Goal: Information Seeking & Learning: Learn about a topic

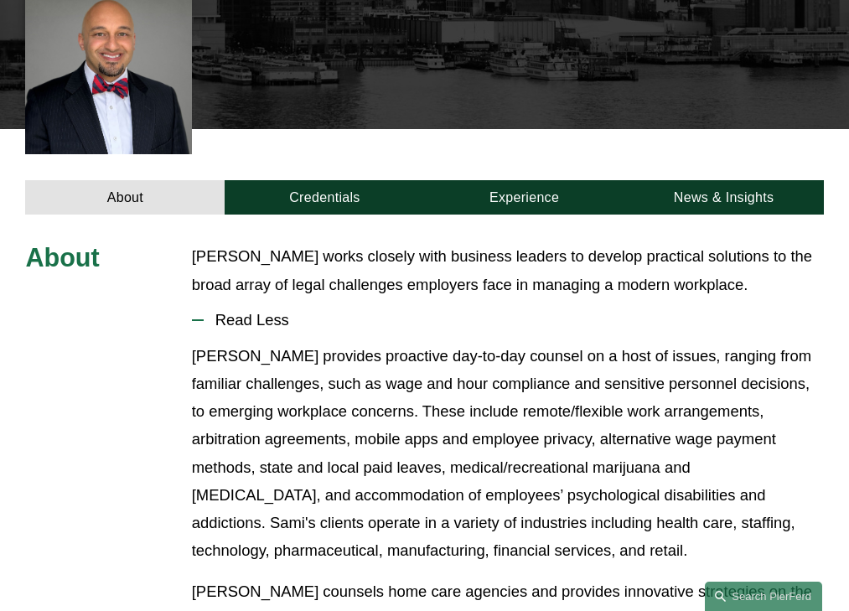
scroll to position [453, 0]
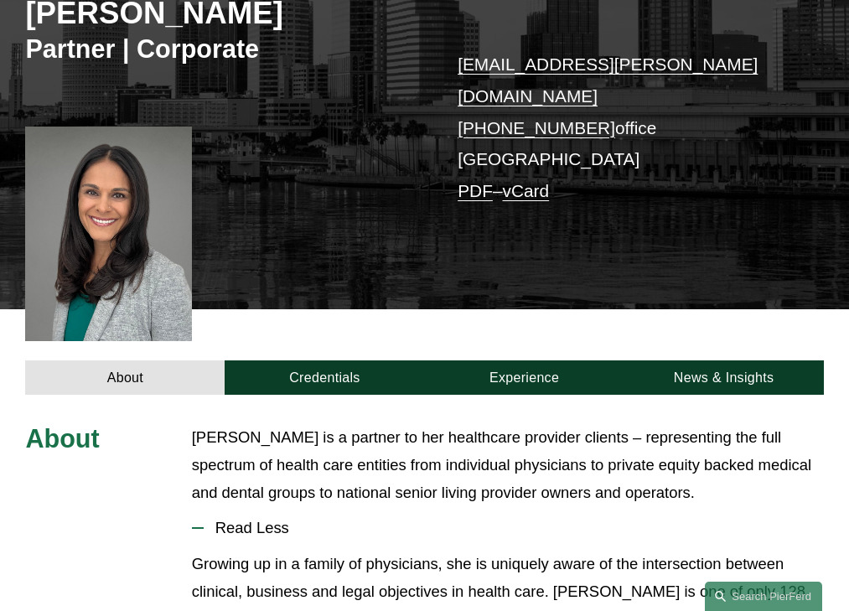
scroll to position [441, 0]
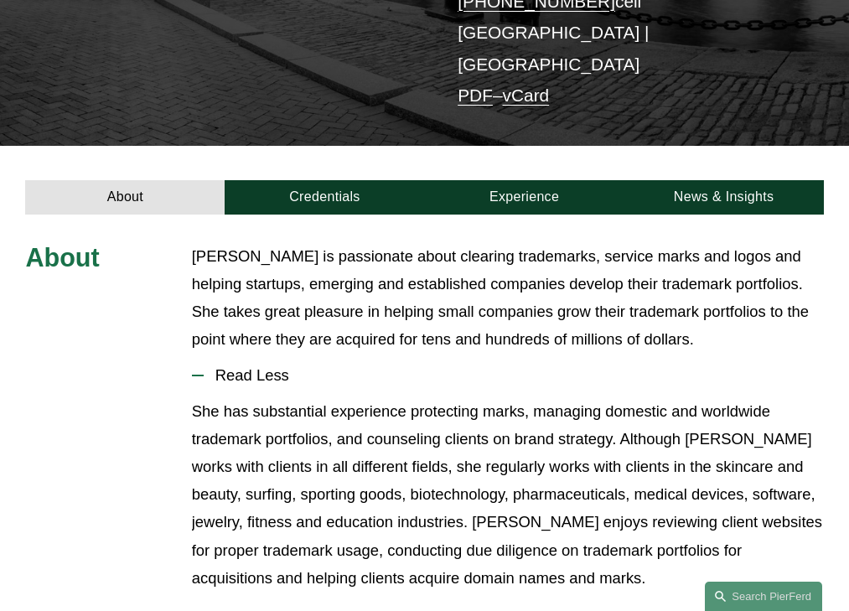
scroll to position [381, 0]
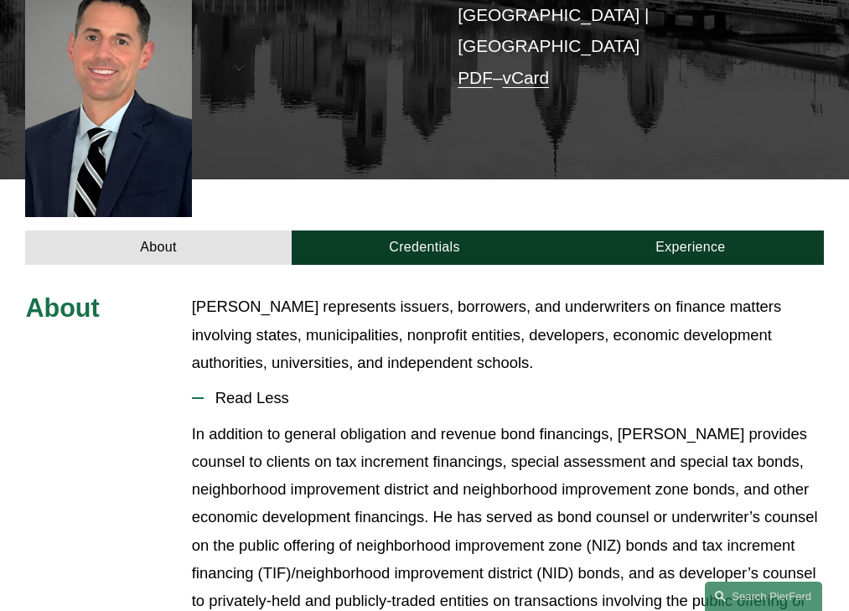
scroll to position [455, 0]
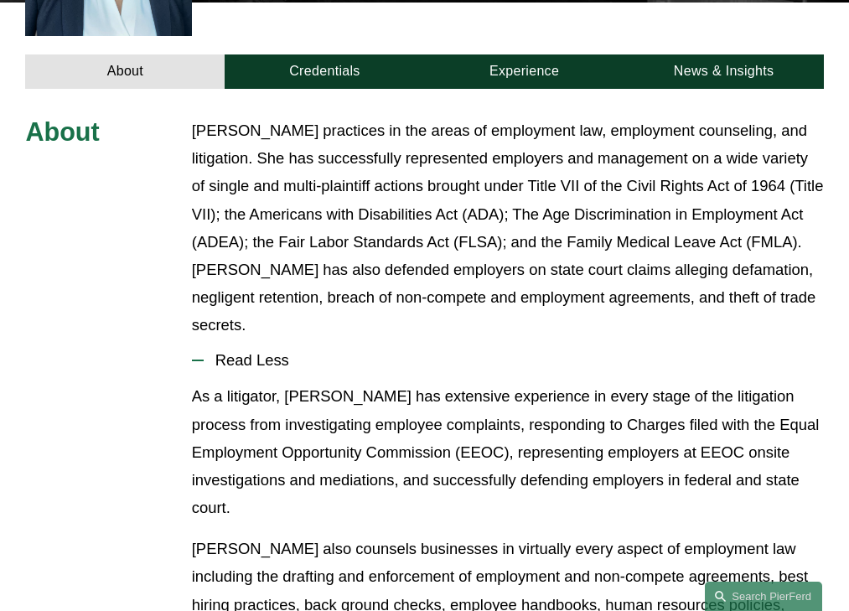
scroll to position [588, 0]
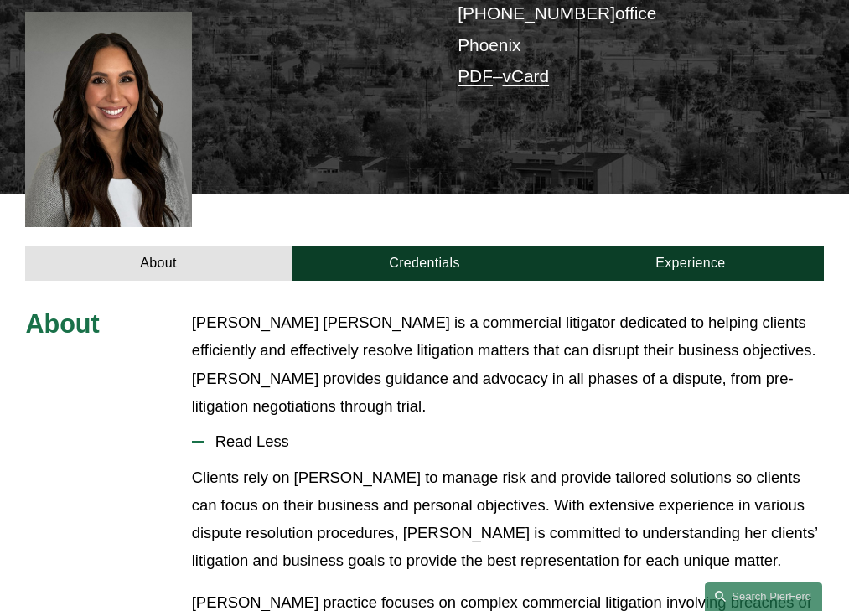
scroll to position [441, 0]
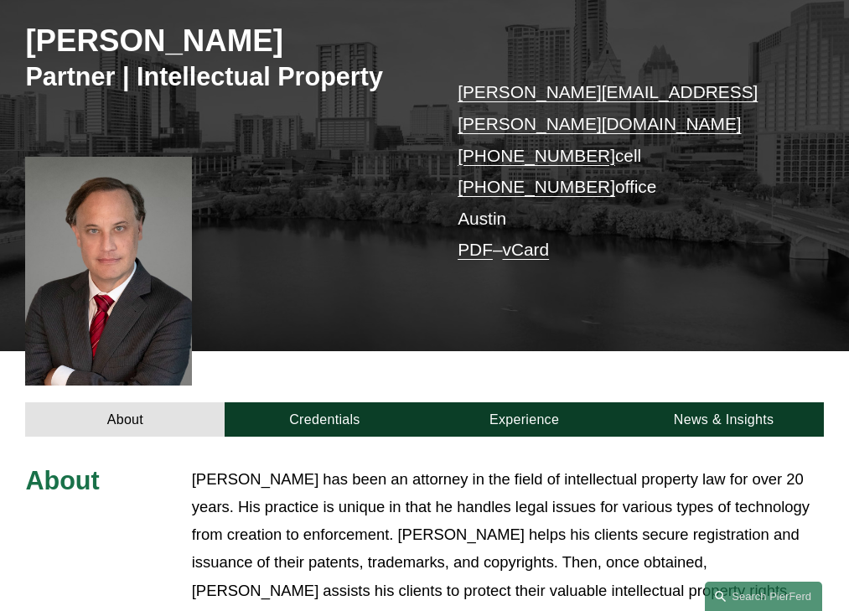
scroll to position [511, 0]
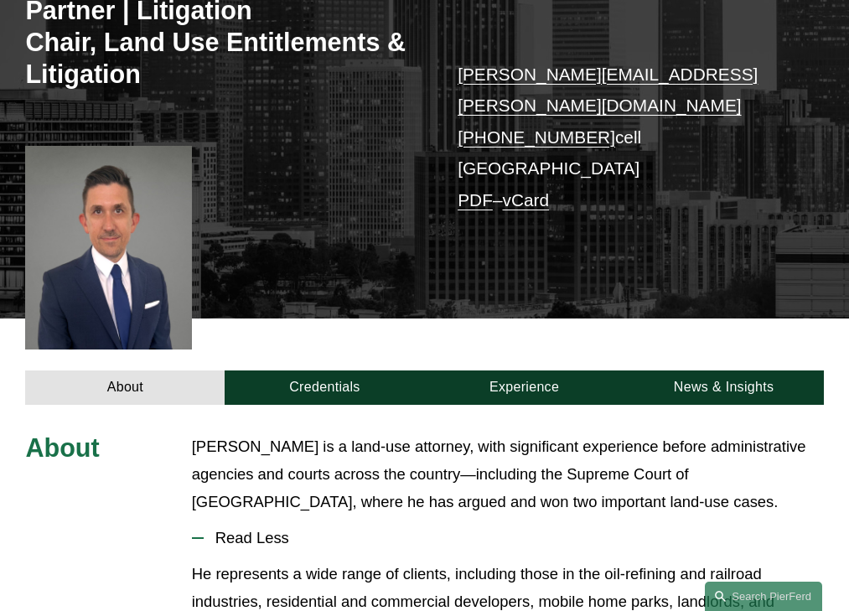
scroll to position [488, 0]
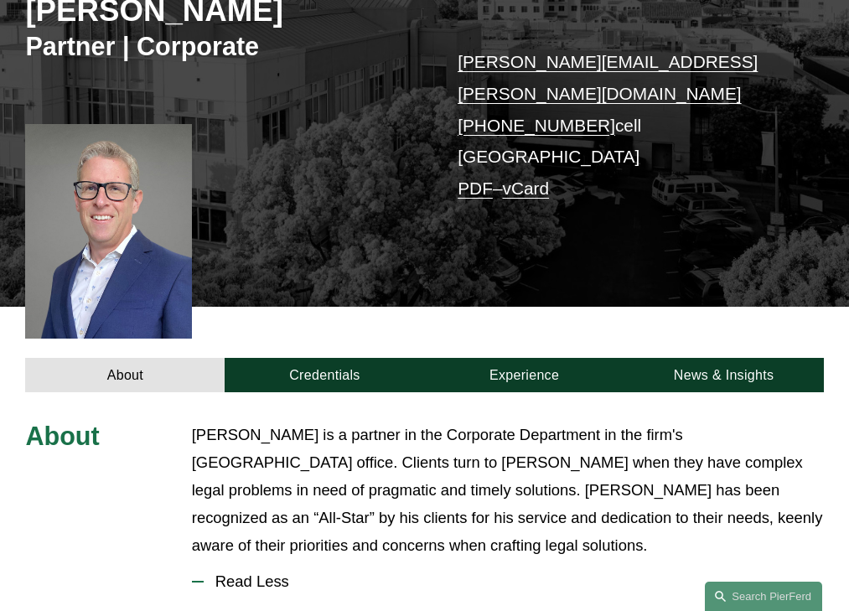
scroll to position [469, 0]
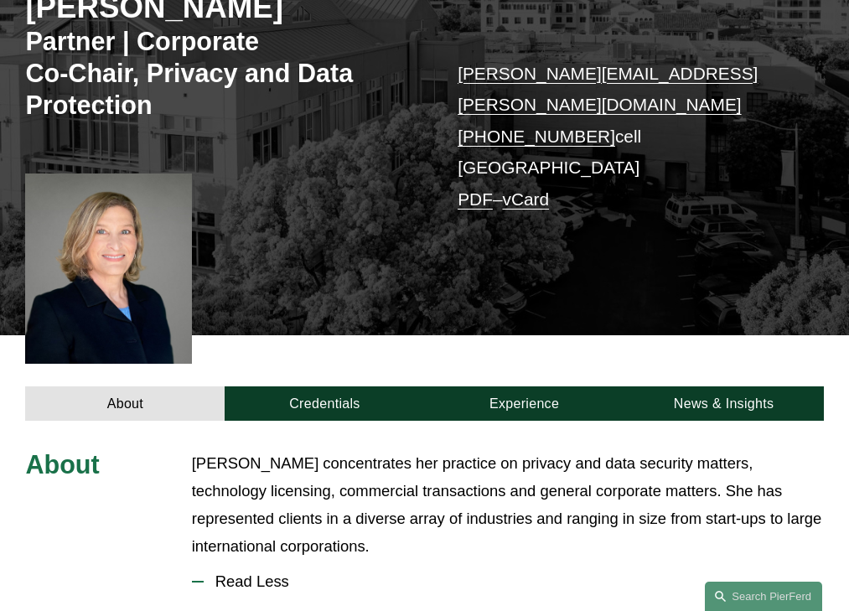
scroll to position [508, 0]
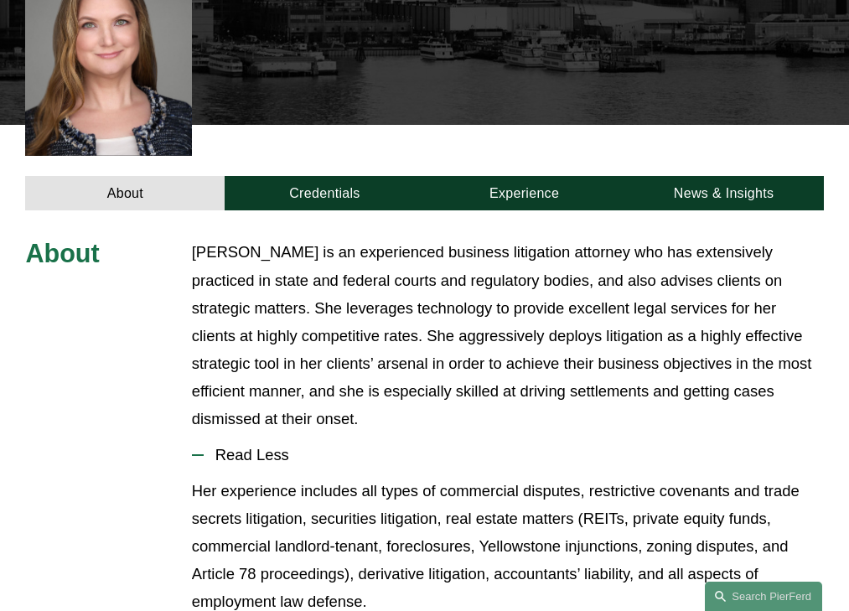
scroll to position [546, 0]
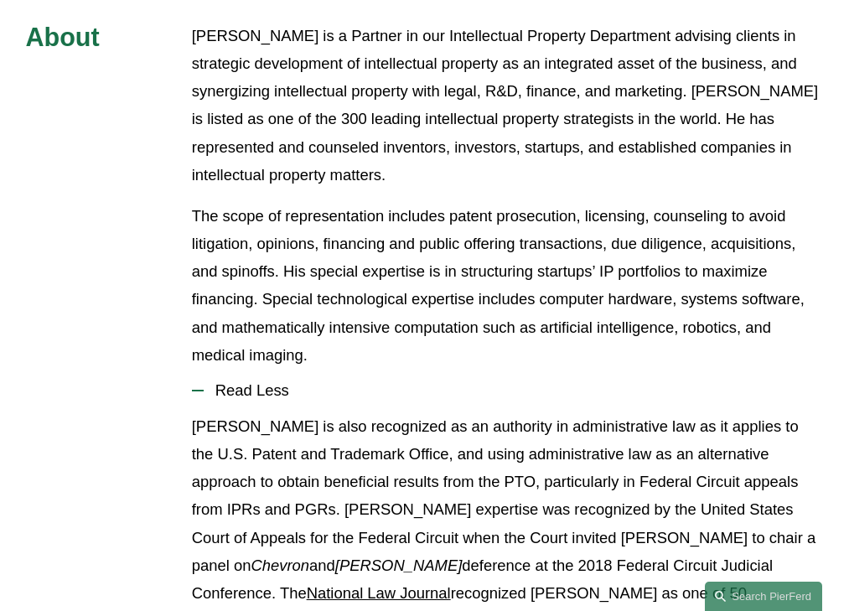
scroll to position [692, 0]
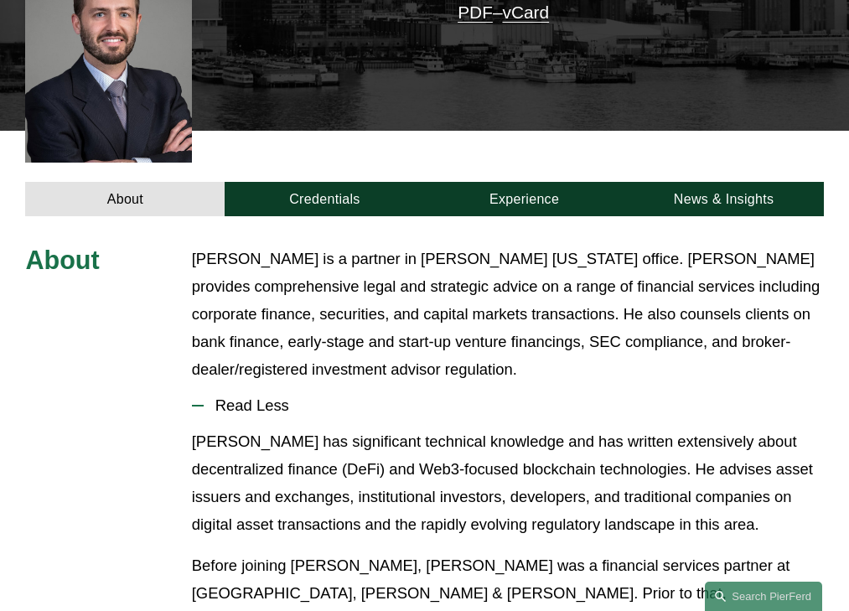
scroll to position [497, 0]
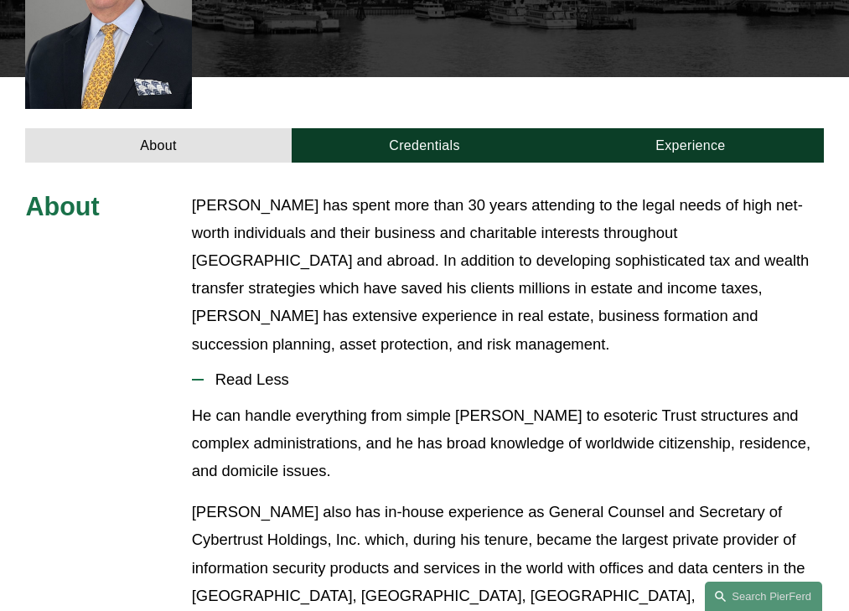
scroll to position [525, 0]
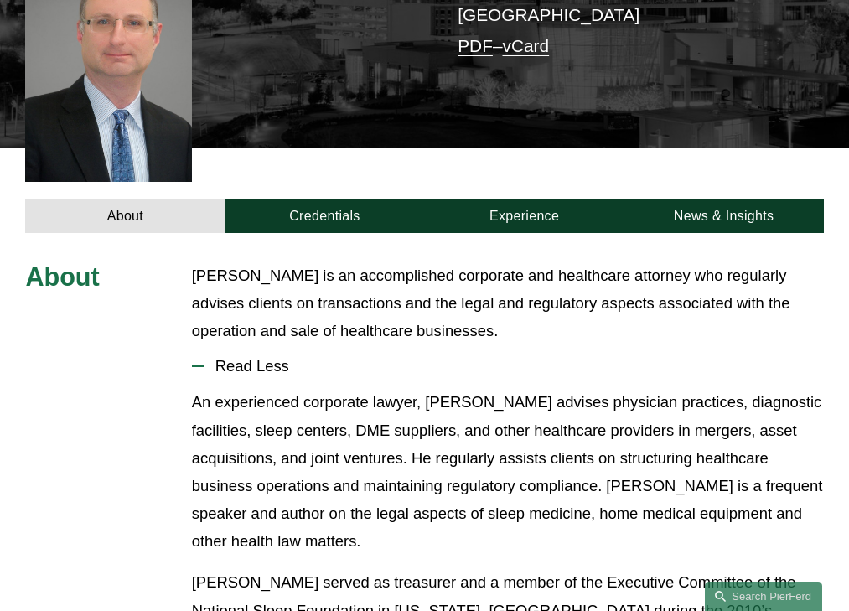
scroll to position [455, 0]
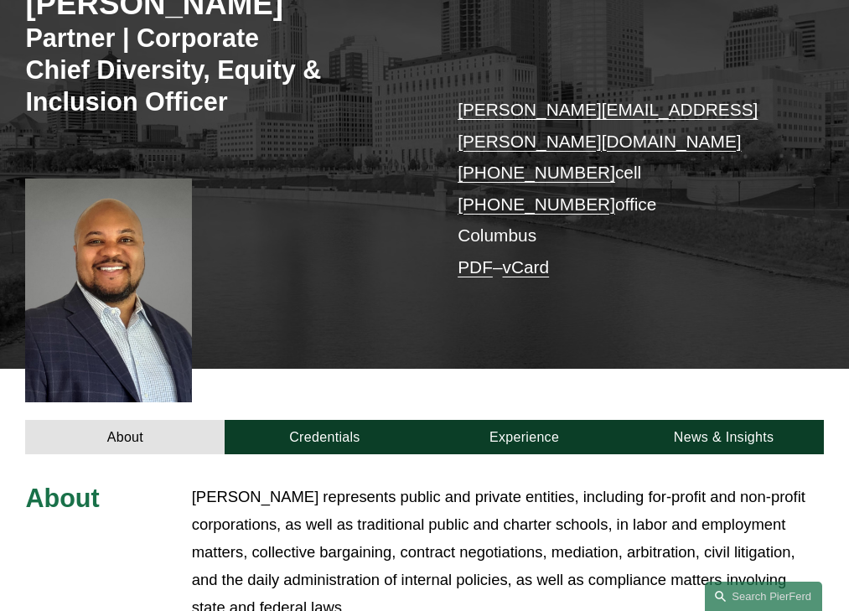
scroll to position [565, 0]
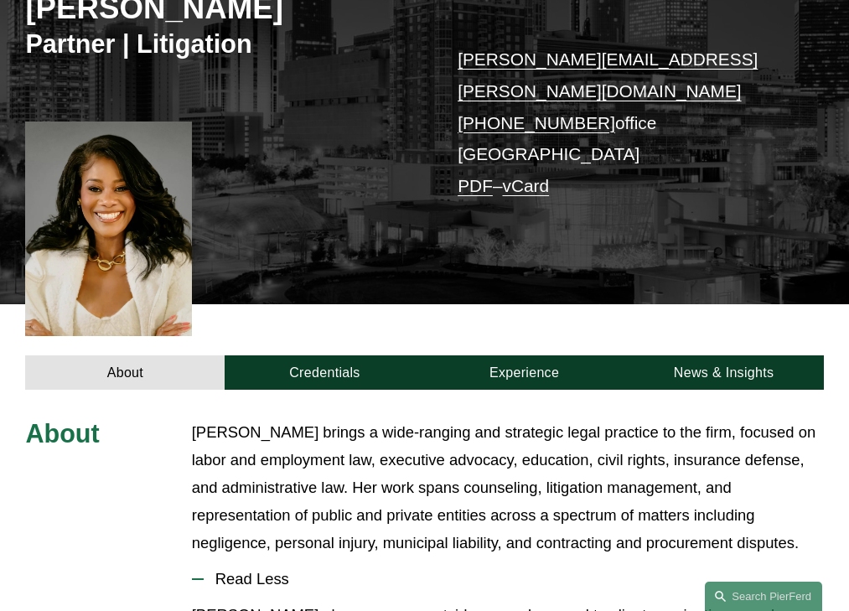
scroll to position [497, 0]
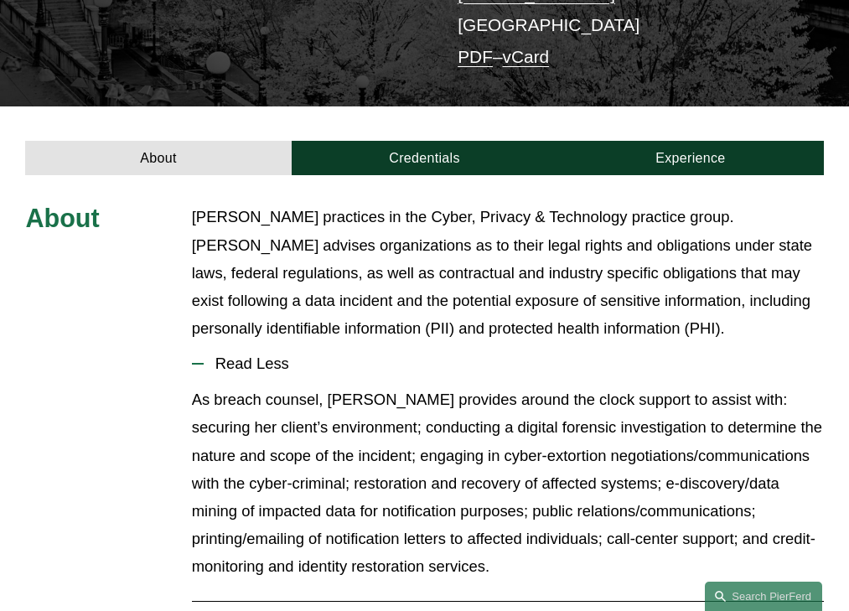
scroll to position [410, 0]
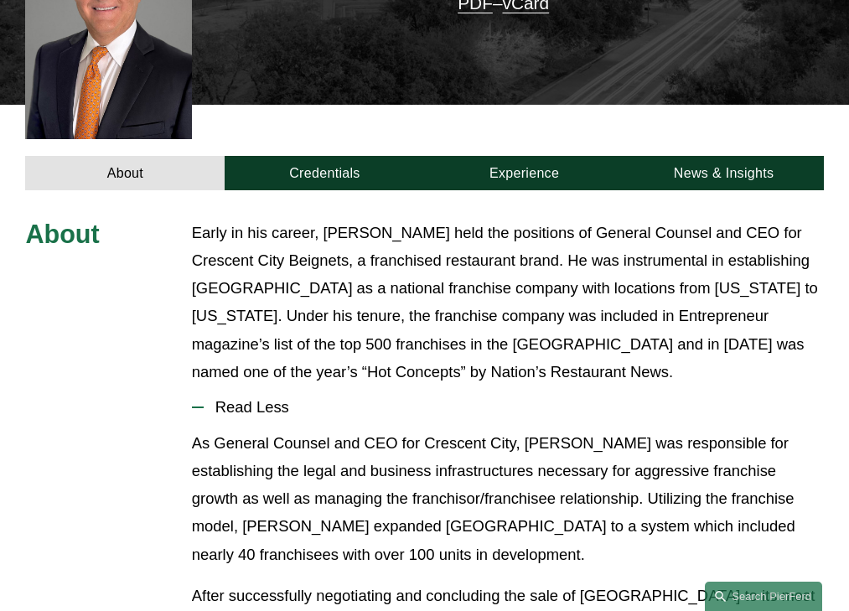
scroll to position [539, 0]
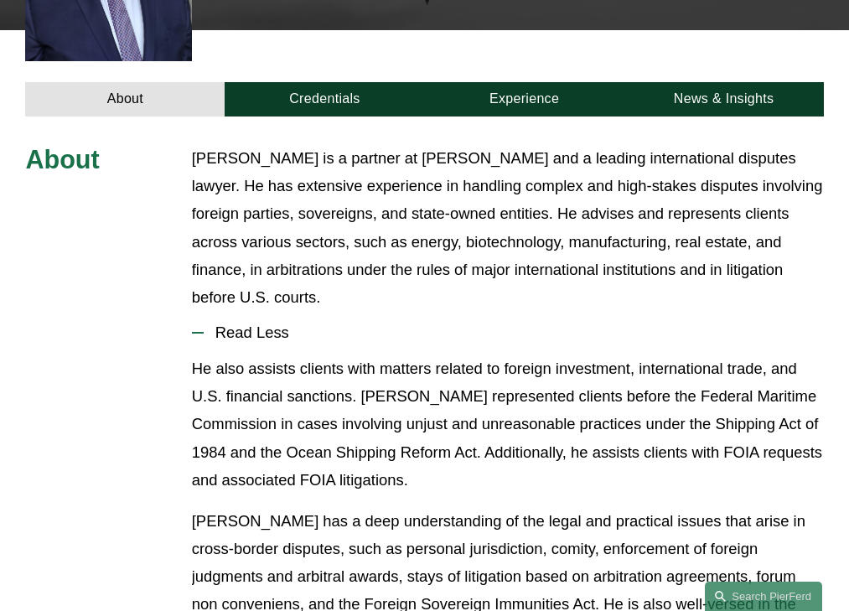
scroll to position [546, 0]
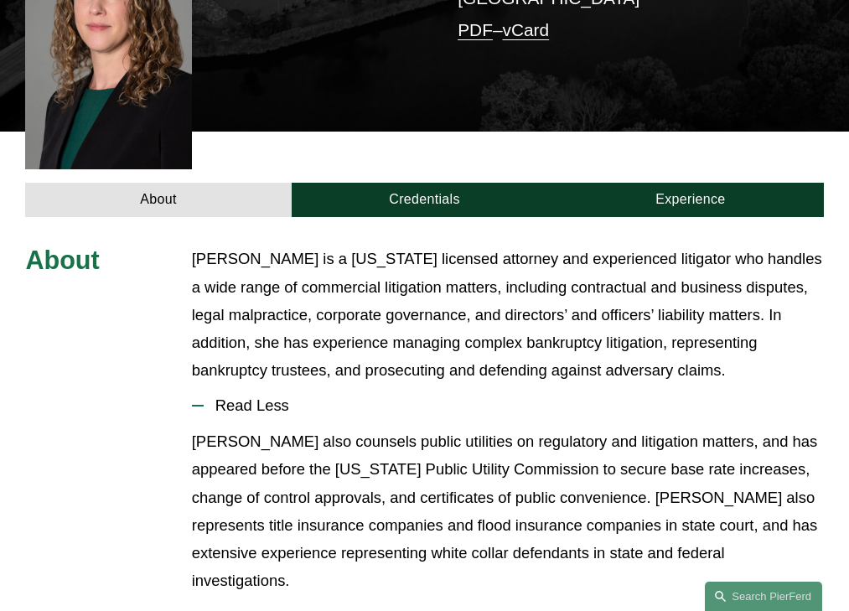
scroll to position [511, 0]
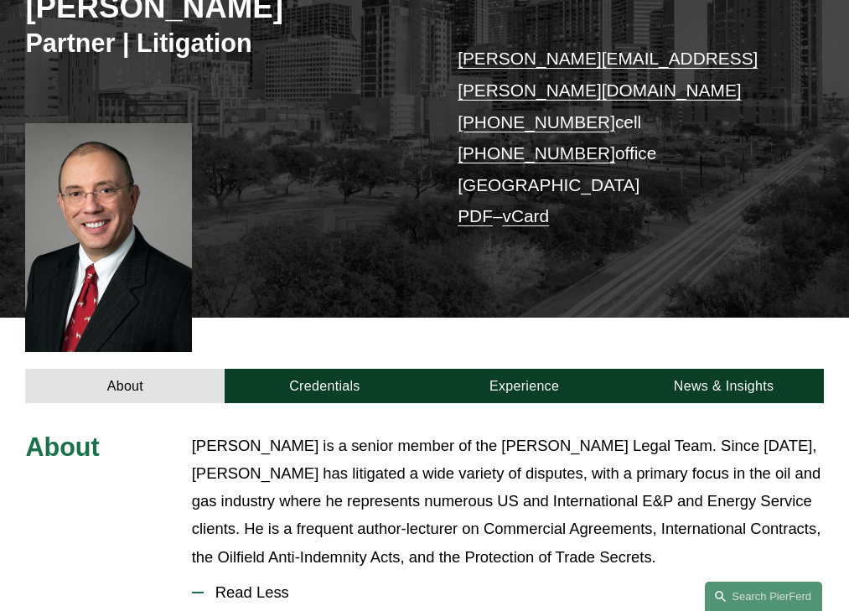
scroll to position [511, 0]
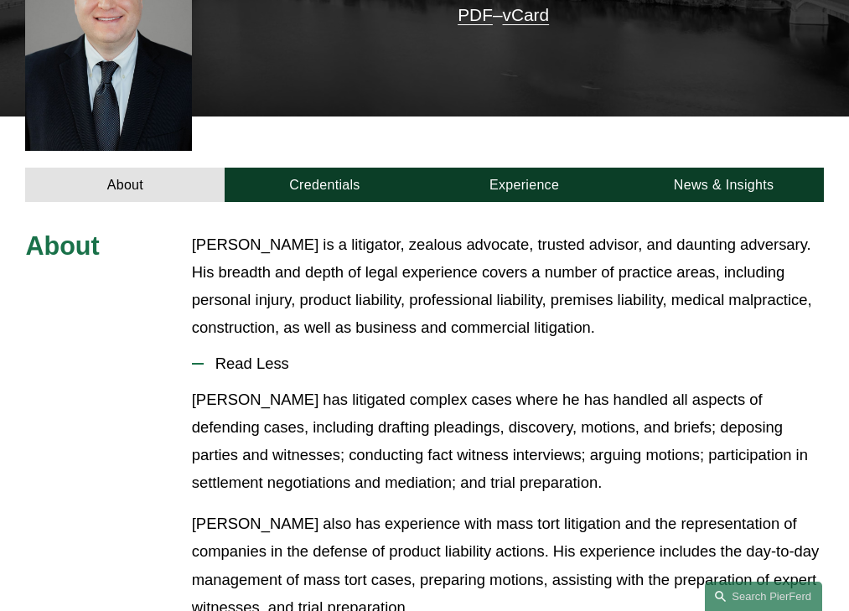
scroll to position [483, 0]
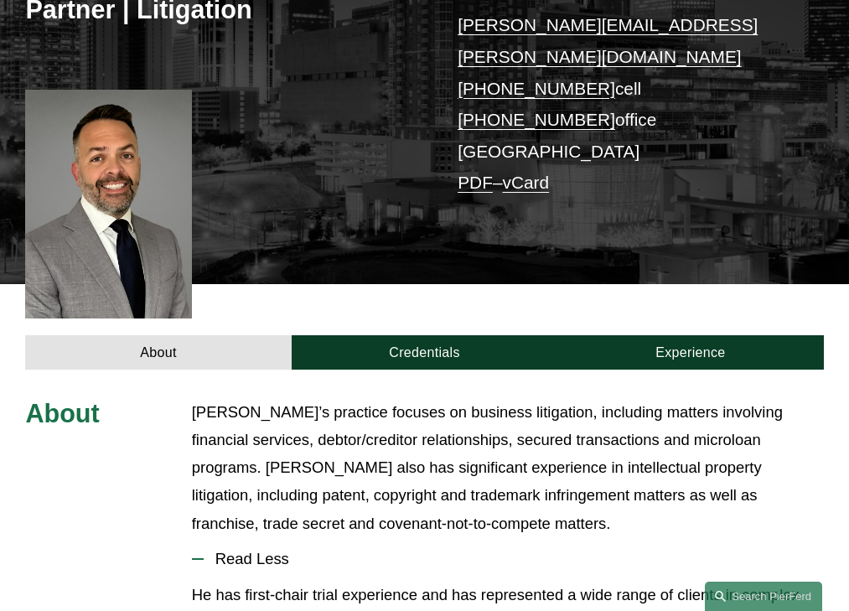
scroll to position [511, 0]
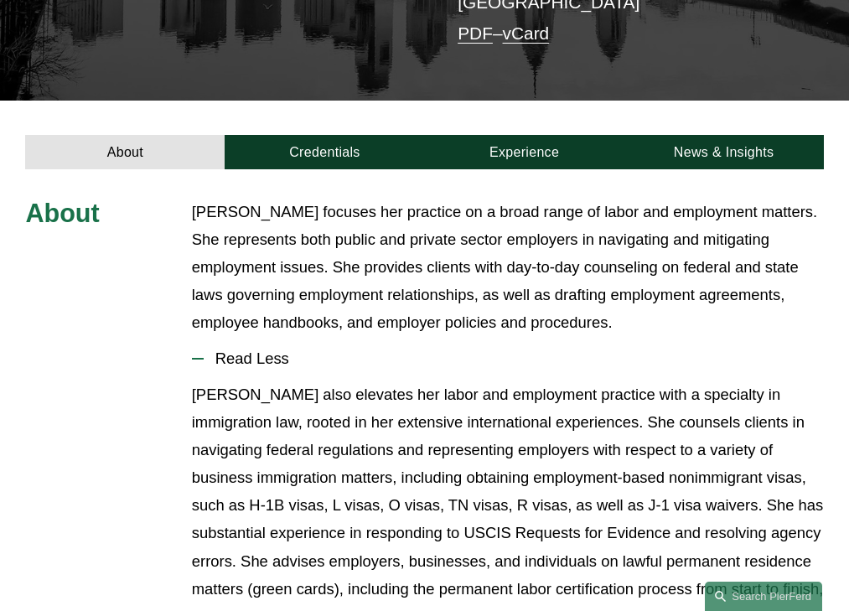
scroll to position [431, 0]
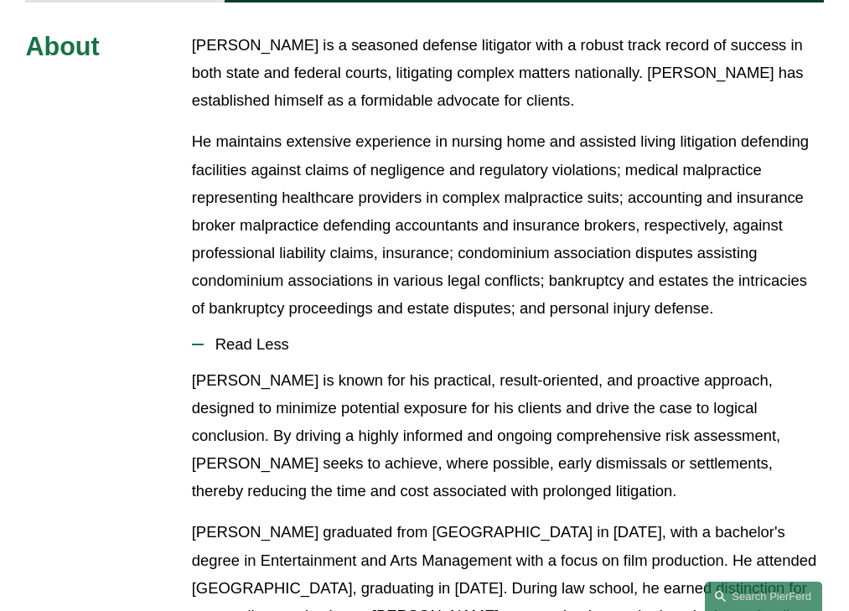
scroll to position [664, 0]
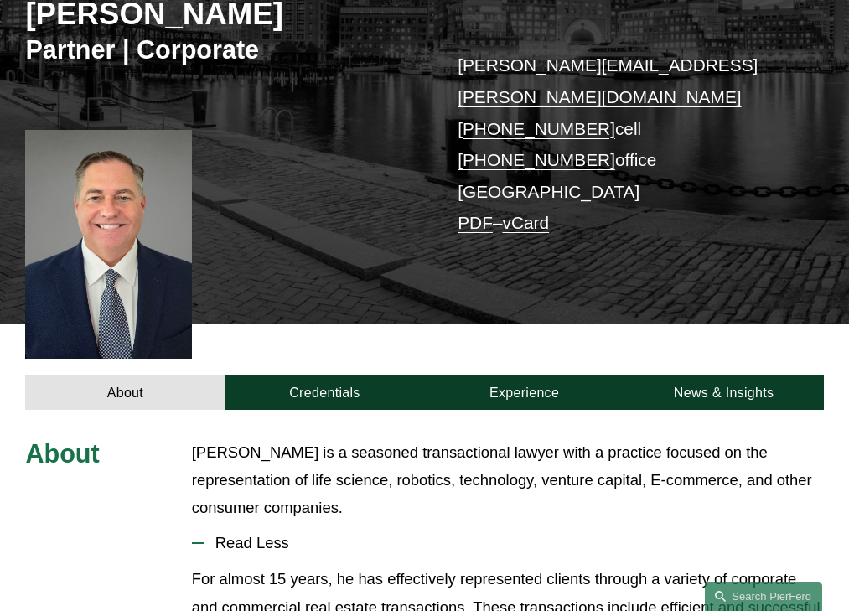
scroll to position [428, 0]
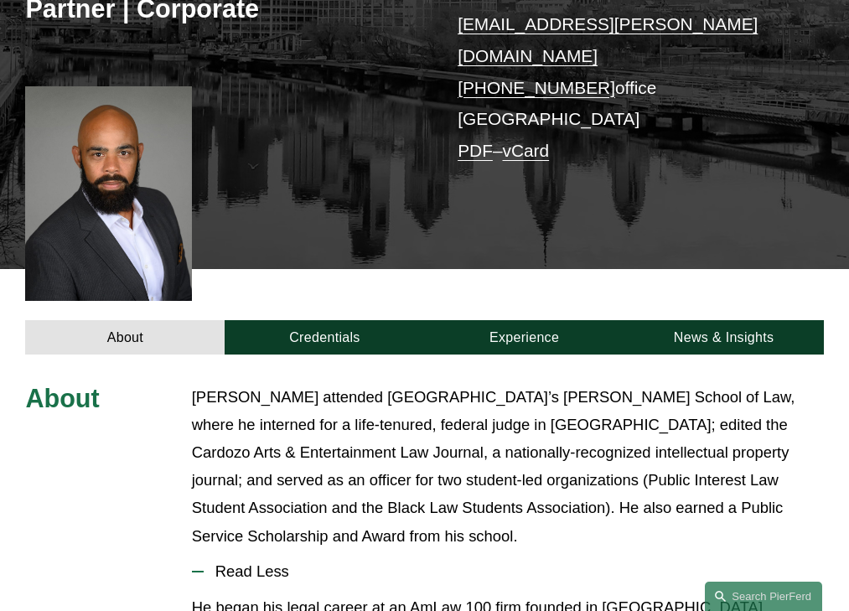
scroll to position [525, 0]
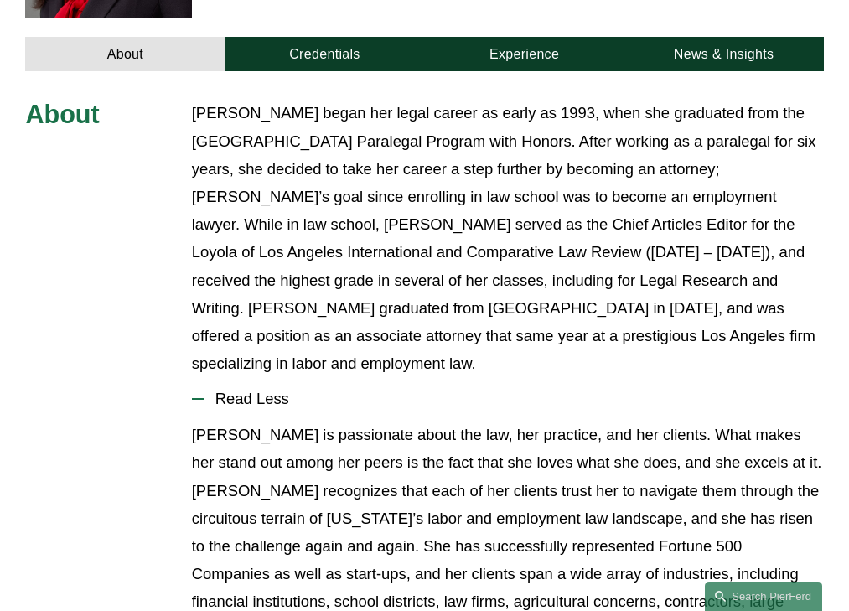
scroll to position [644, 0]
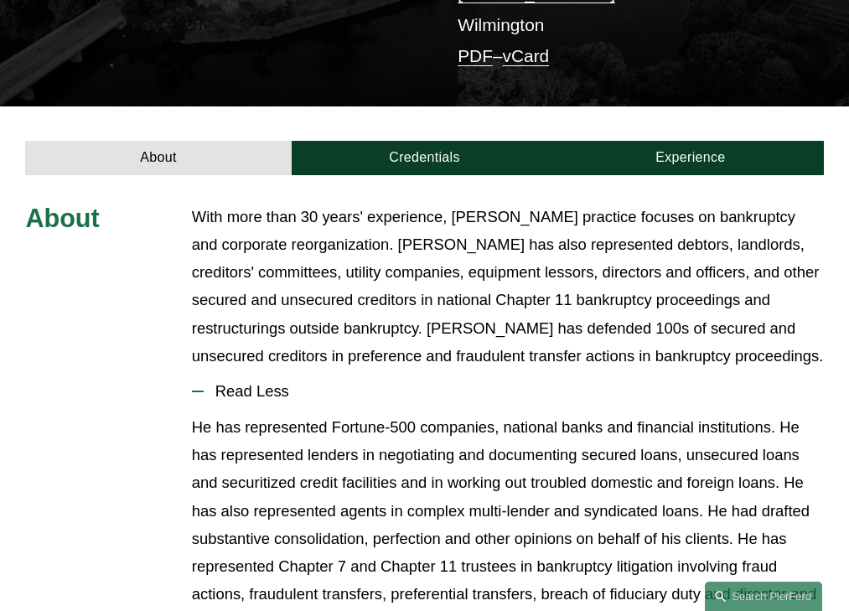
scroll to position [470, 0]
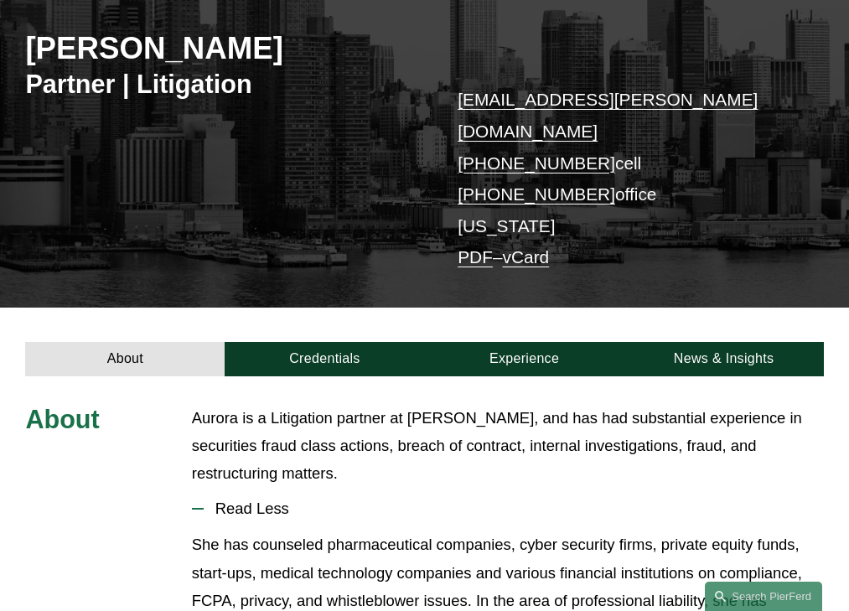
scroll to position [386, 0]
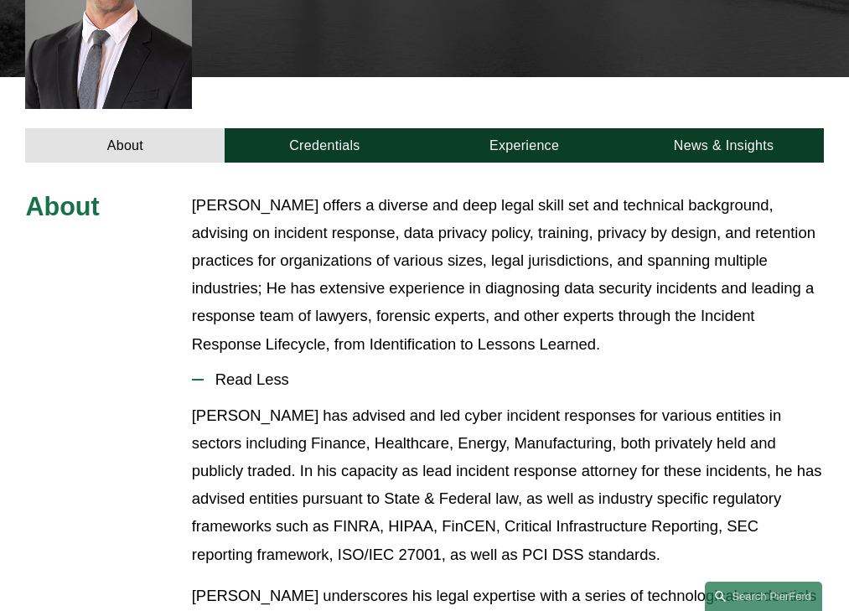
scroll to position [525, 0]
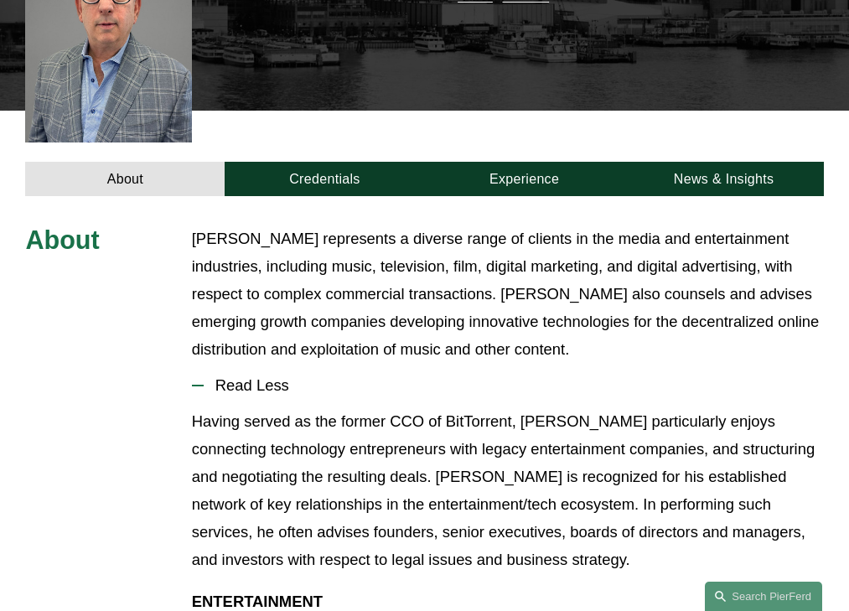
scroll to position [497, 0]
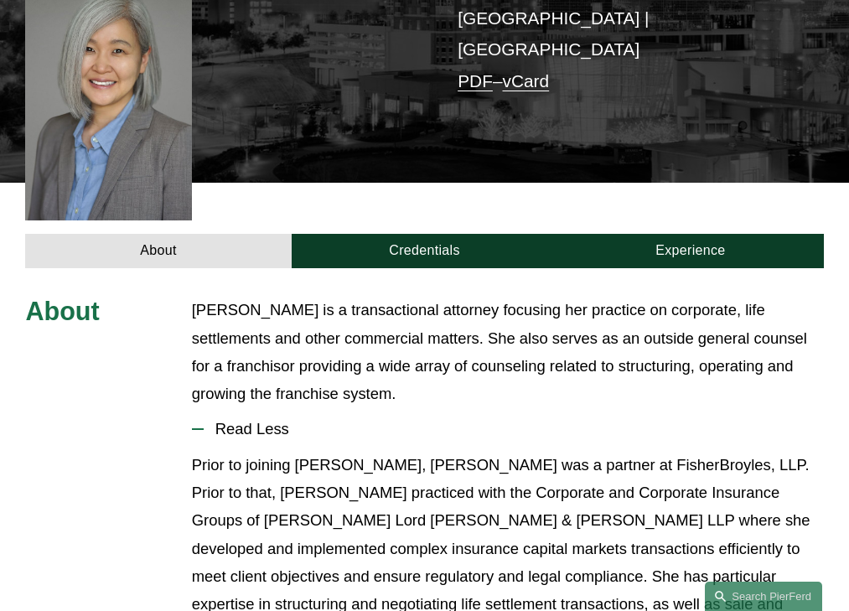
scroll to position [483, 0]
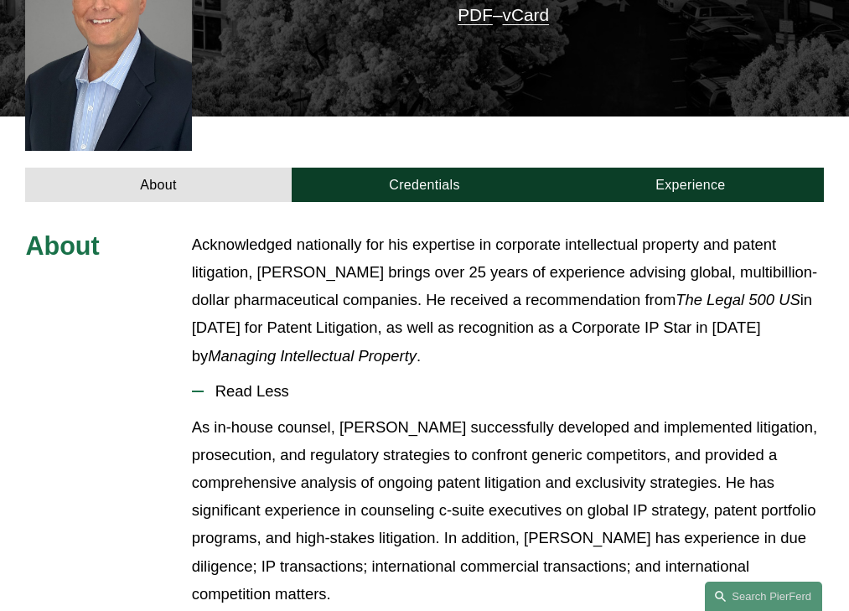
scroll to position [513, 0]
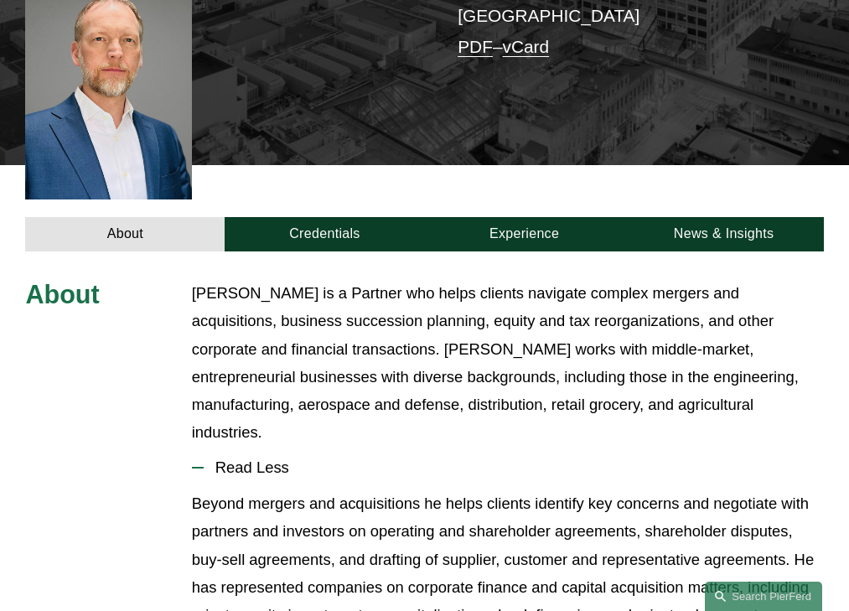
scroll to position [543, 0]
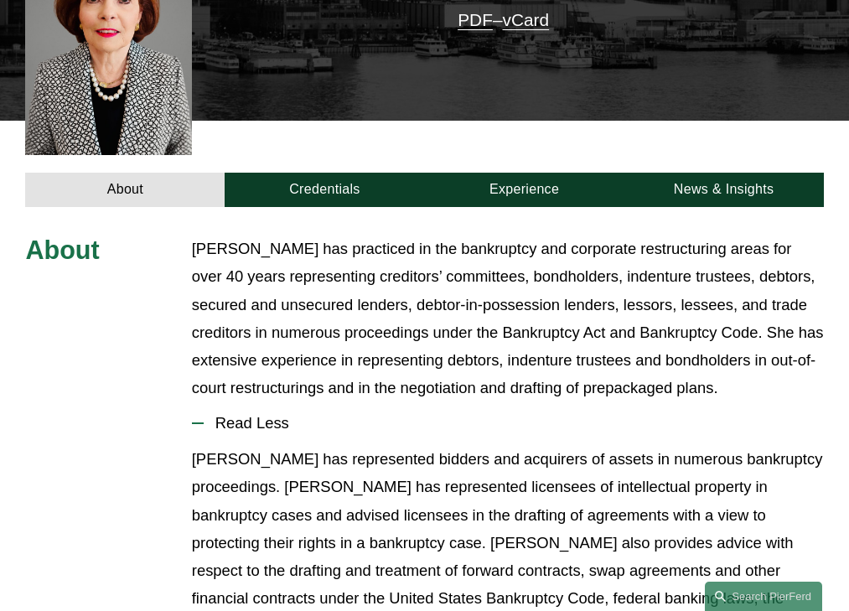
scroll to position [539, 0]
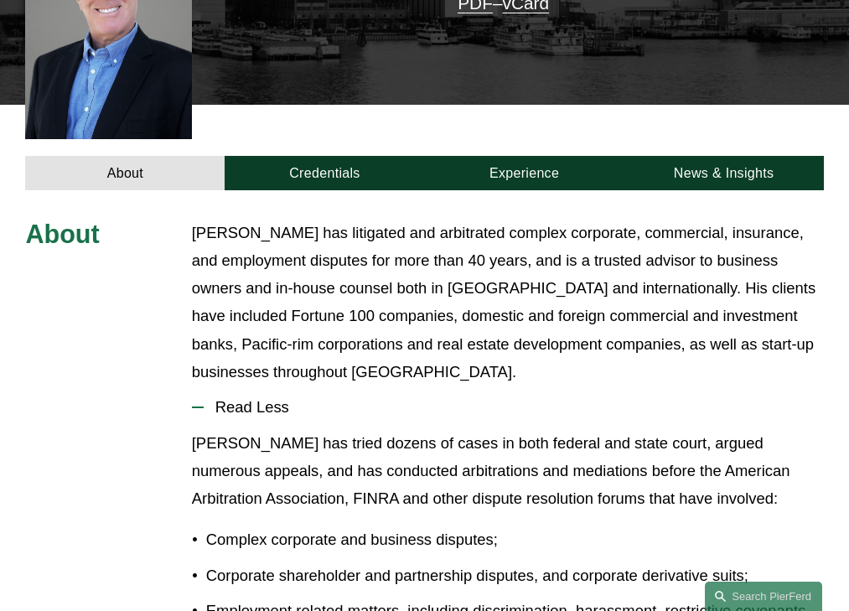
scroll to position [539, 0]
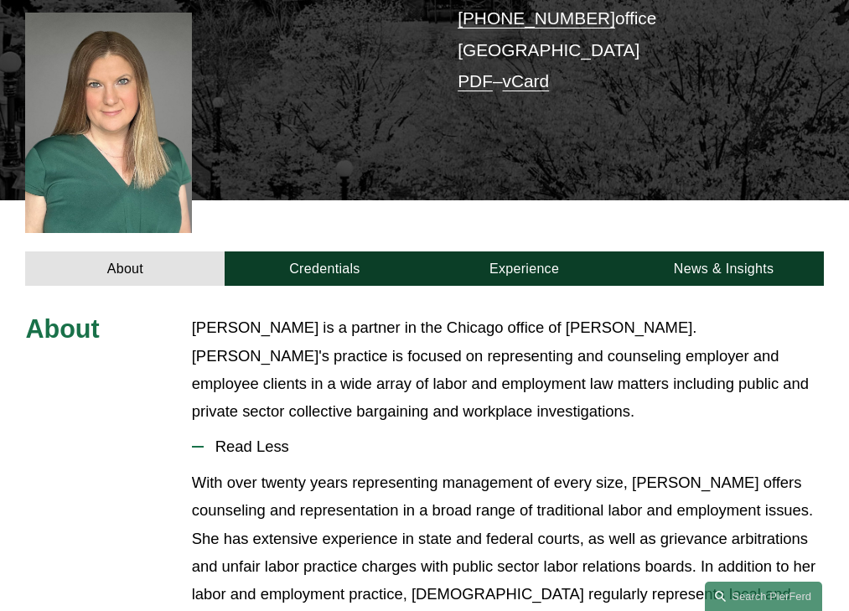
scroll to position [505, 0]
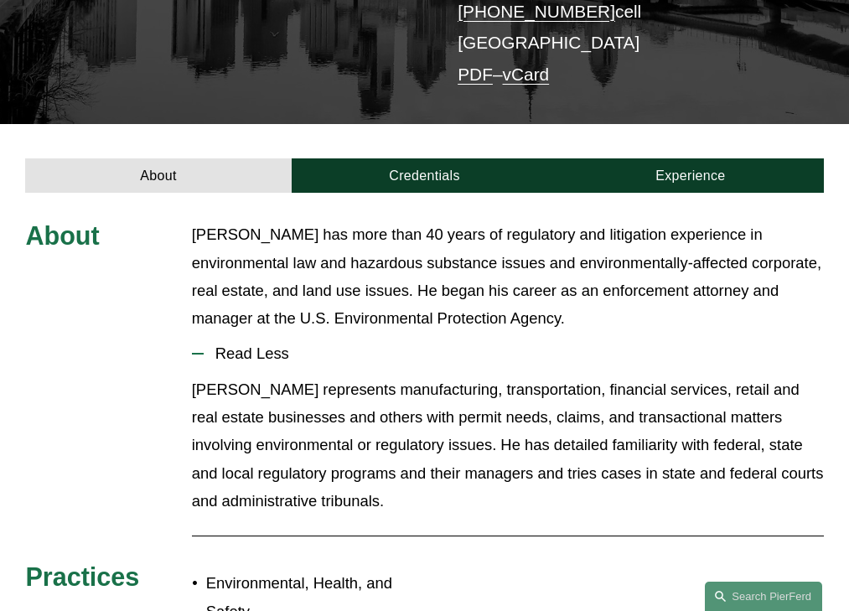
scroll to position [381, 0]
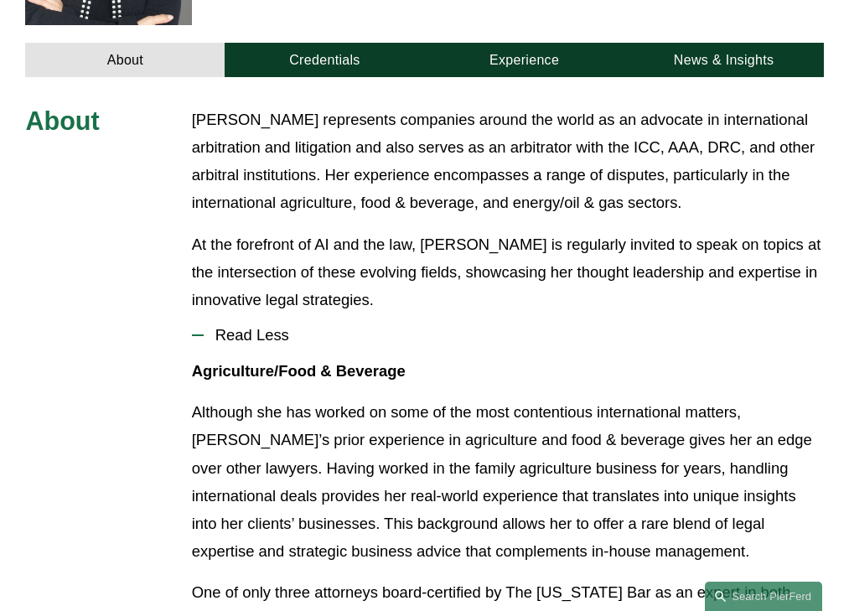
scroll to position [605, 0]
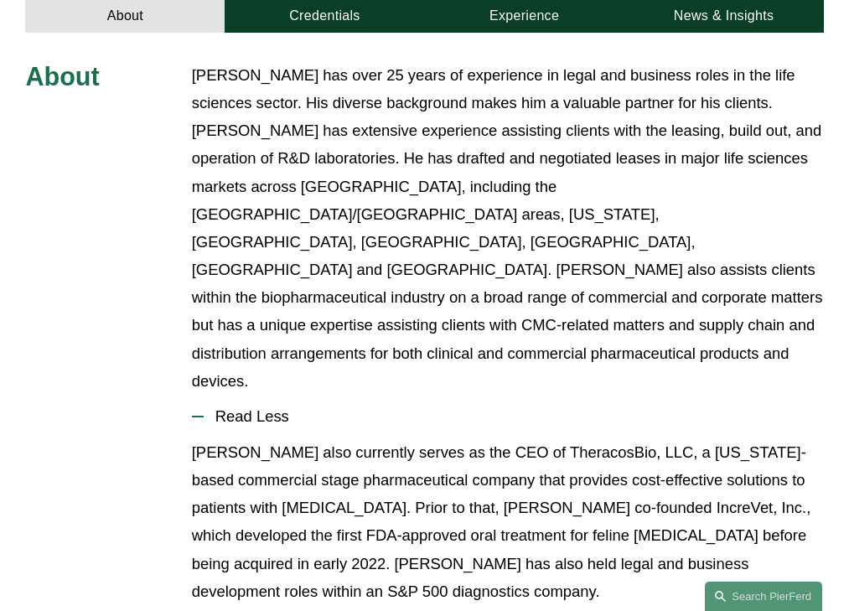
scroll to position [622, 0]
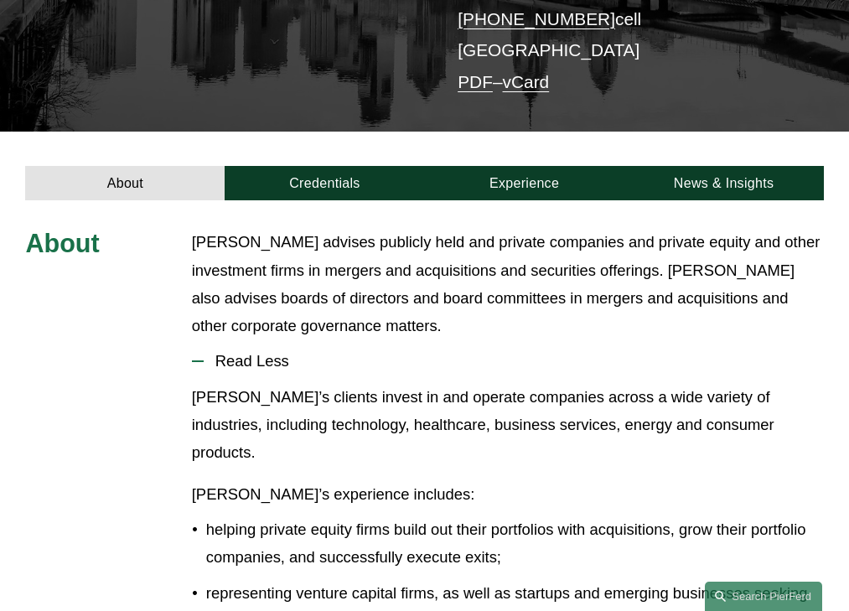
scroll to position [354, 0]
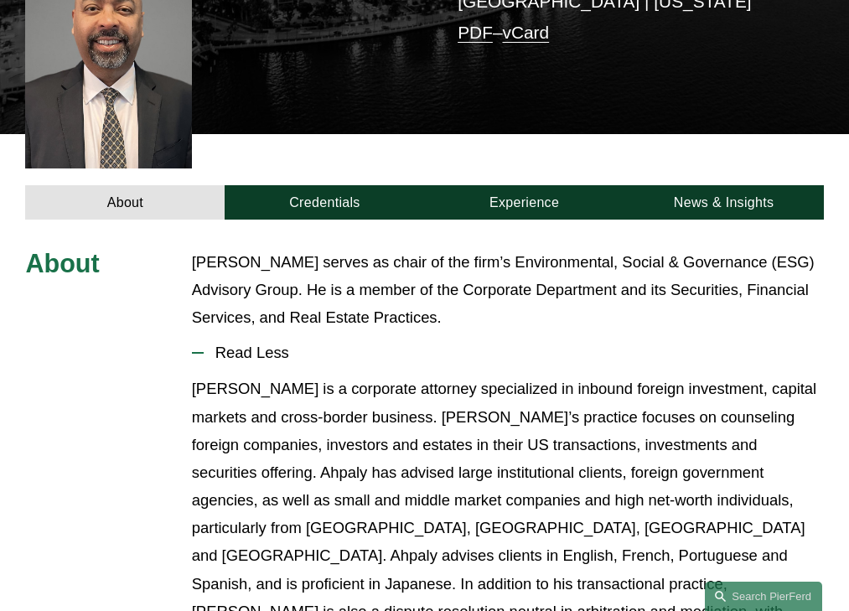
scroll to position [455, 0]
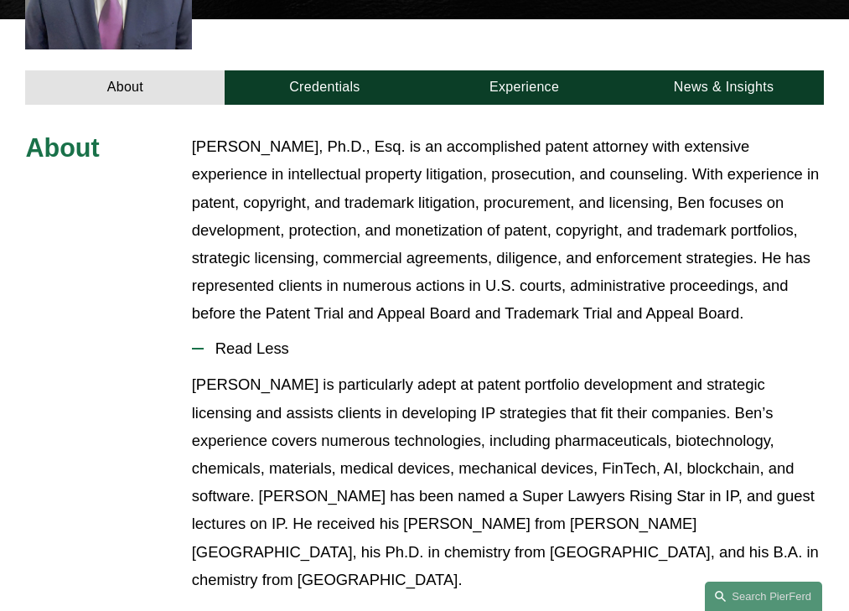
scroll to position [567, 0]
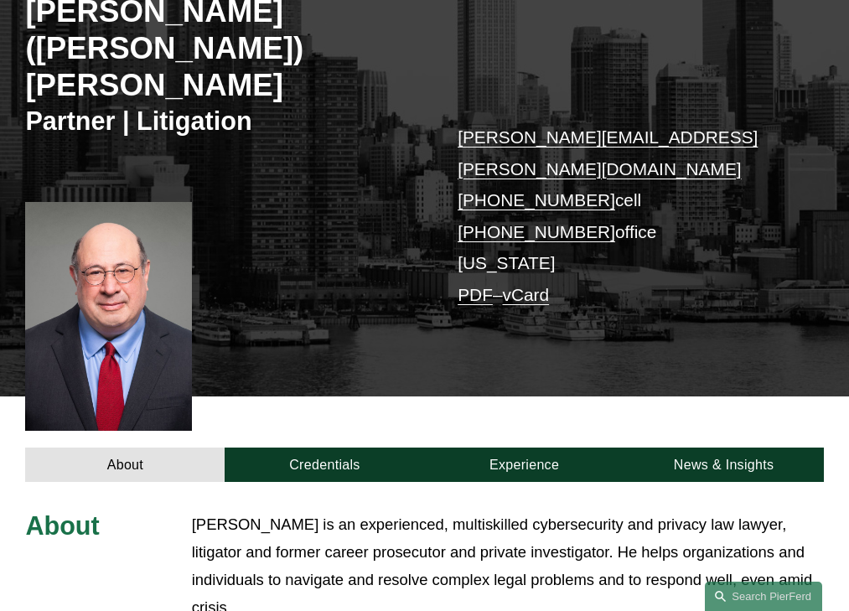
scroll to position [455, 0]
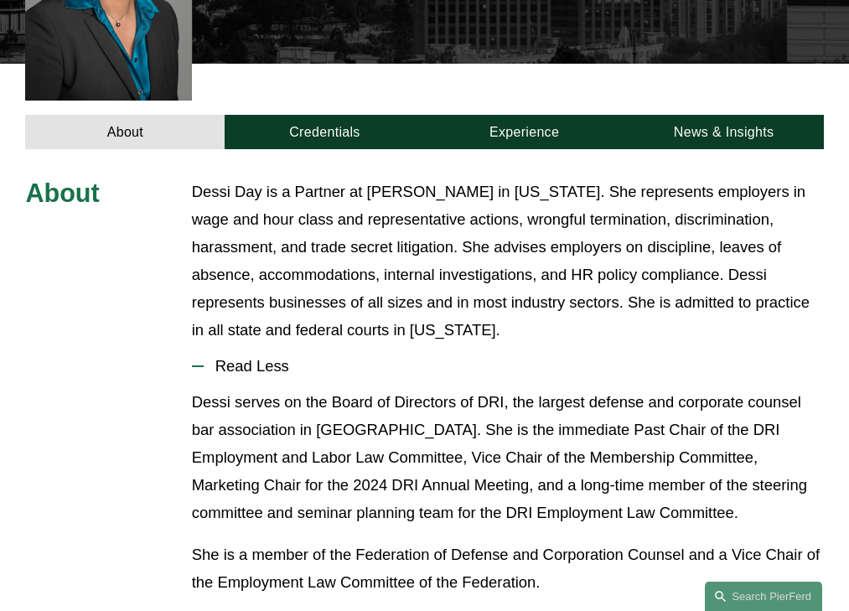
scroll to position [560, 0]
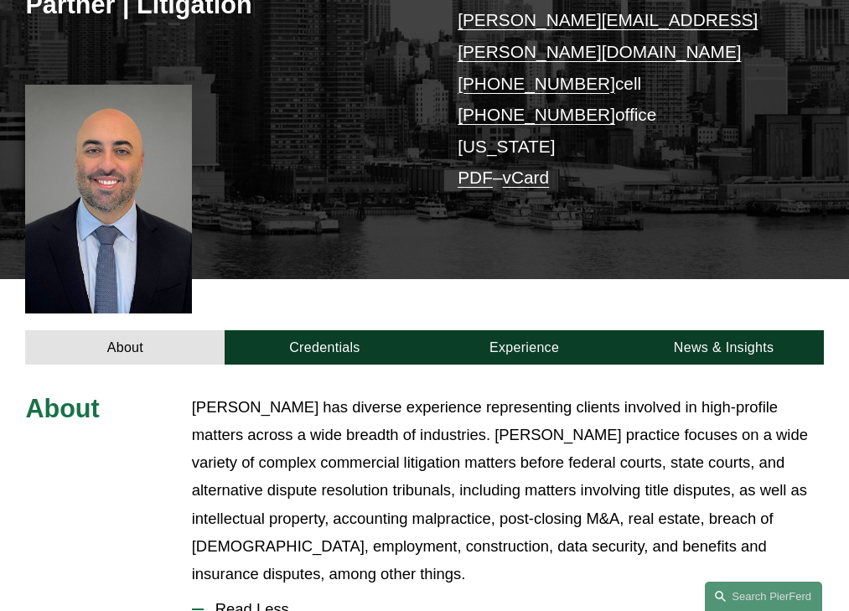
scroll to position [567, 0]
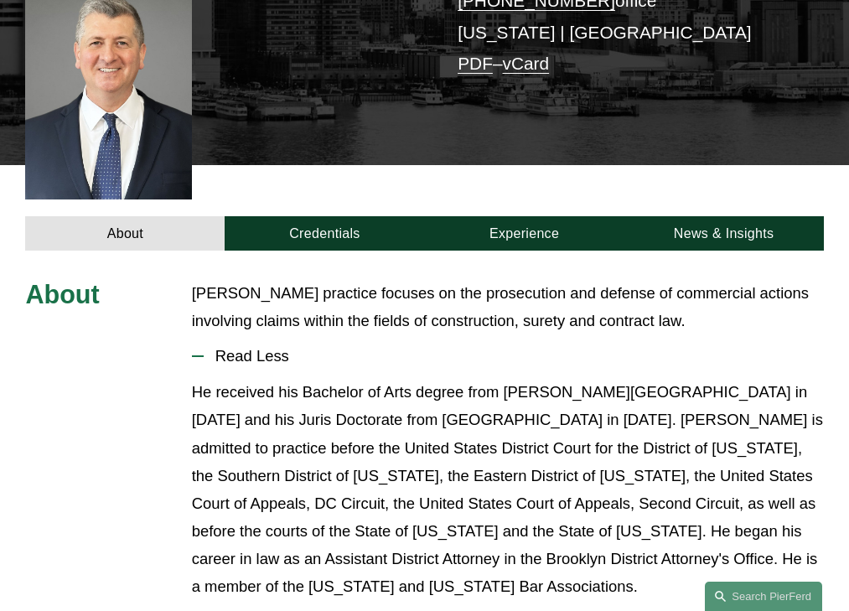
scroll to position [428, 0]
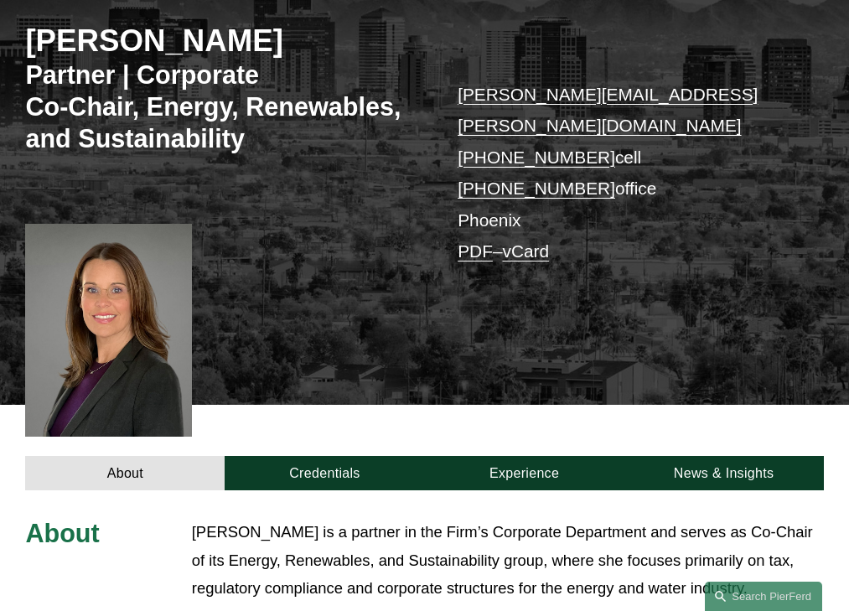
scroll to position [509, 0]
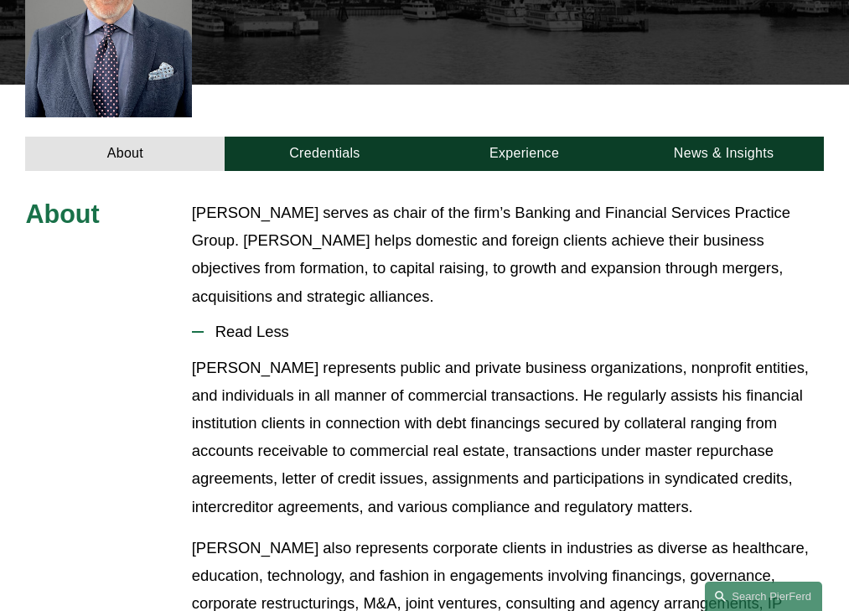
scroll to position [530, 0]
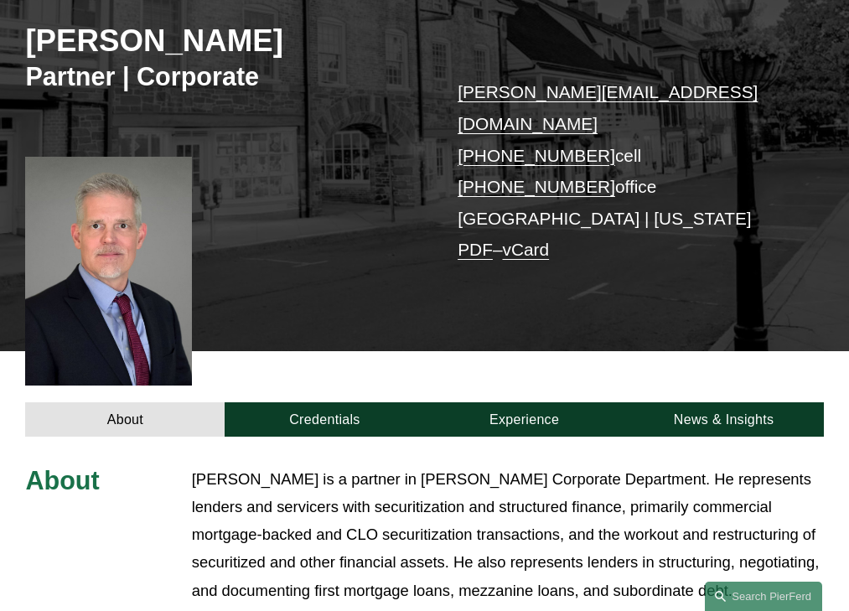
scroll to position [511, 0]
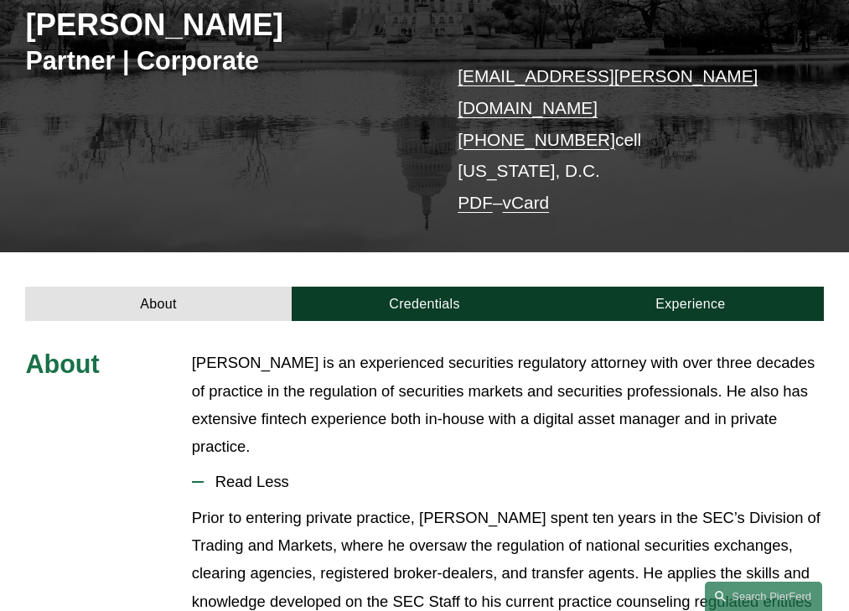
scroll to position [354, 0]
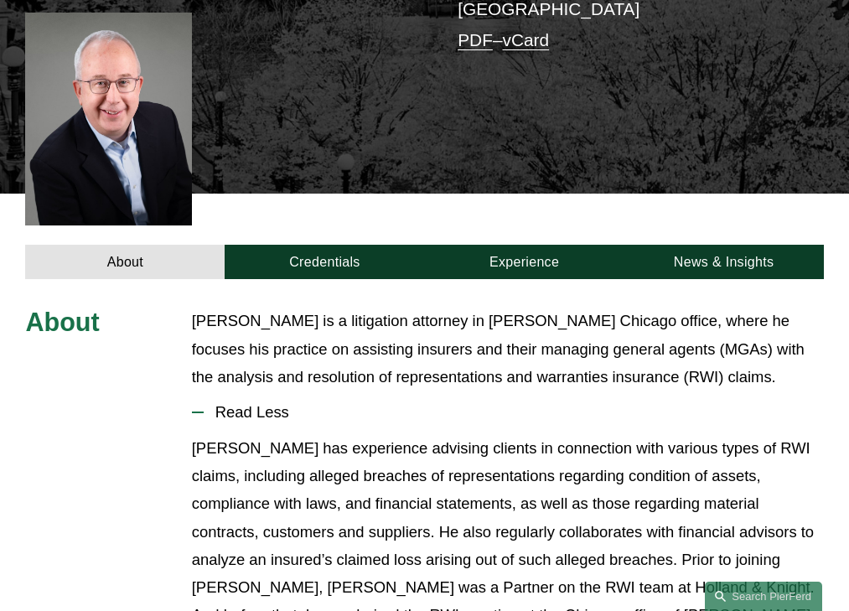
scroll to position [509, 0]
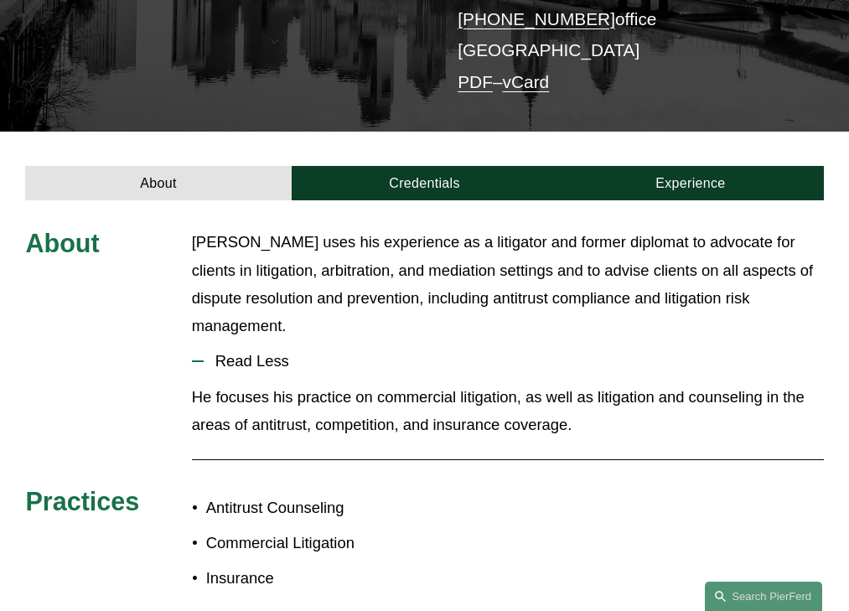
scroll to position [354, 0]
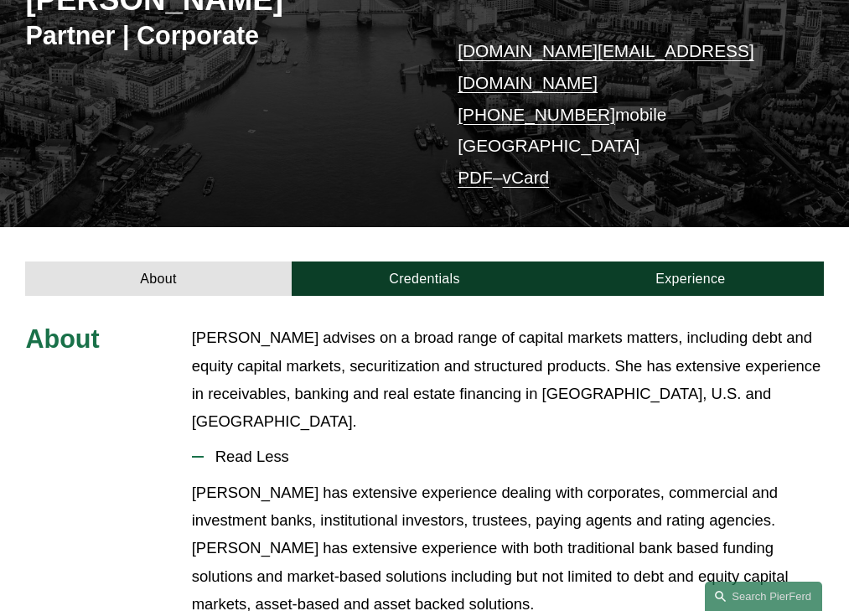
scroll to position [354, 0]
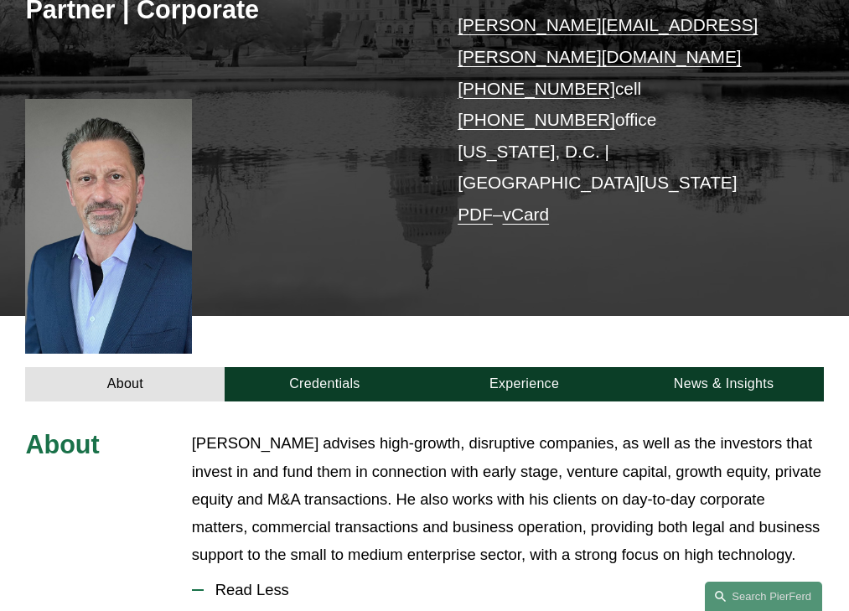
scroll to position [511, 0]
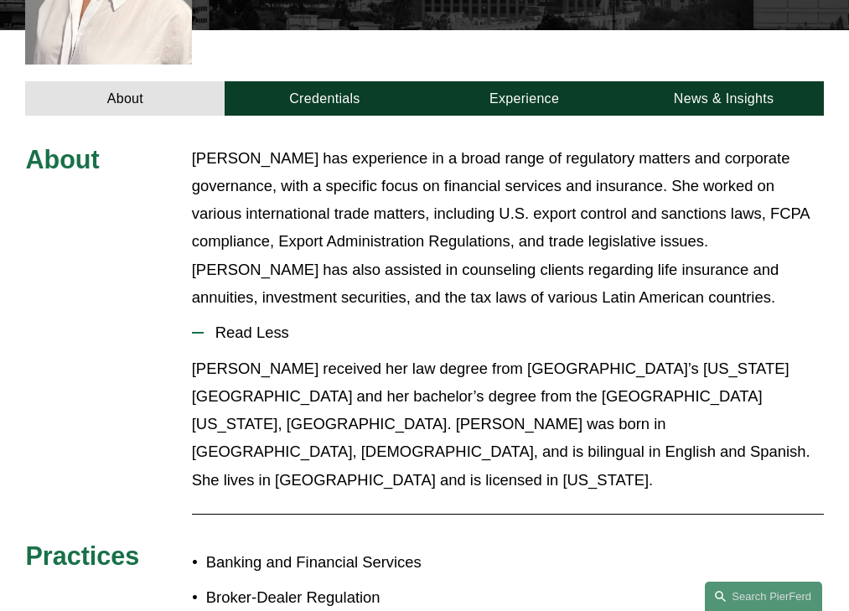
scroll to position [539, 0]
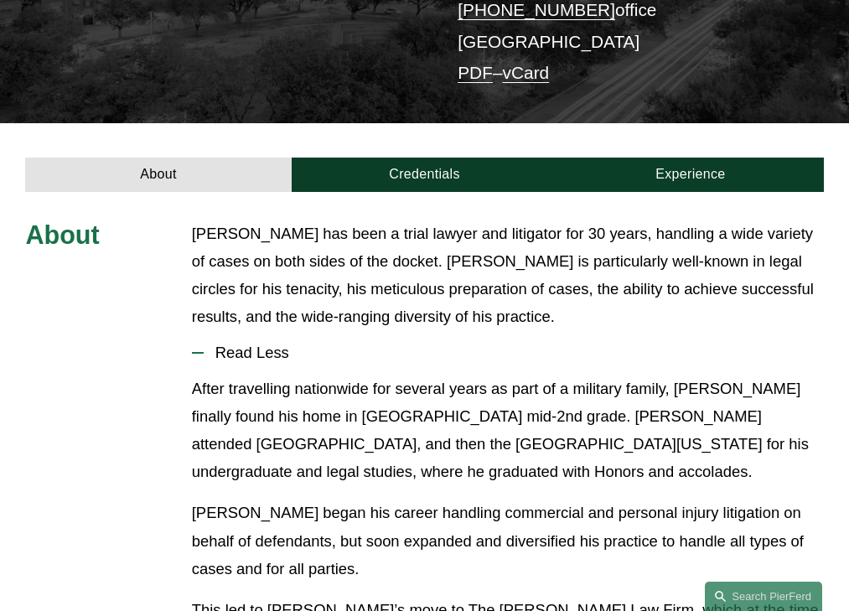
scroll to position [413, 0]
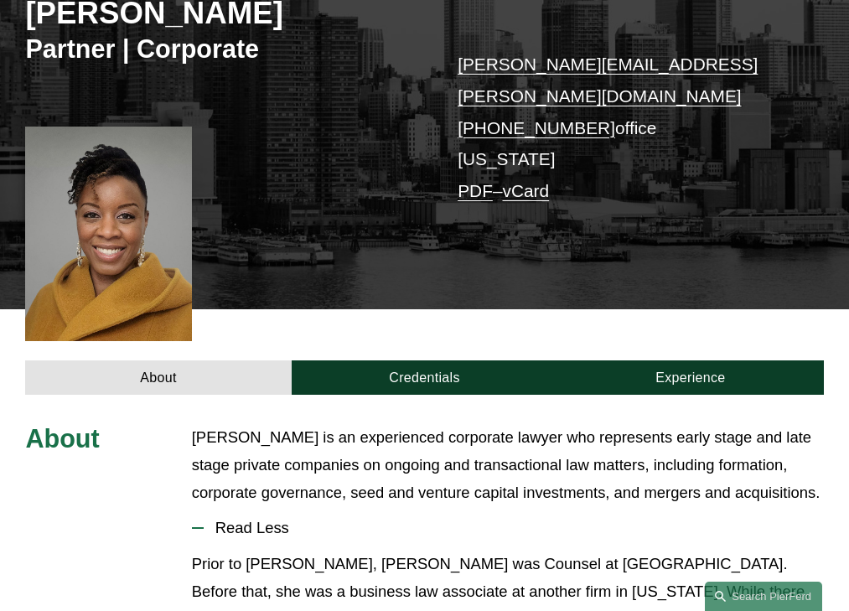
scroll to position [441, 0]
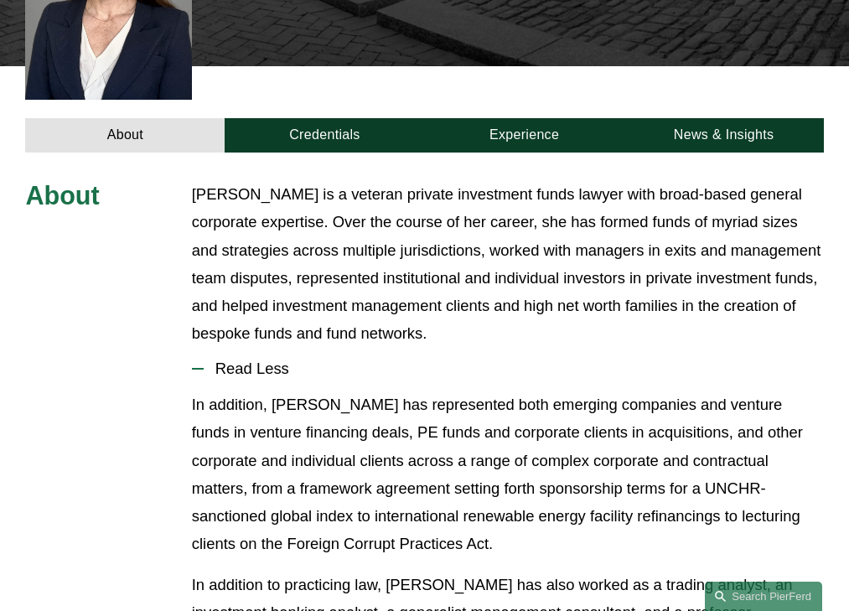
scroll to position [573, 0]
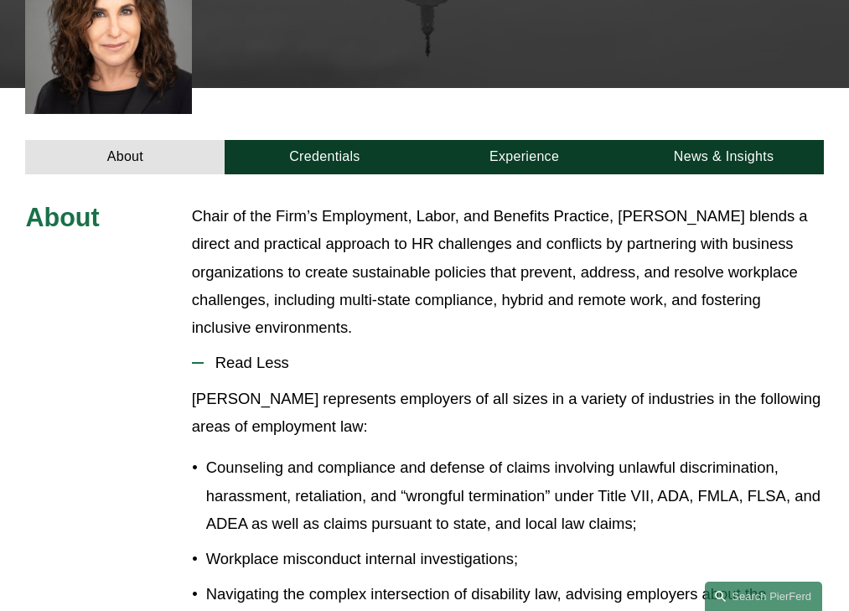
scroll to position [620, 0]
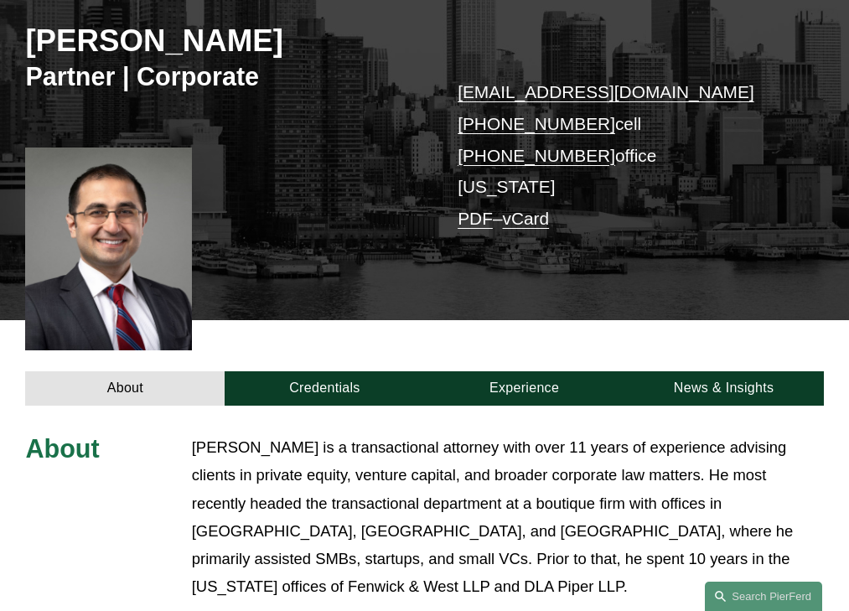
scroll to position [511, 0]
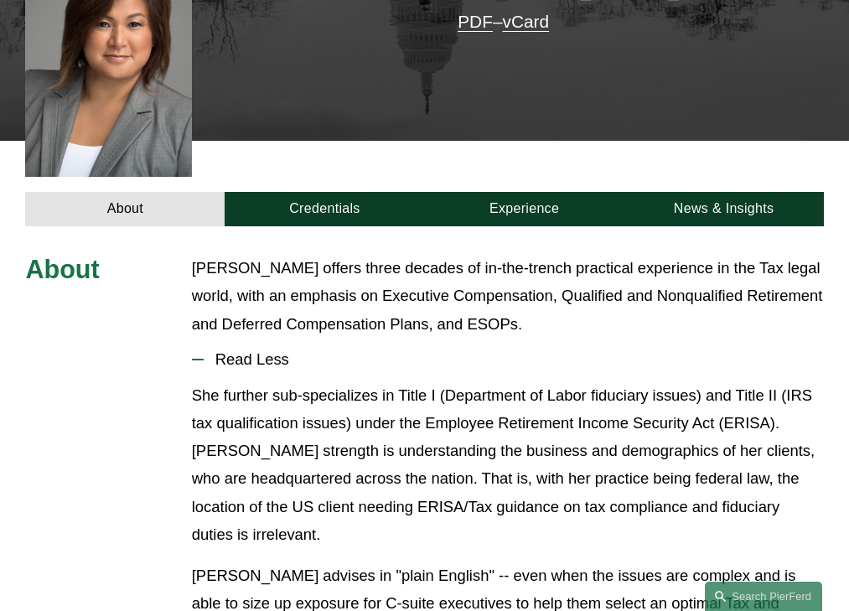
scroll to position [473, 0]
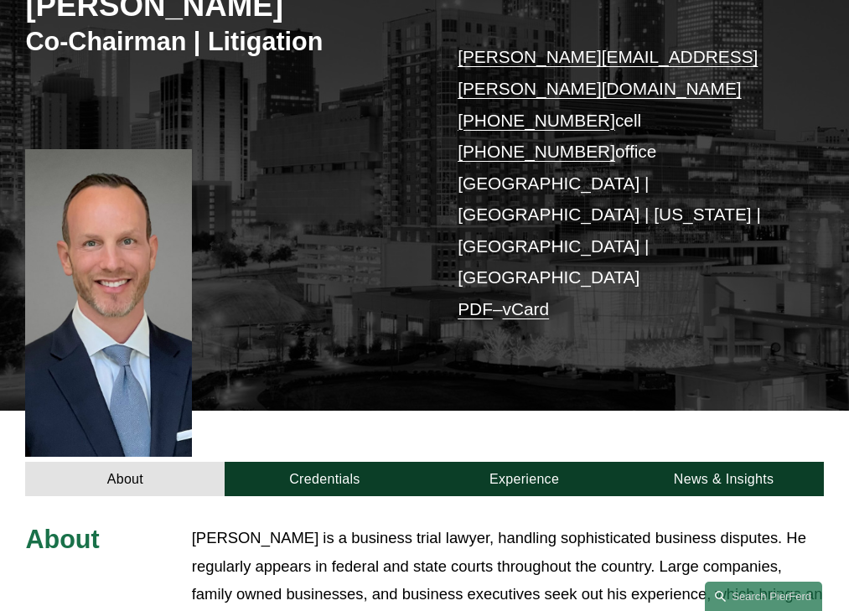
scroll to position [542, 0]
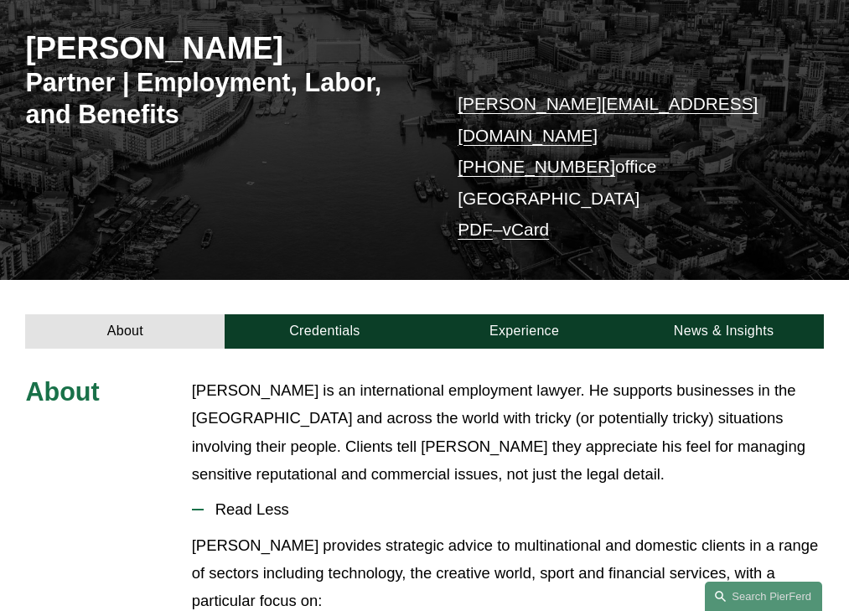
scroll to position [386, 0]
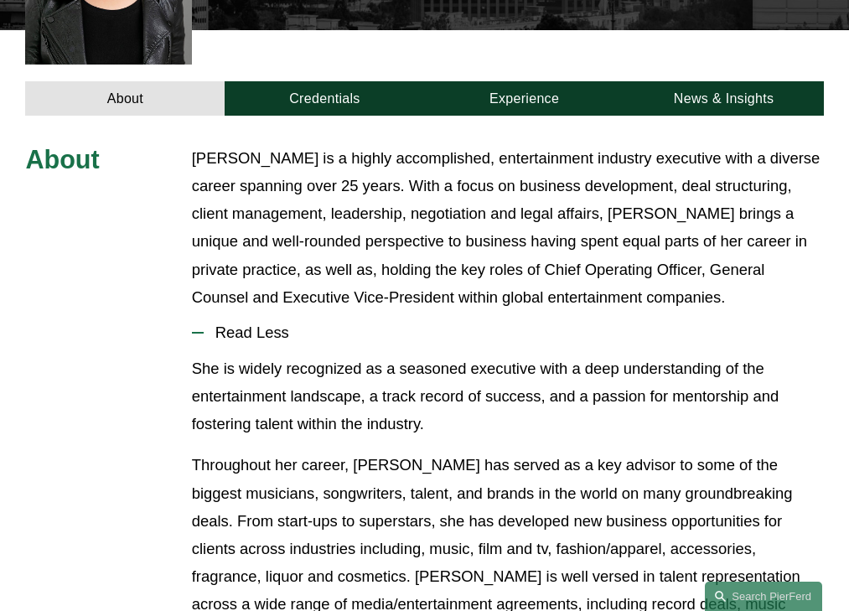
scroll to position [539, 0]
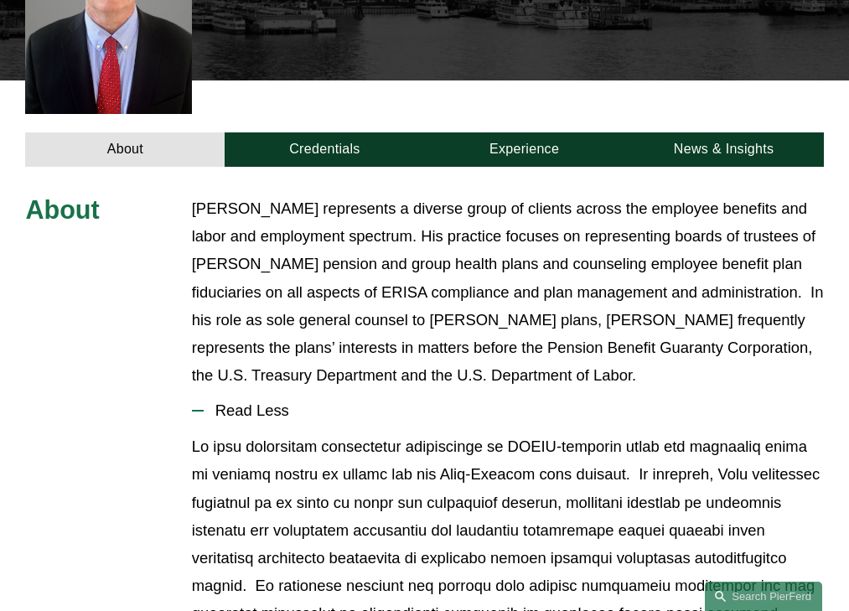
scroll to position [588, 0]
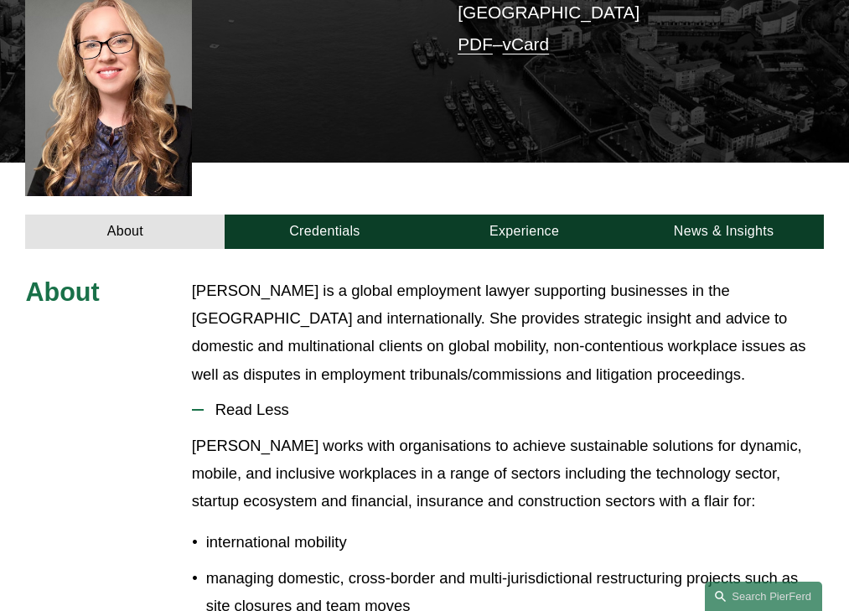
scroll to position [505, 0]
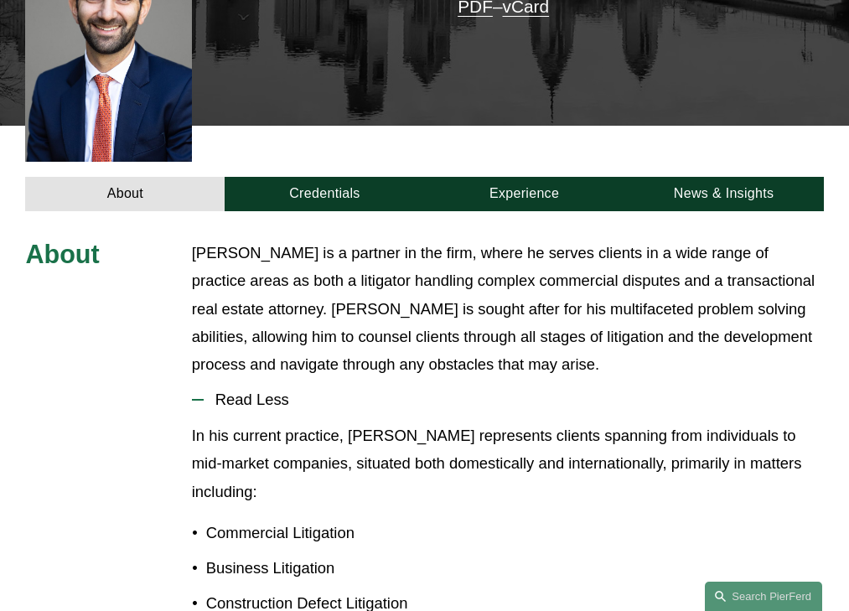
scroll to position [497, 0]
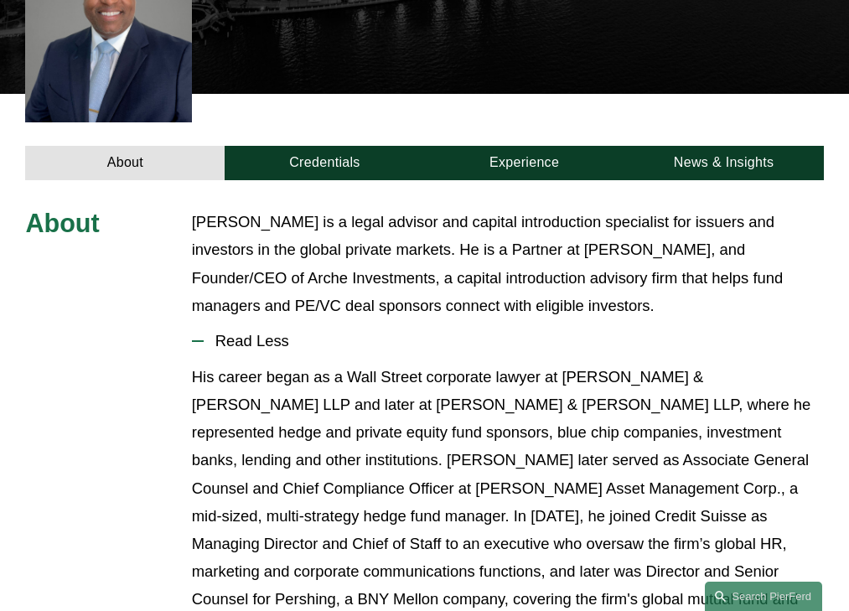
scroll to position [469, 0]
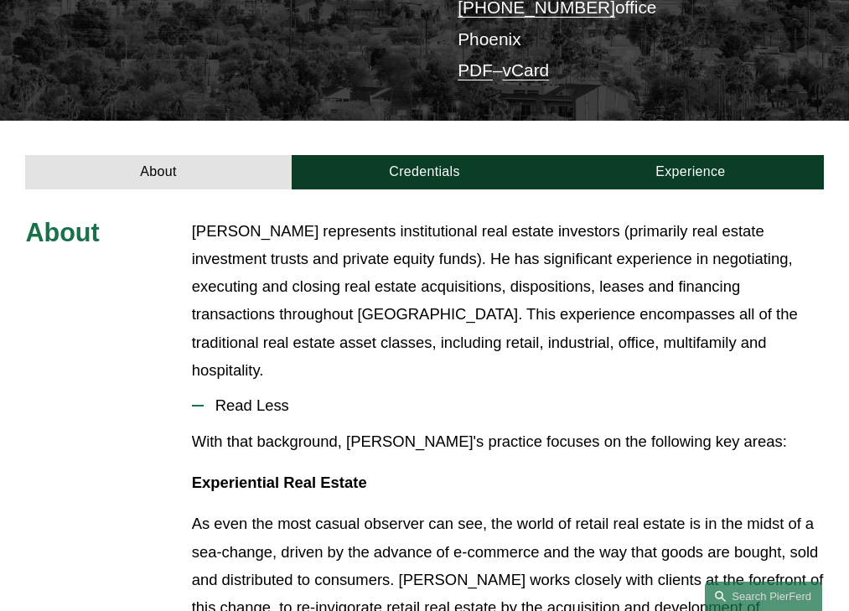
scroll to position [441, 0]
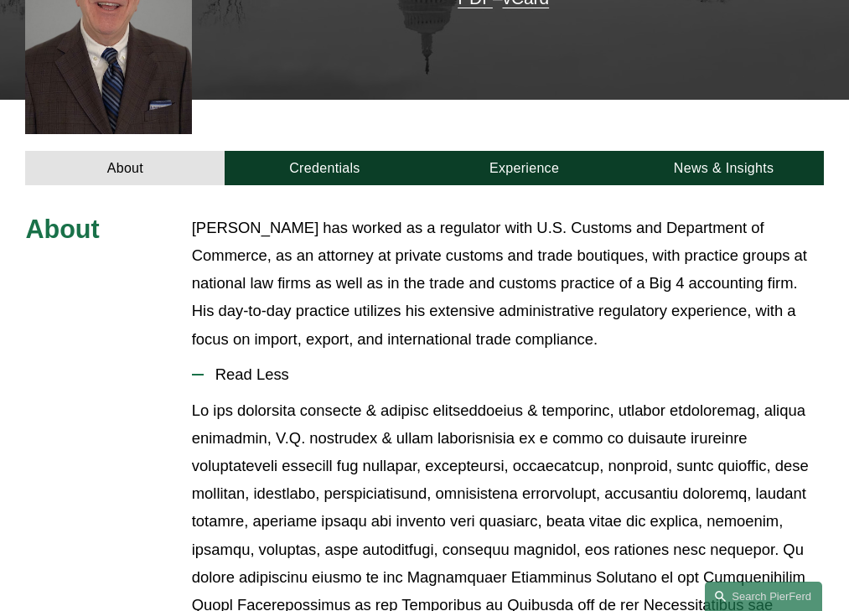
scroll to position [511, 0]
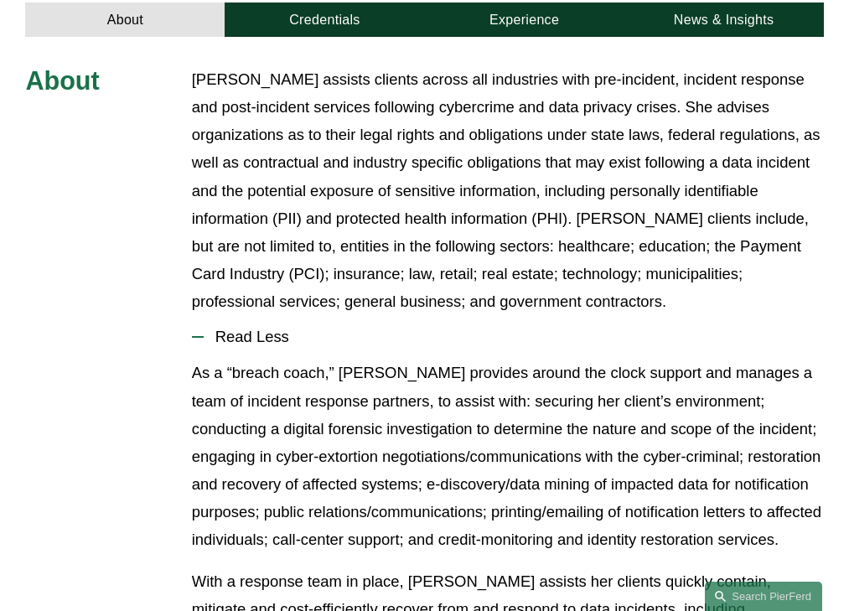
scroll to position [622, 0]
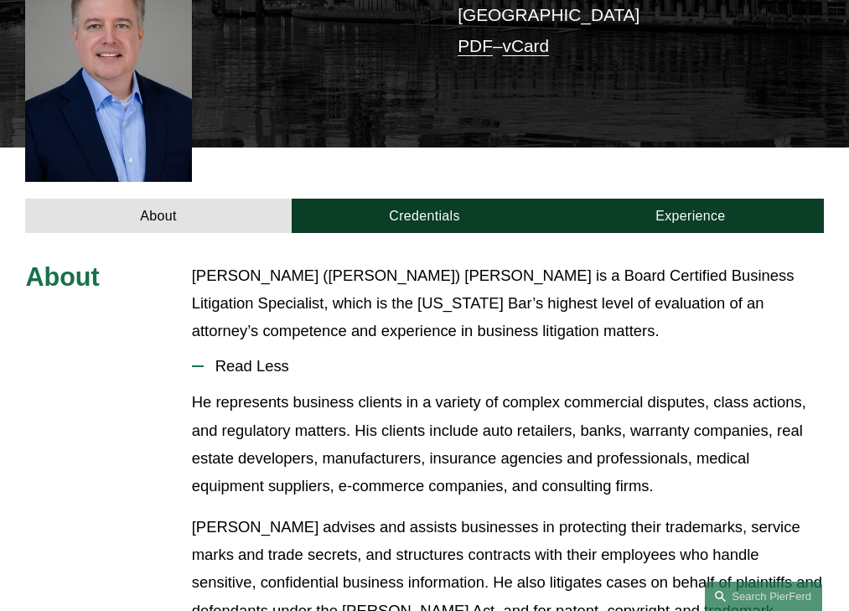
scroll to position [455, 0]
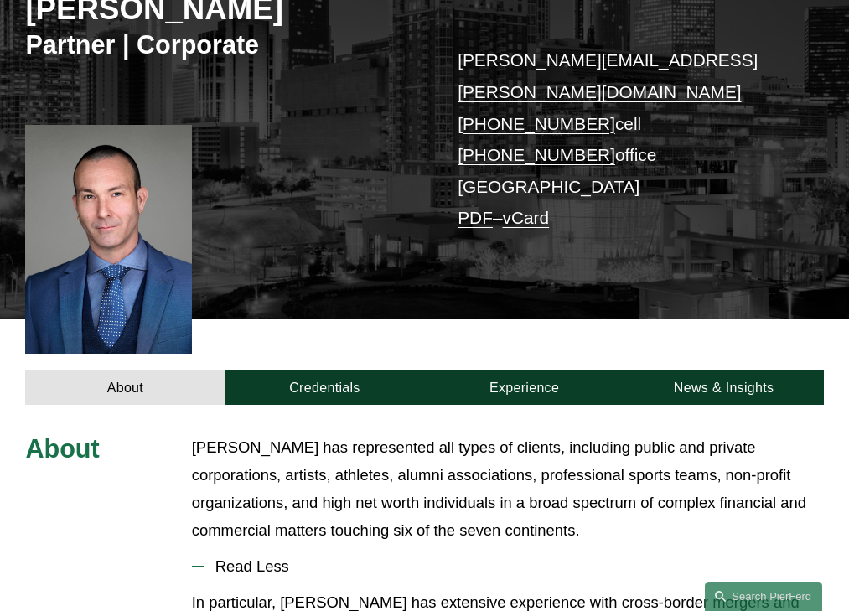
scroll to position [483, 0]
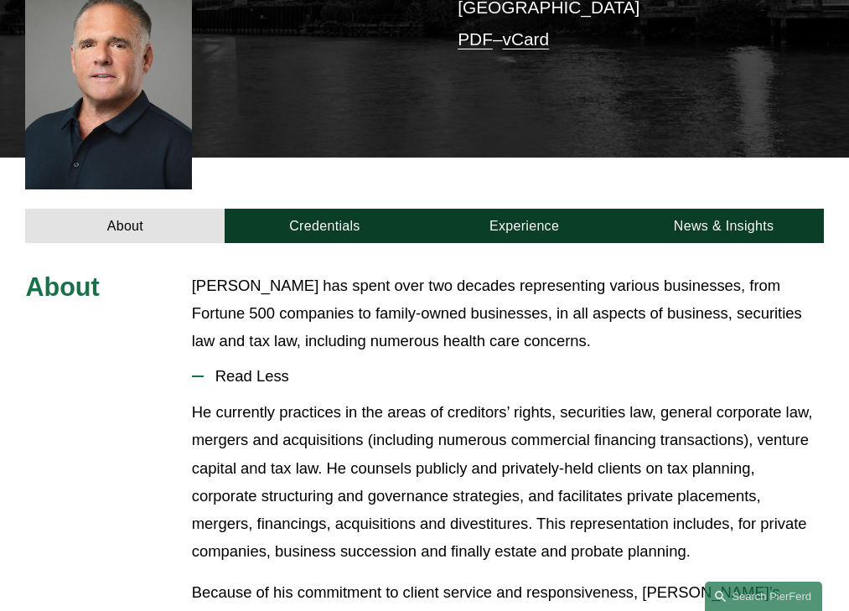
scroll to position [441, 0]
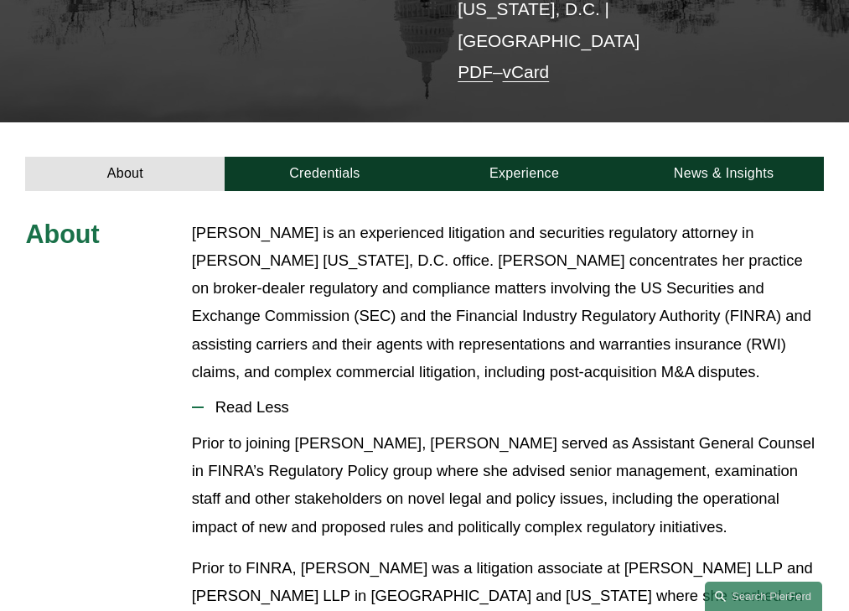
scroll to position [438, 0]
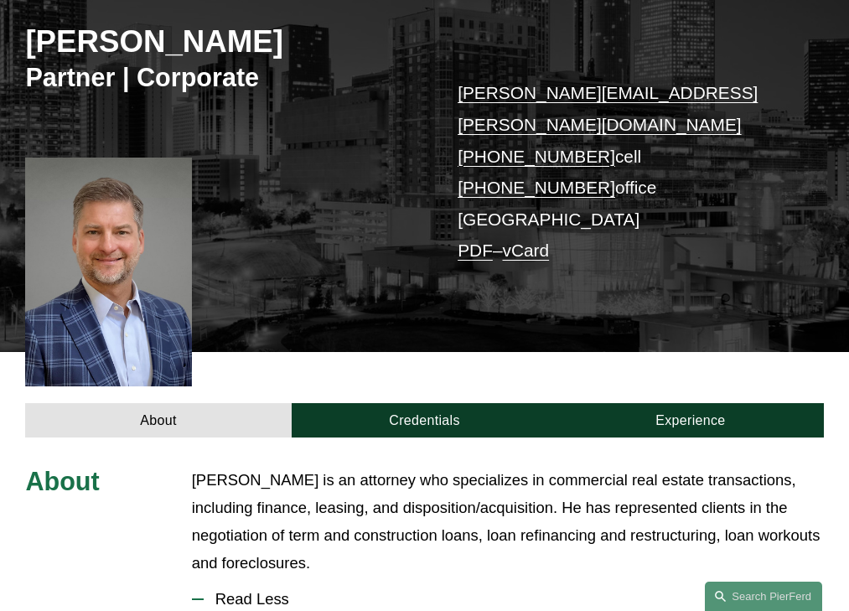
scroll to position [483, 0]
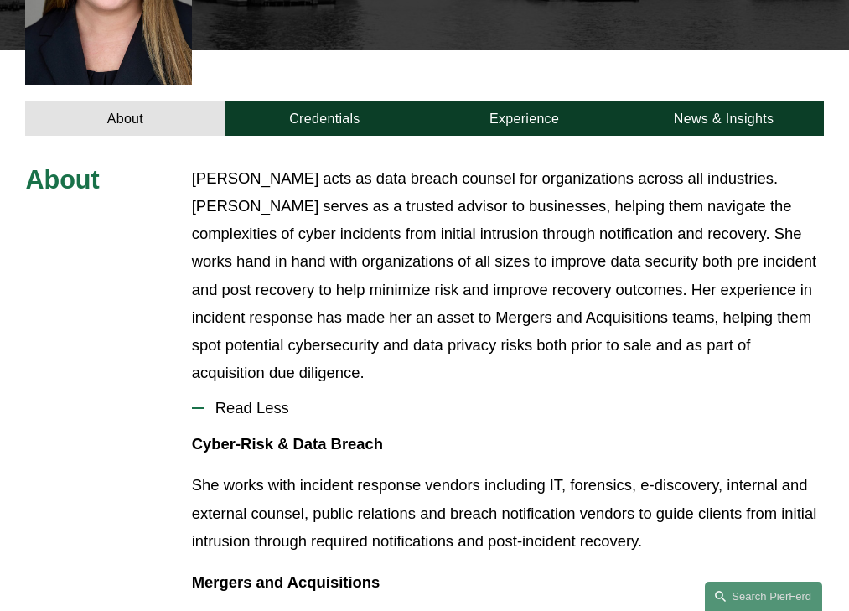
scroll to position [567, 0]
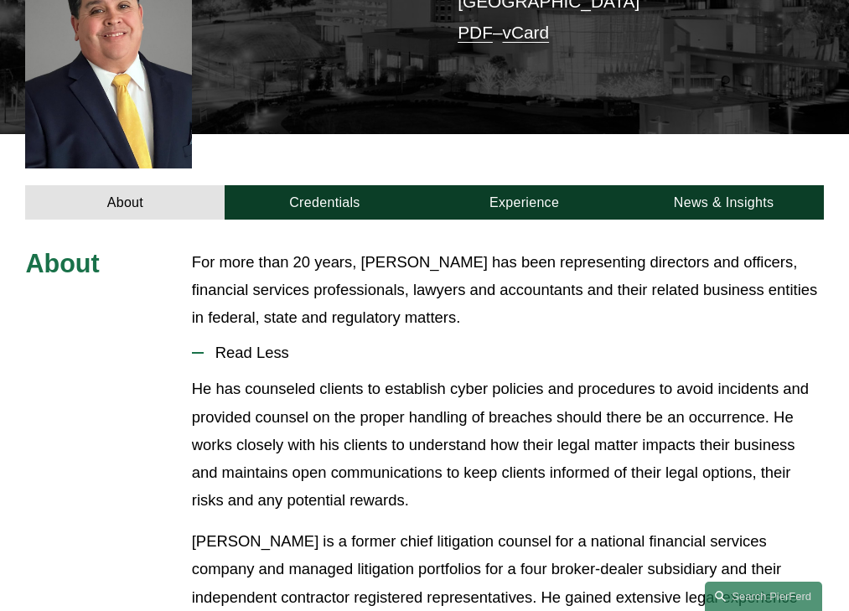
scroll to position [455, 0]
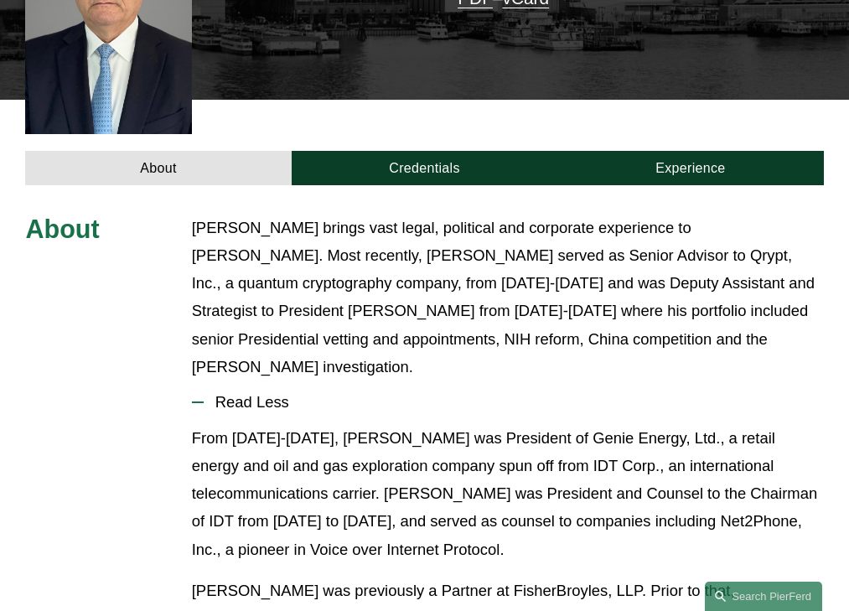
scroll to position [511, 0]
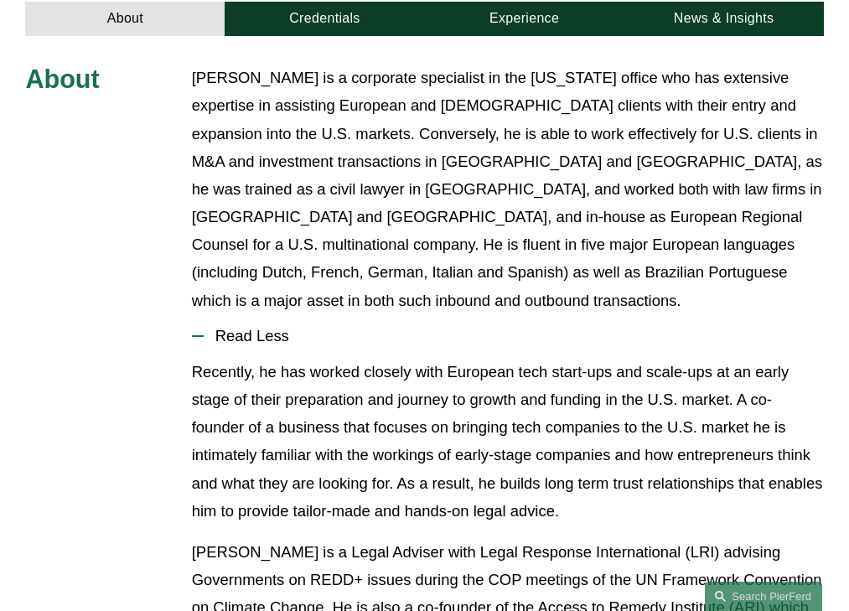
scroll to position [594, 0]
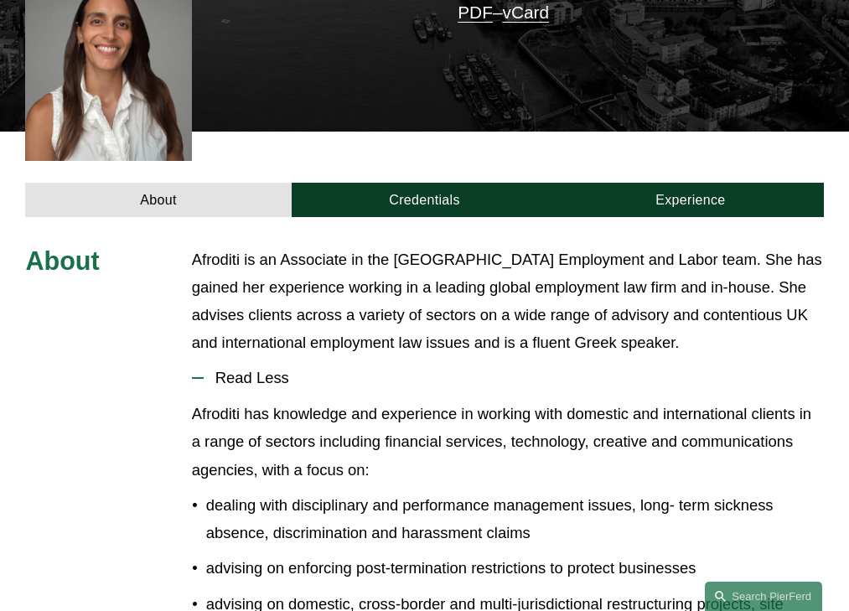
scroll to position [505, 0]
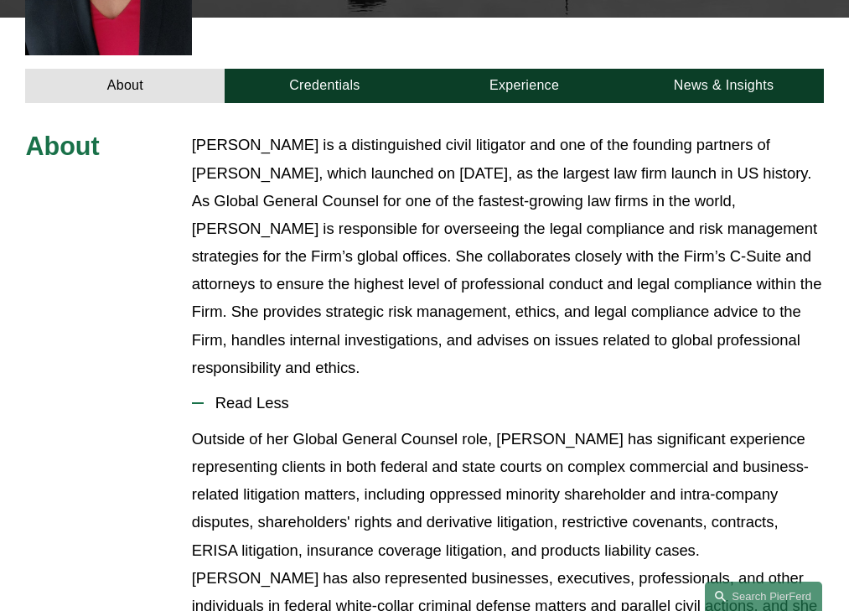
scroll to position [620, 0]
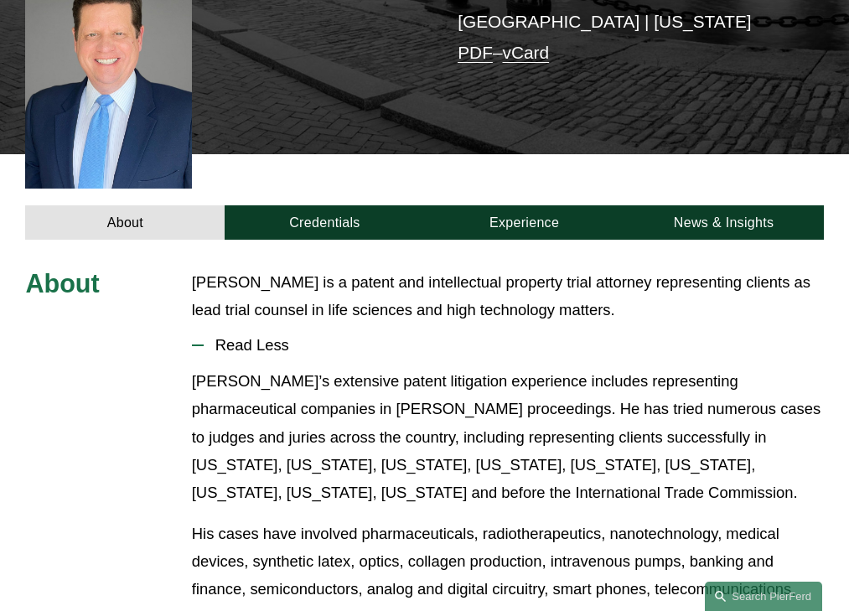
scroll to position [428, 0]
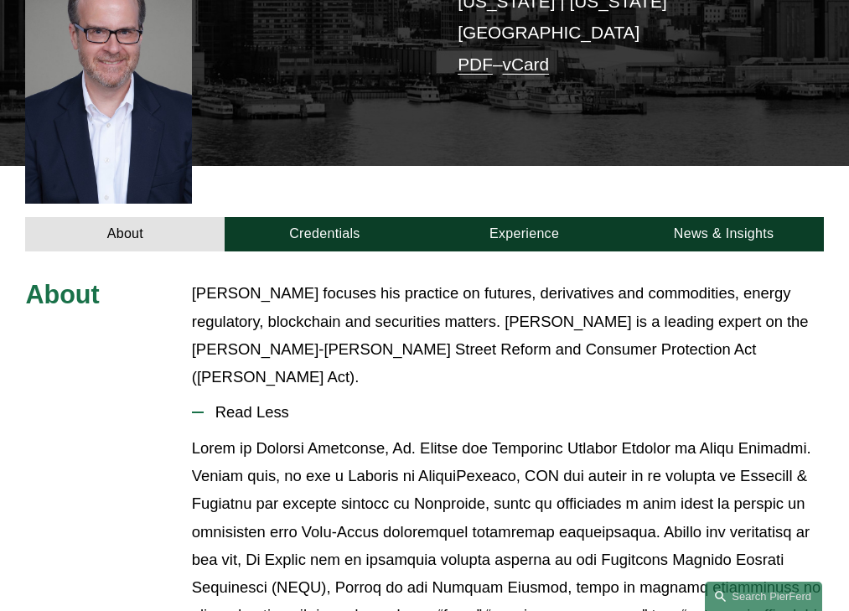
scroll to position [455, 0]
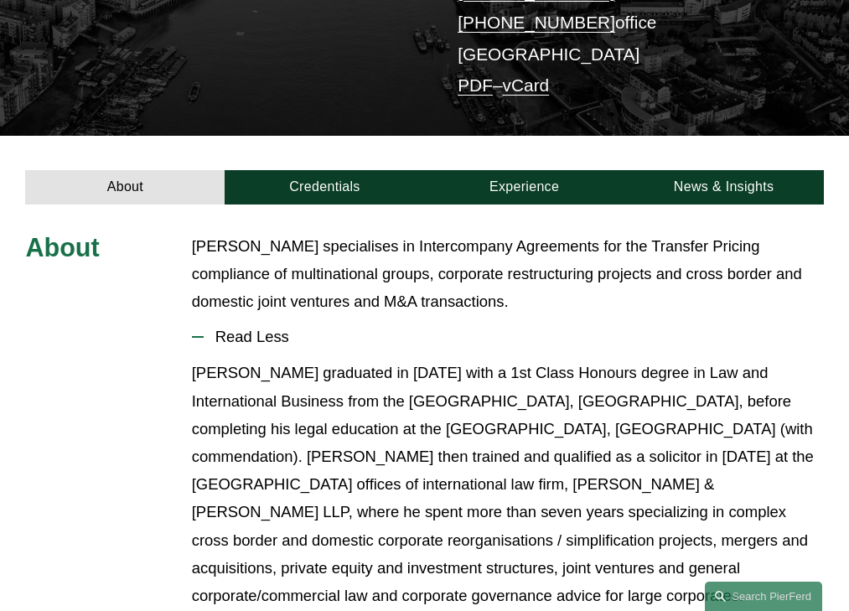
scroll to position [386, 0]
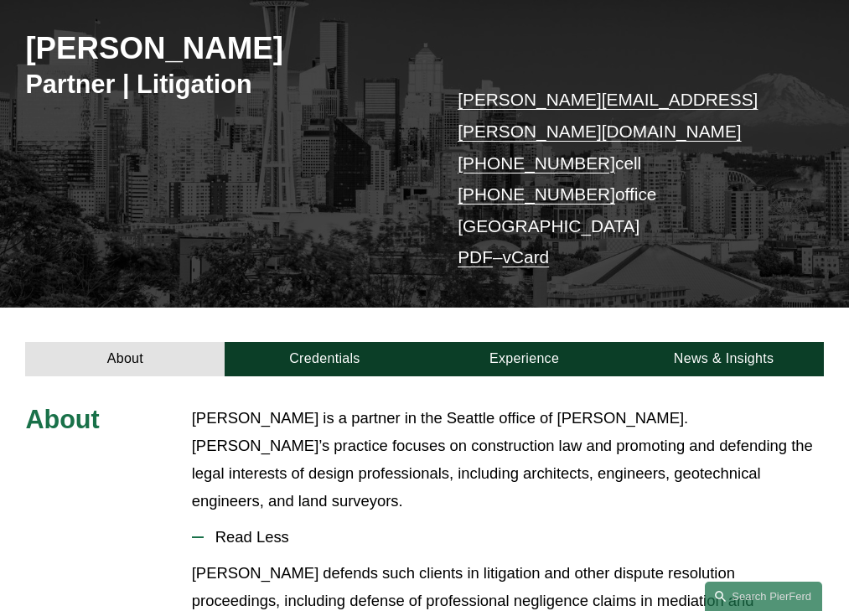
scroll to position [386, 0]
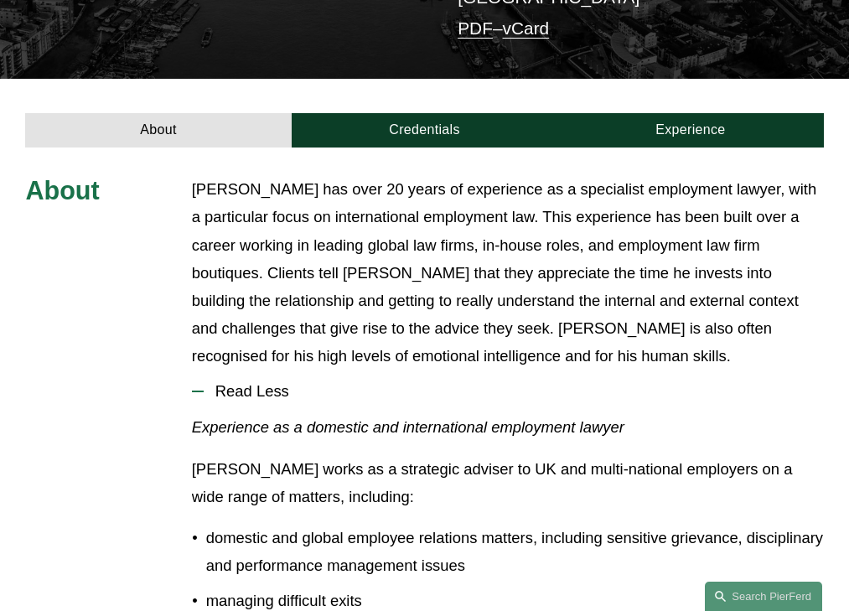
scroll to position [470, 0]
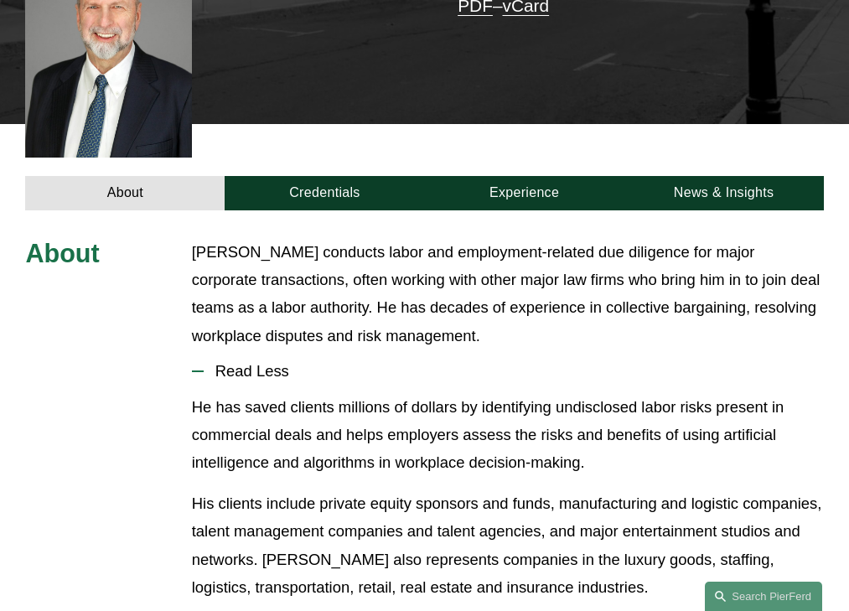
scroll to position [505, 0]
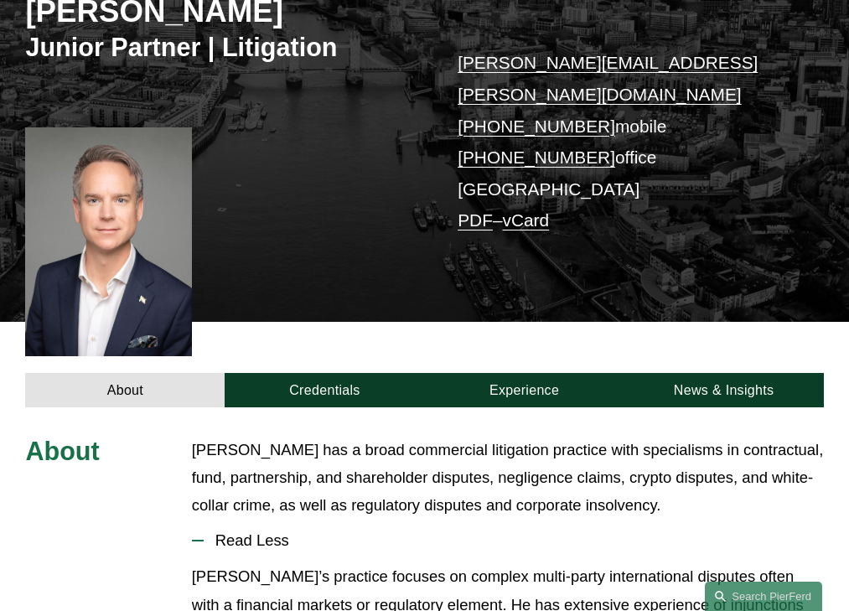
scroll to position [455, 0]
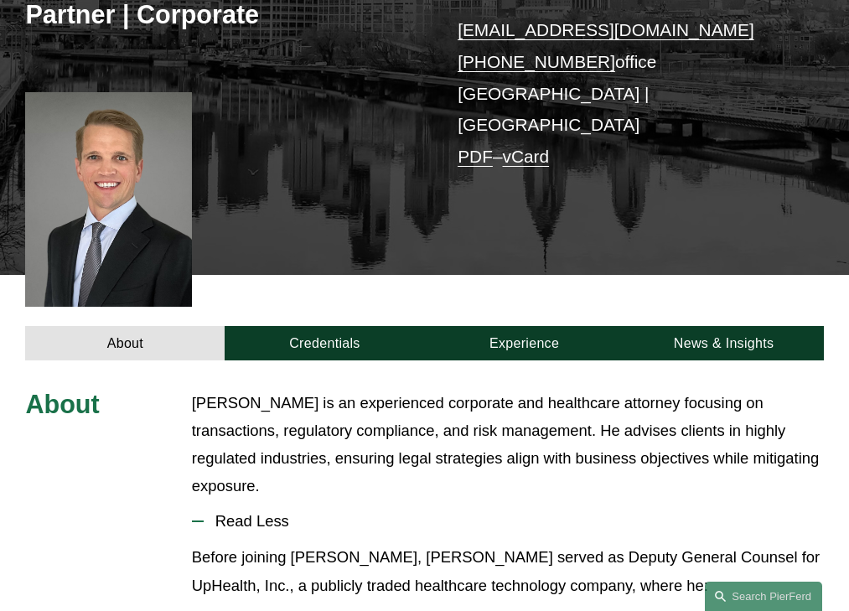
scroll to position [469, 0]
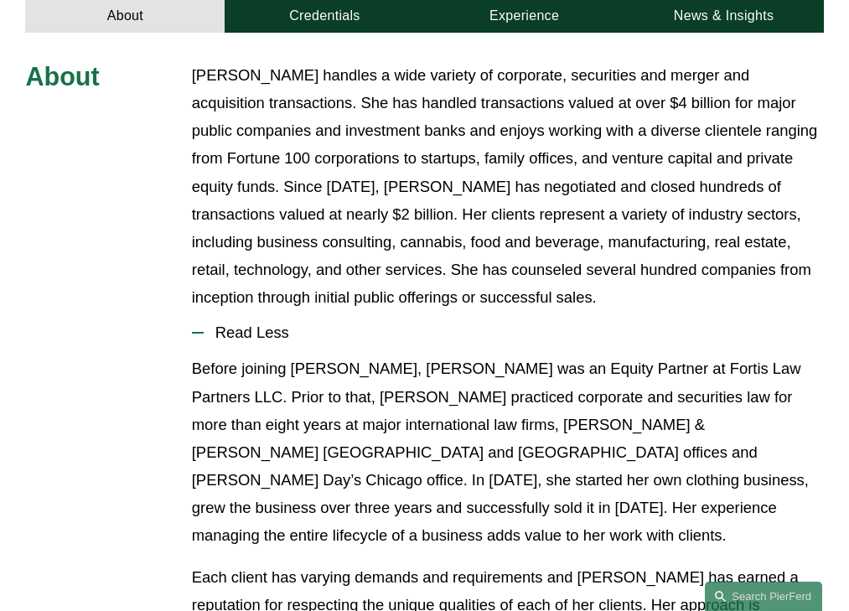
scroll to position [622, 0]
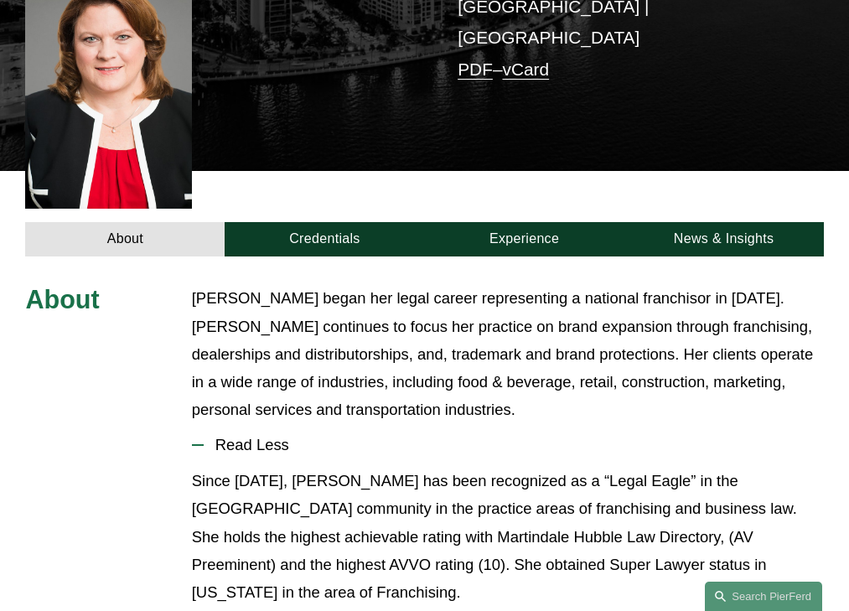
scroll to position [511, 0]
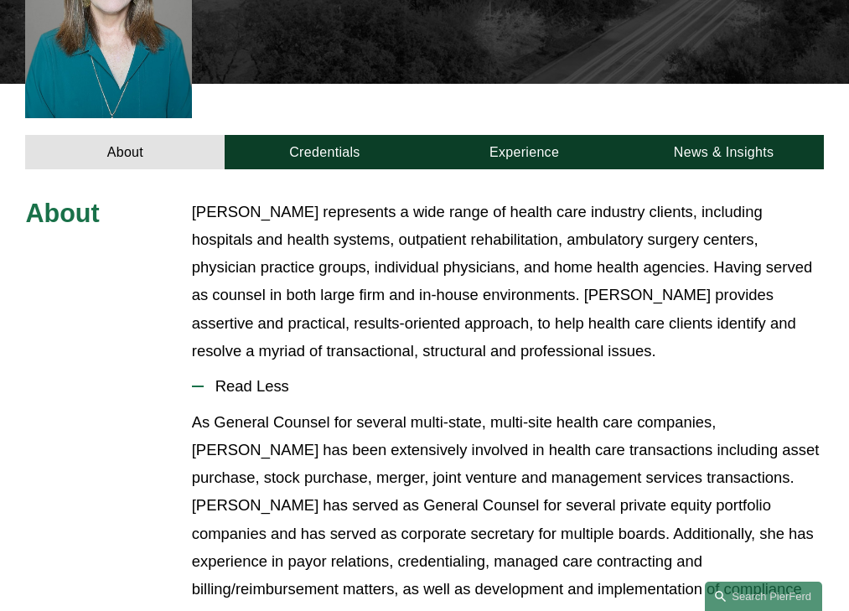
scroll to position [539, 0]
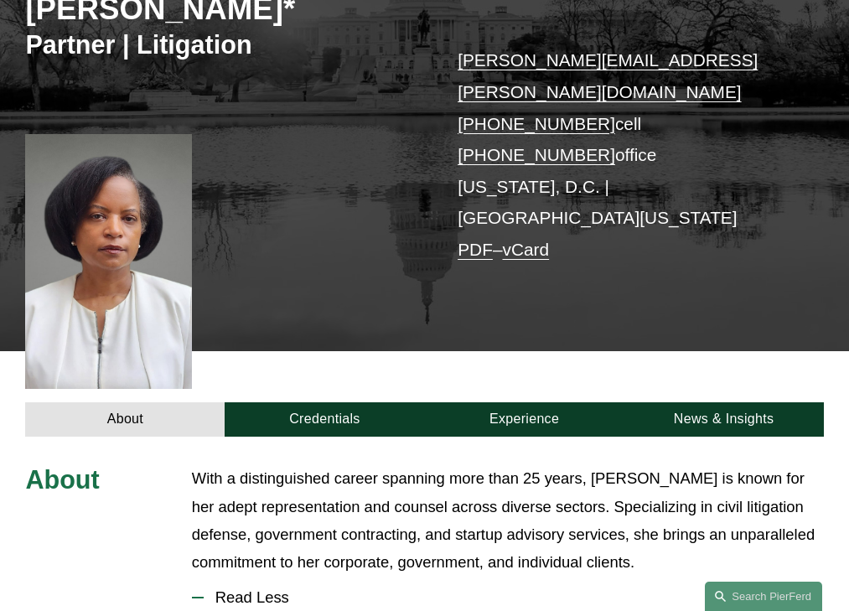
scroll to position [483, 0]
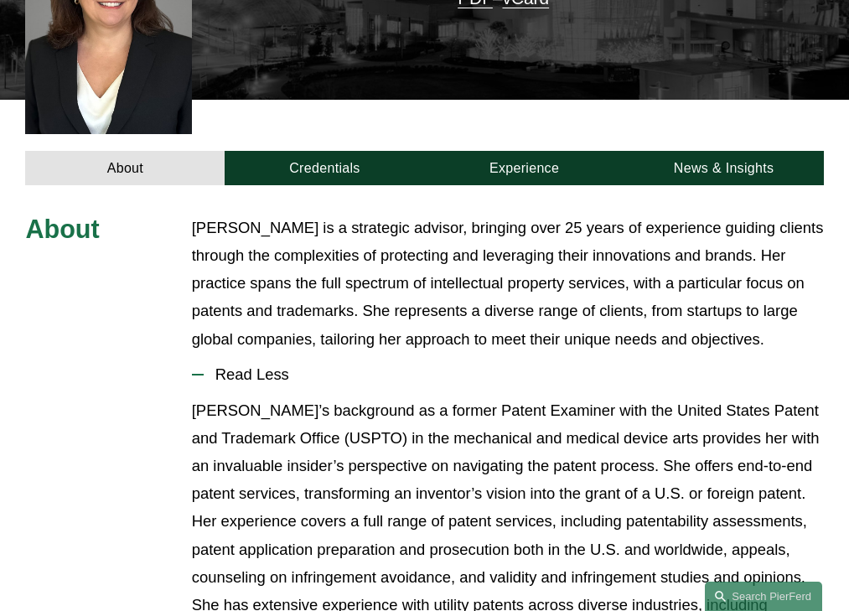
scroll to position [511, 0]
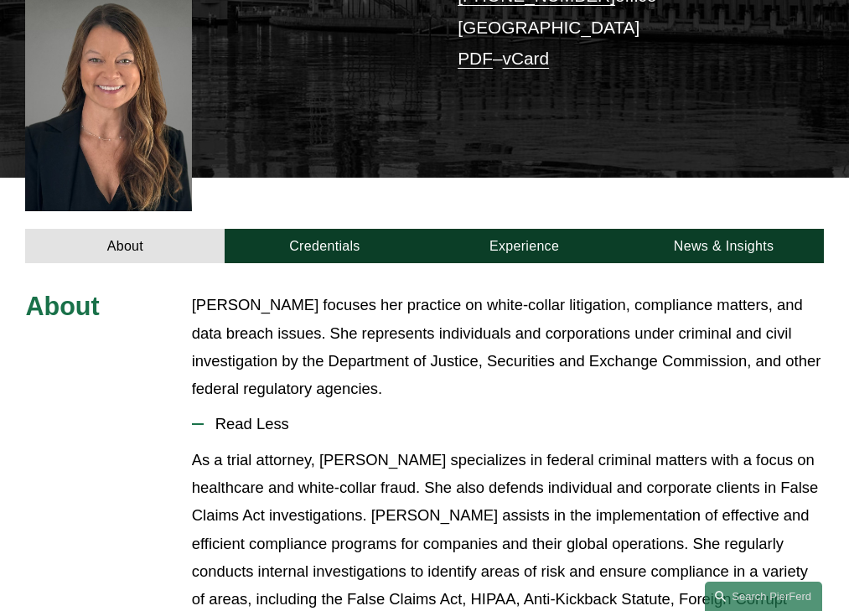
scroll to position [541, 0]
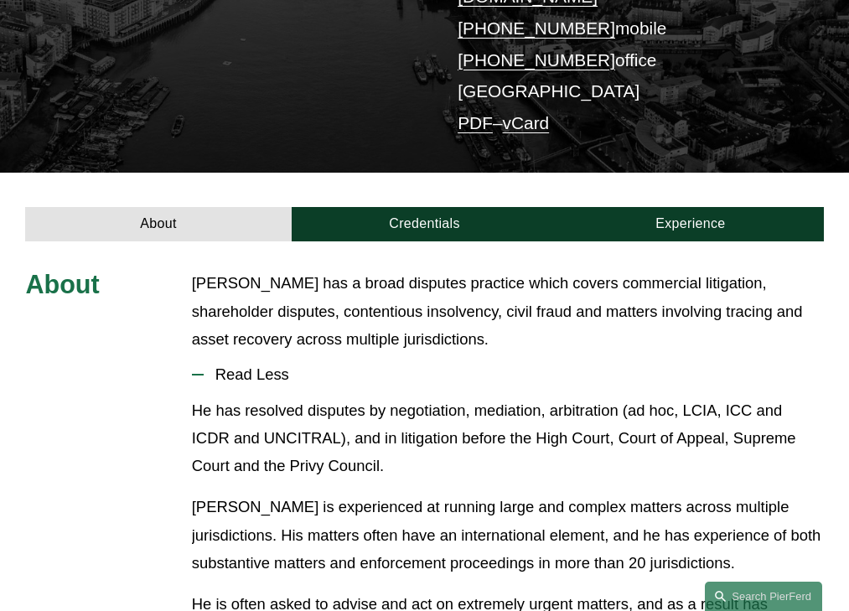
scroll to position [386, 0]
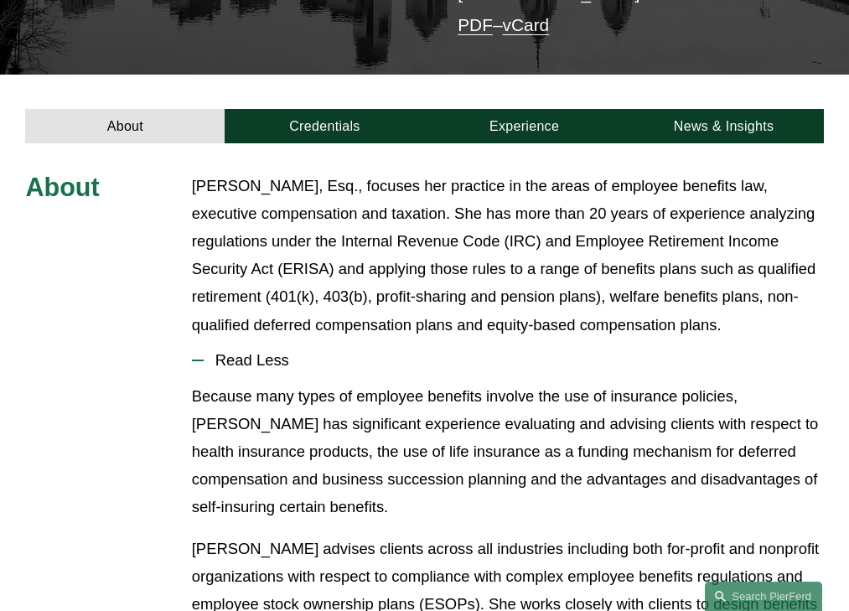
scroll to position [473, 0]
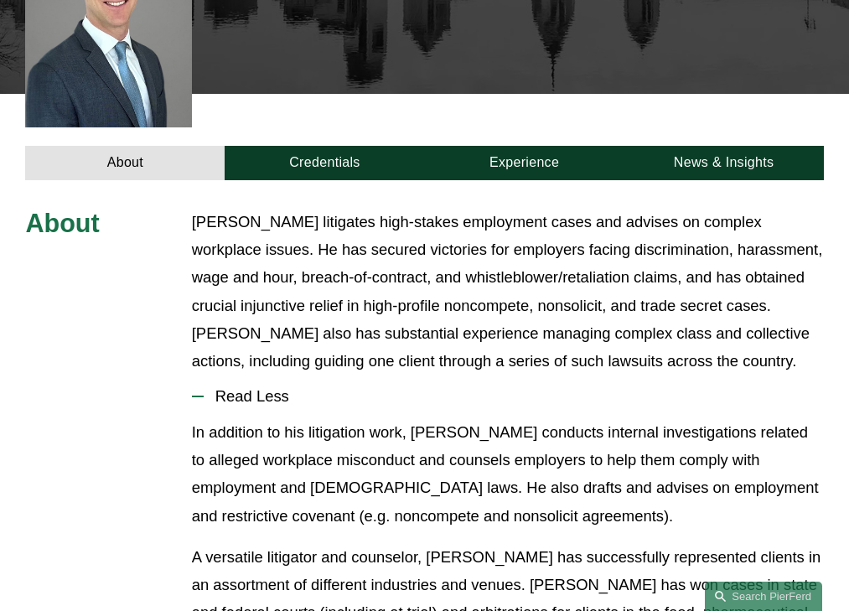
scroll to position [560, 0]
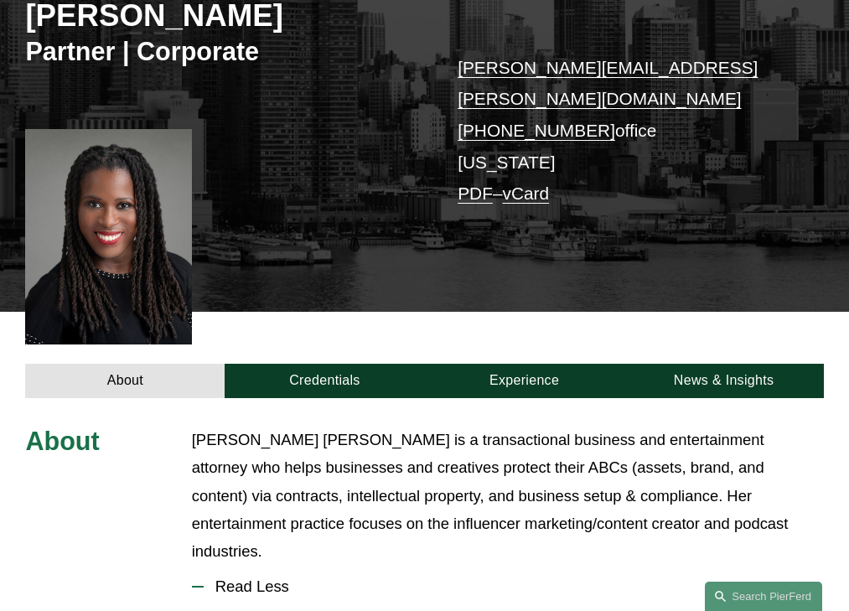
scroll to position [469, 0]
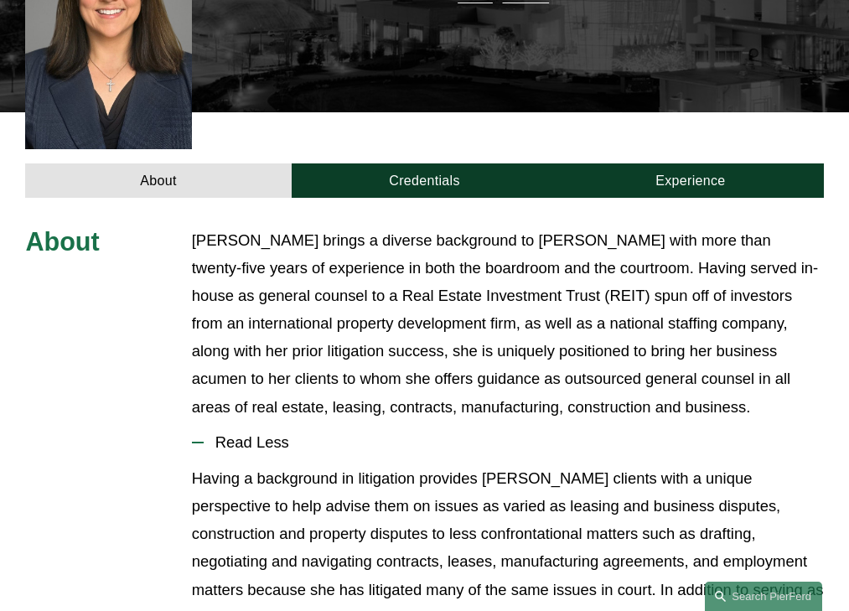
scroll to position [588, 0]
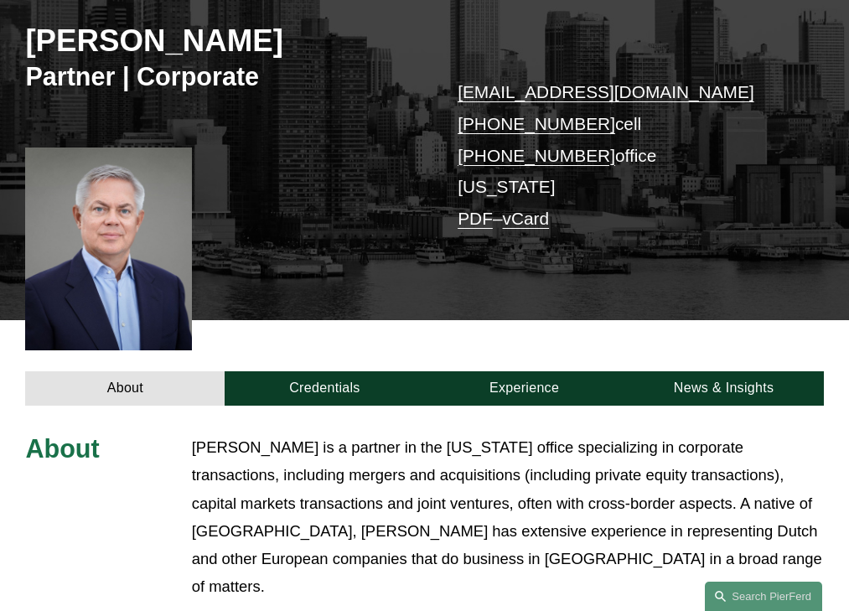
scroll to position [511, 0]
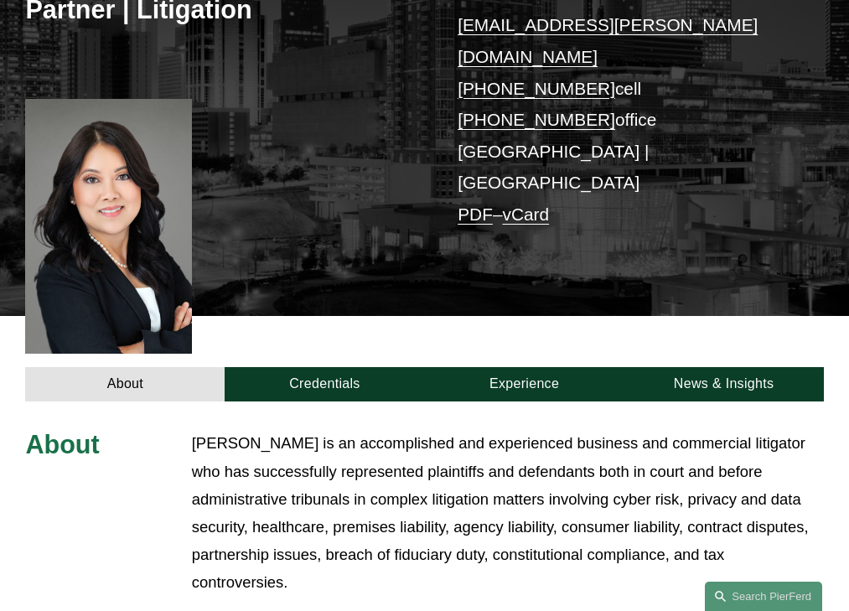
scroll to position [511, 0]
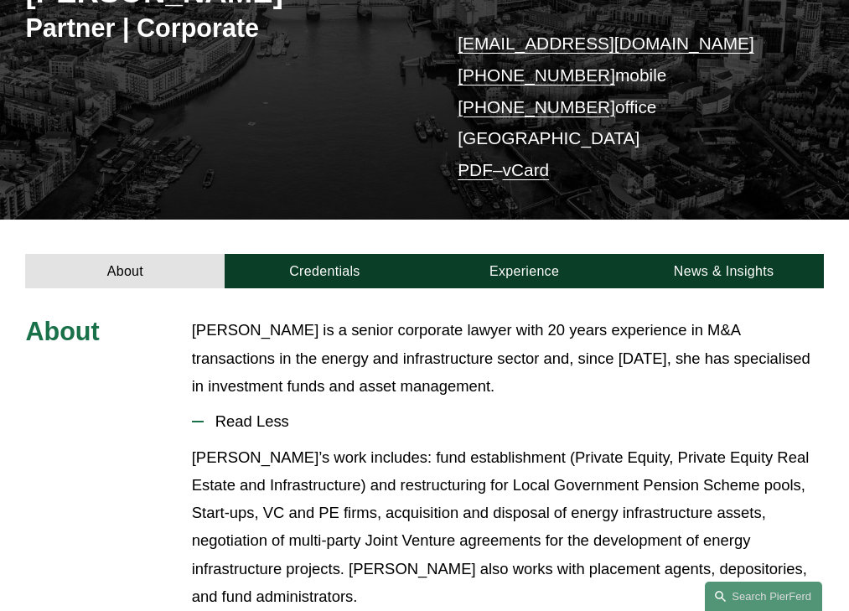
scroll to position [386, 0]
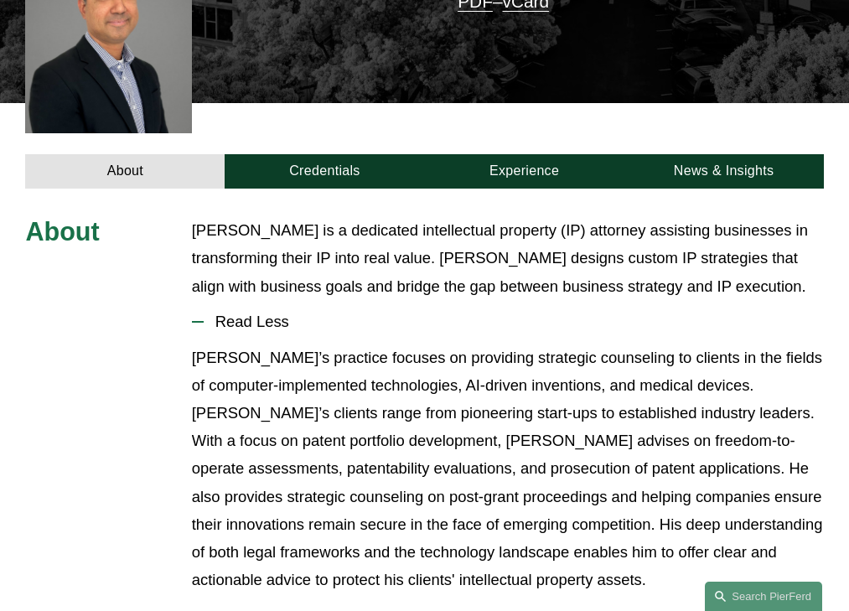
scroll to position [455, 0]
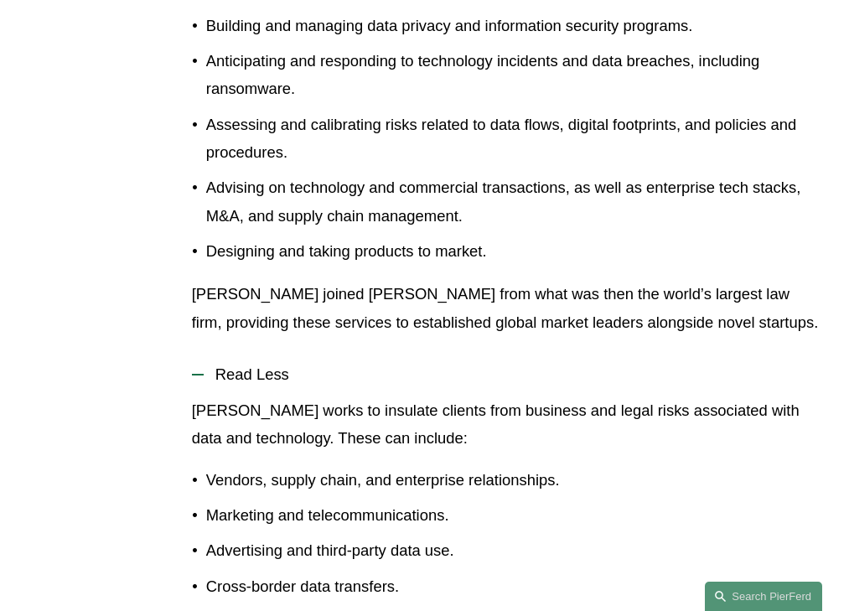
scroll to position [827, 0]
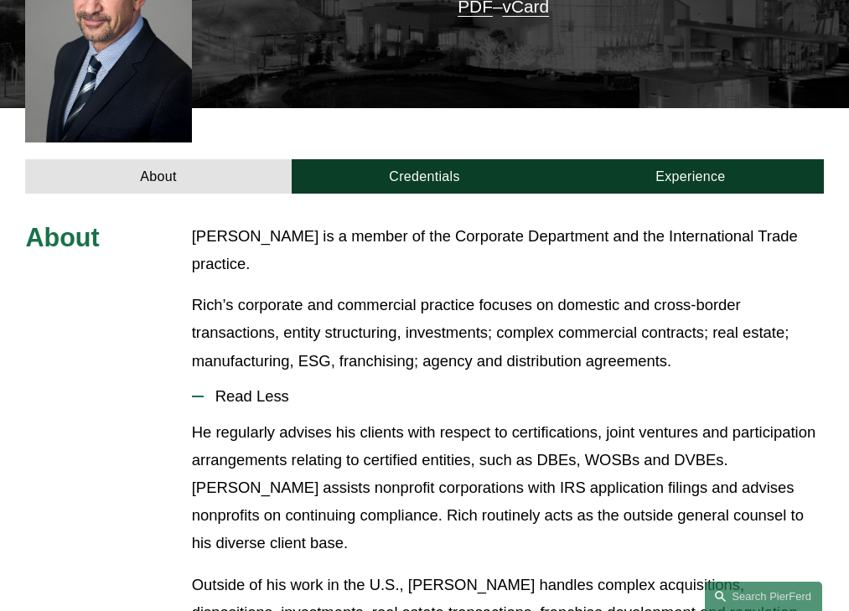
scroll to position [496, 0]
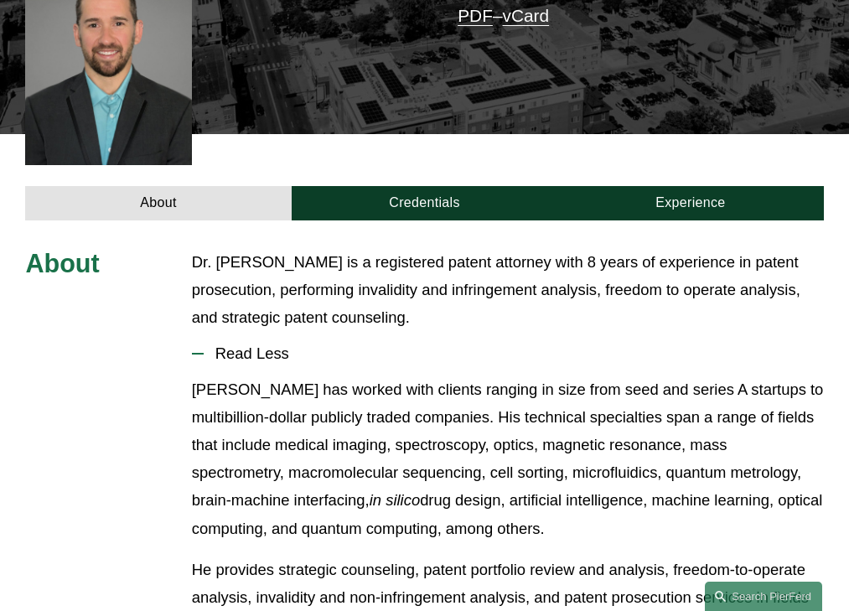
scroll to position [455, 0]
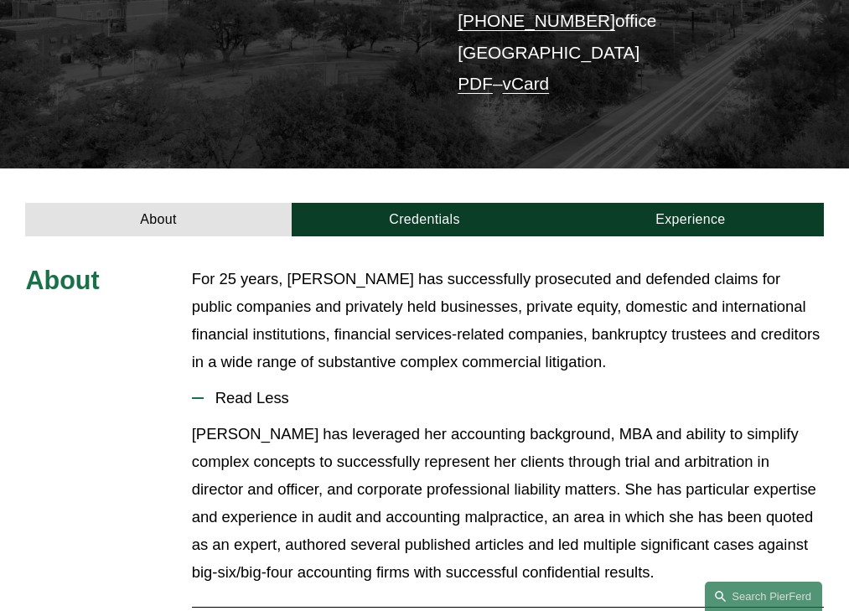
scroll to position [417, 0]
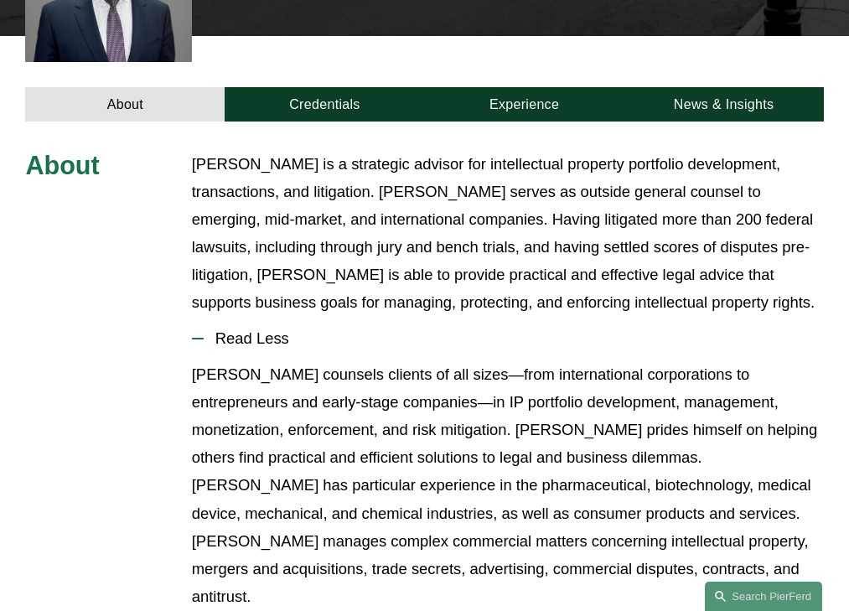
scroll to position [594, 0]
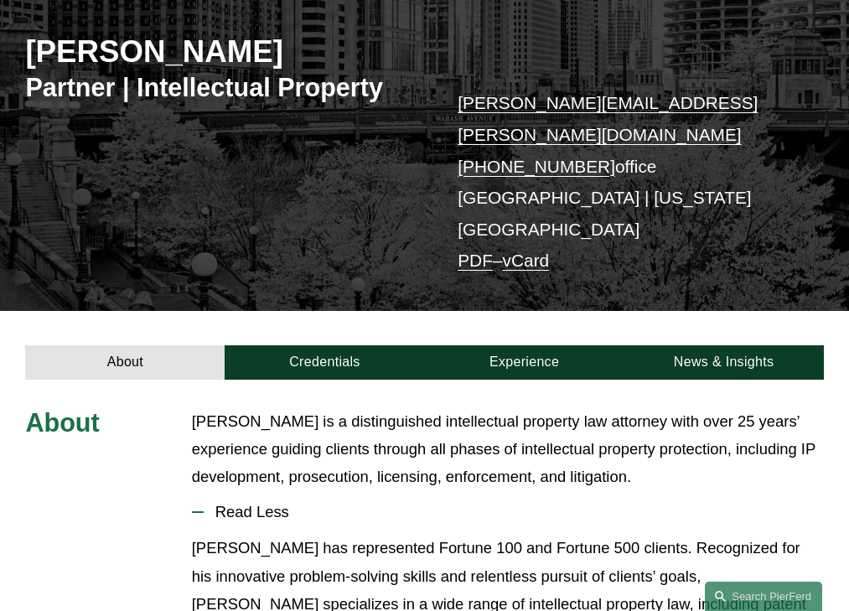
scroll to position [354, 0]
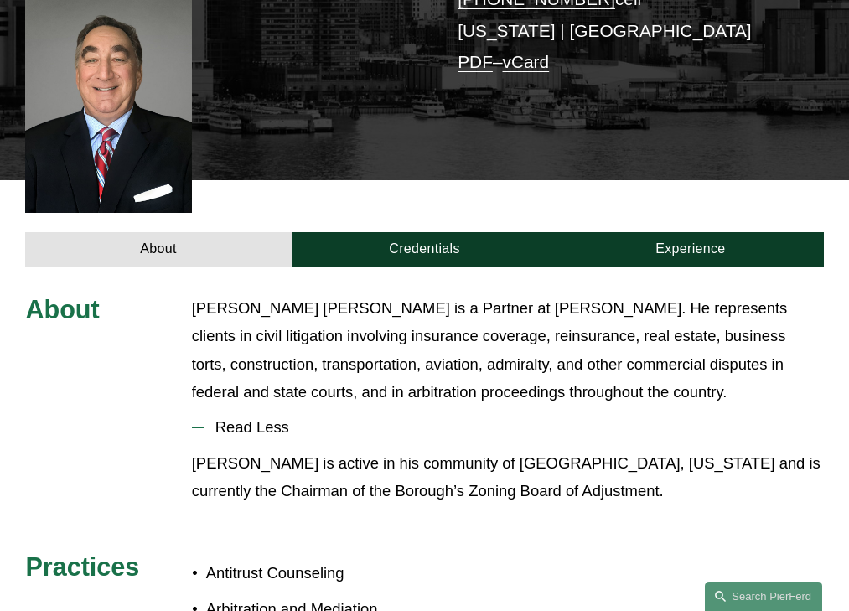
scroll to position [469, 0]
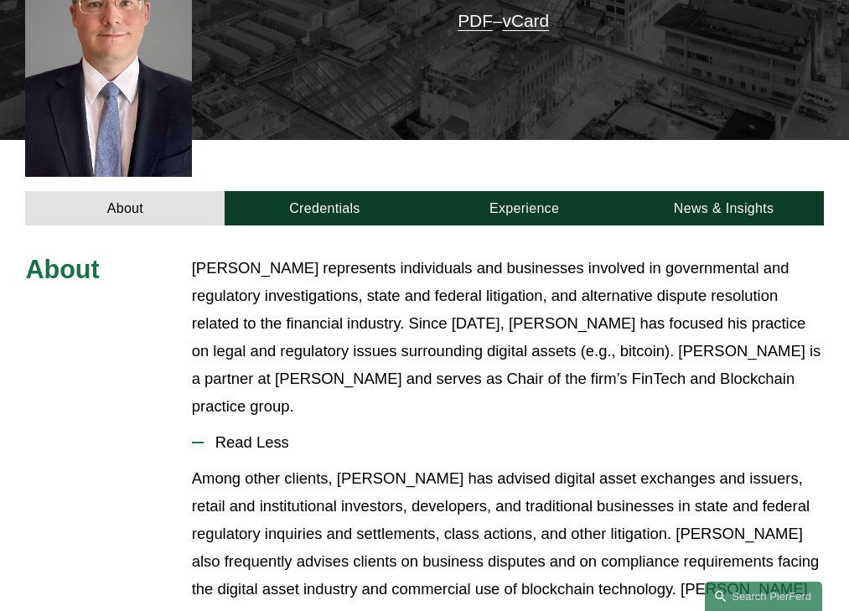
scroll to position [532, 0]
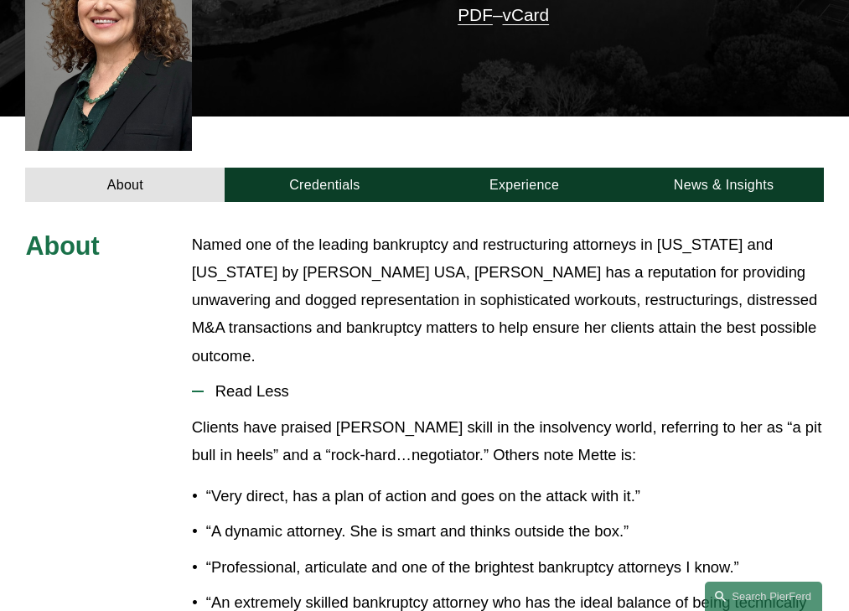
scroll to position [483, 0]
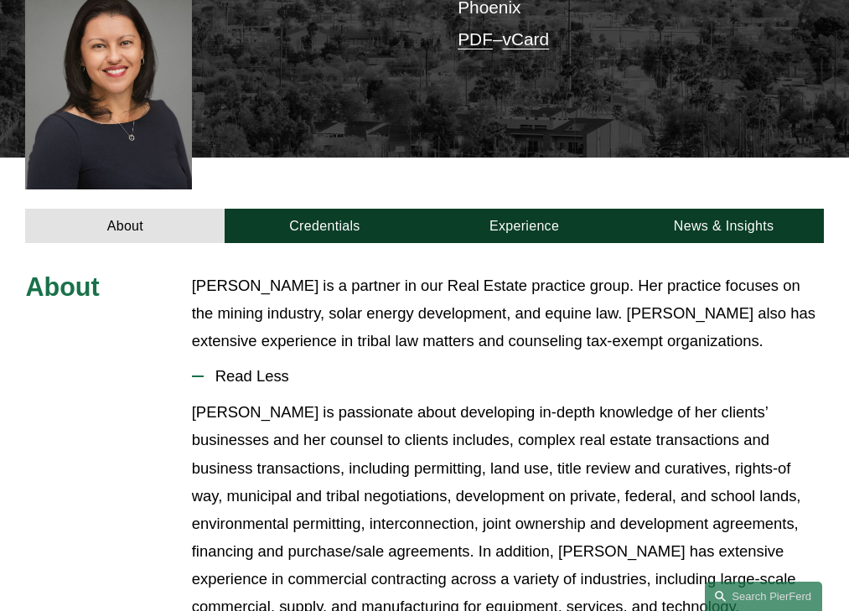
scroll to position [441, 0]
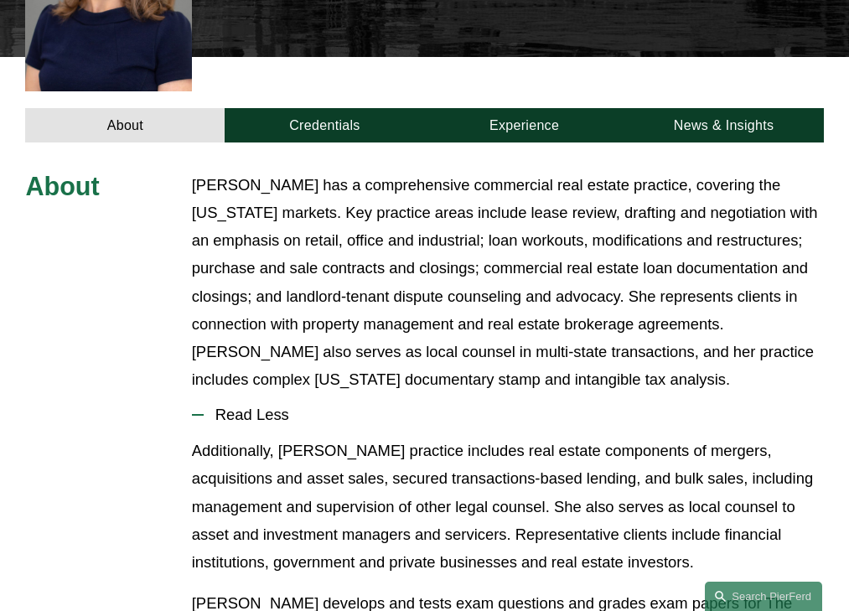
scroll to position [594, 0]
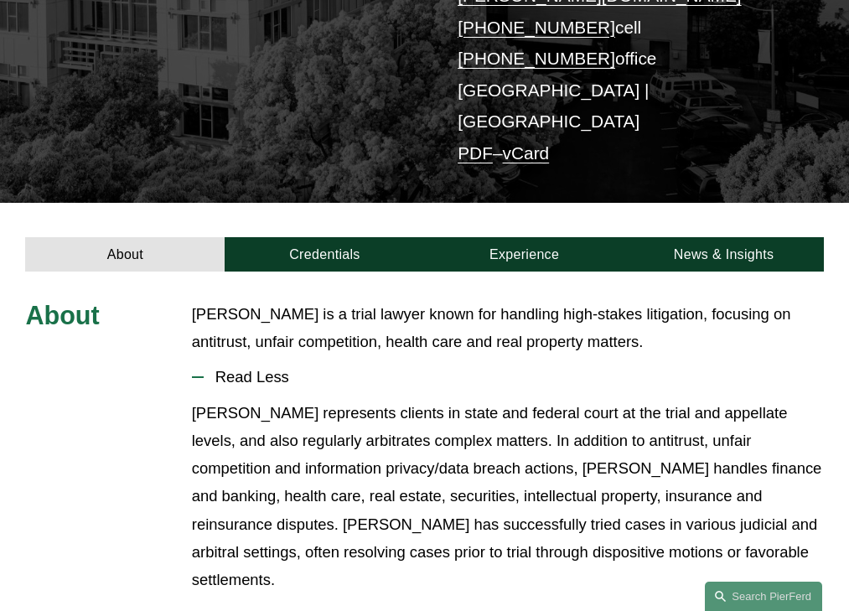
scroll to position [358, 0]
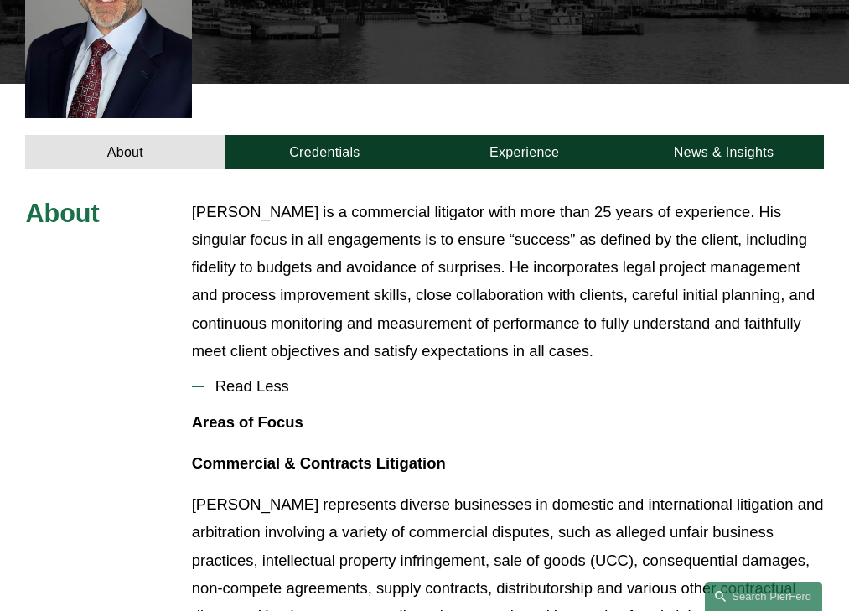
scroll to position [539, 0]
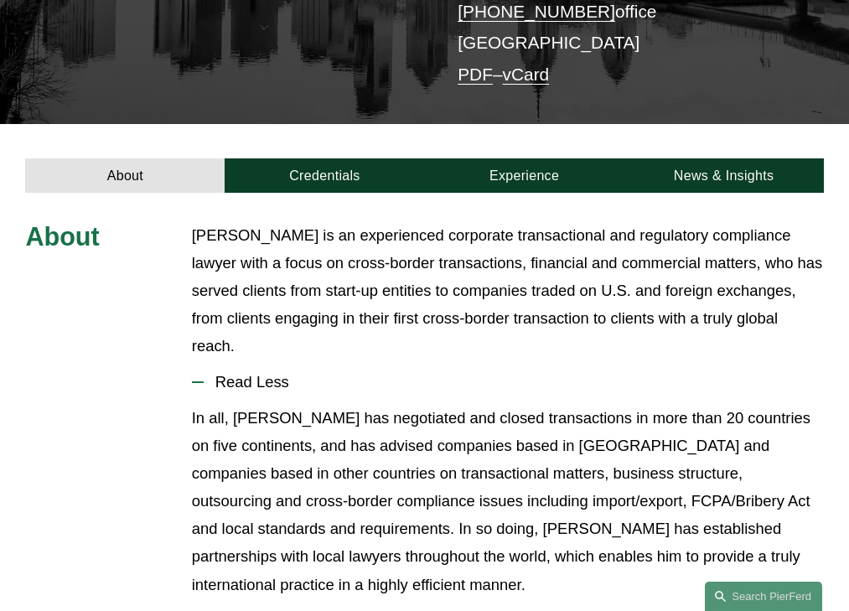
scroll to position [418, 0]
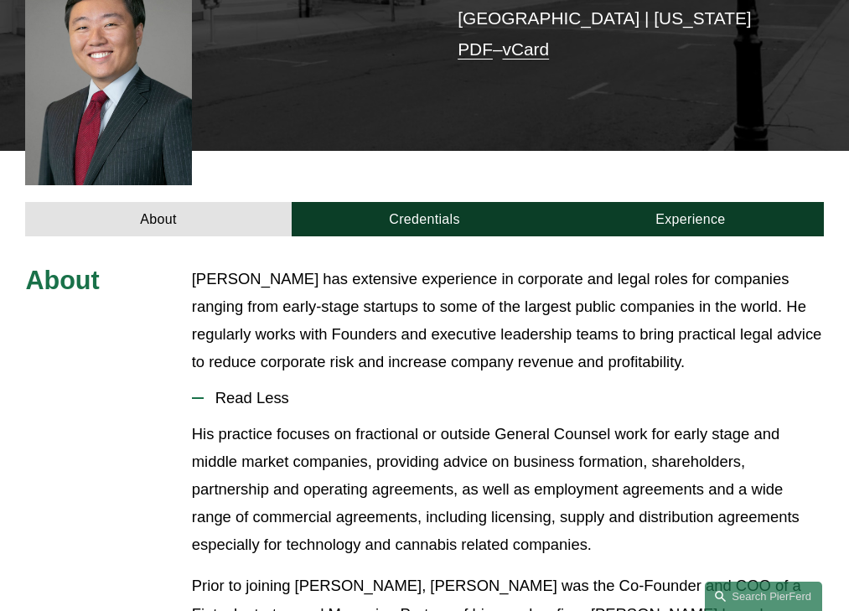
scroll to position [483, 0]
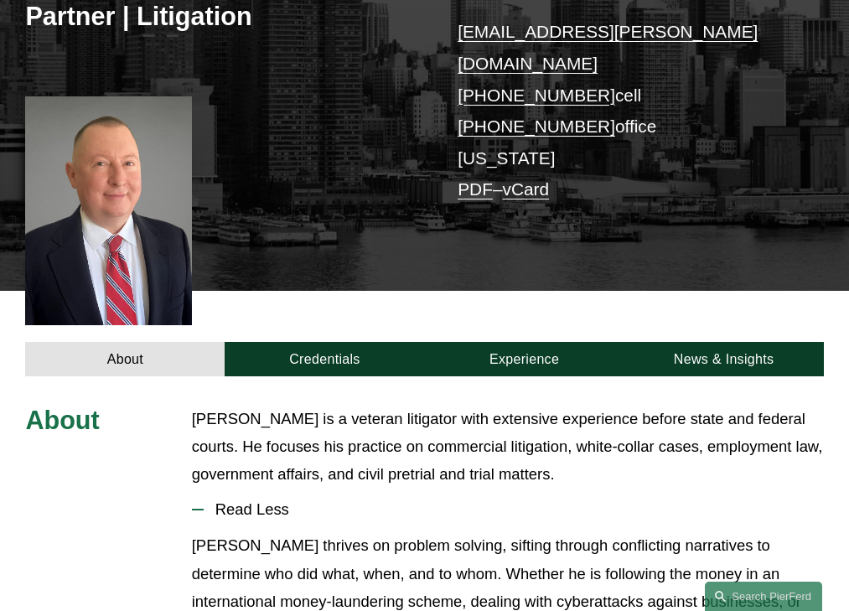
scroll to position [455, 0]
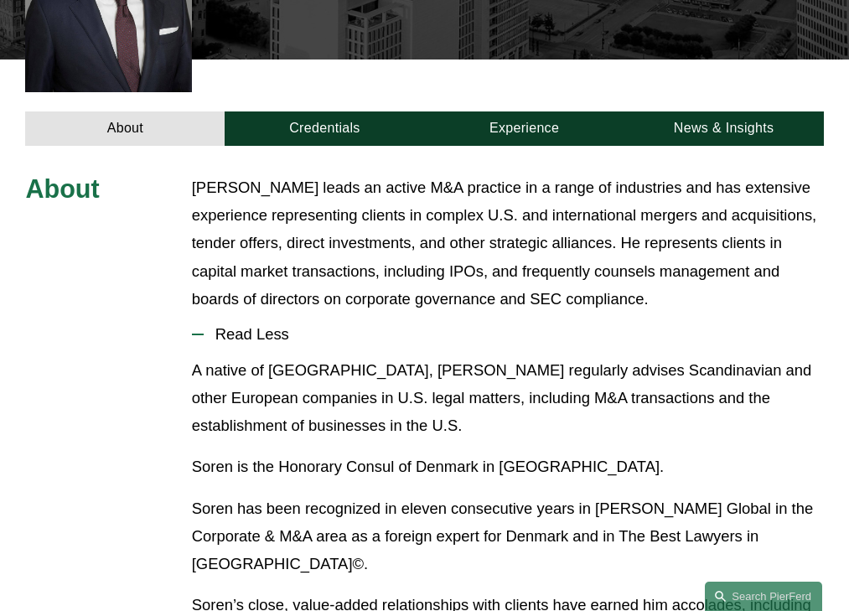
scroll to position [558, 0]
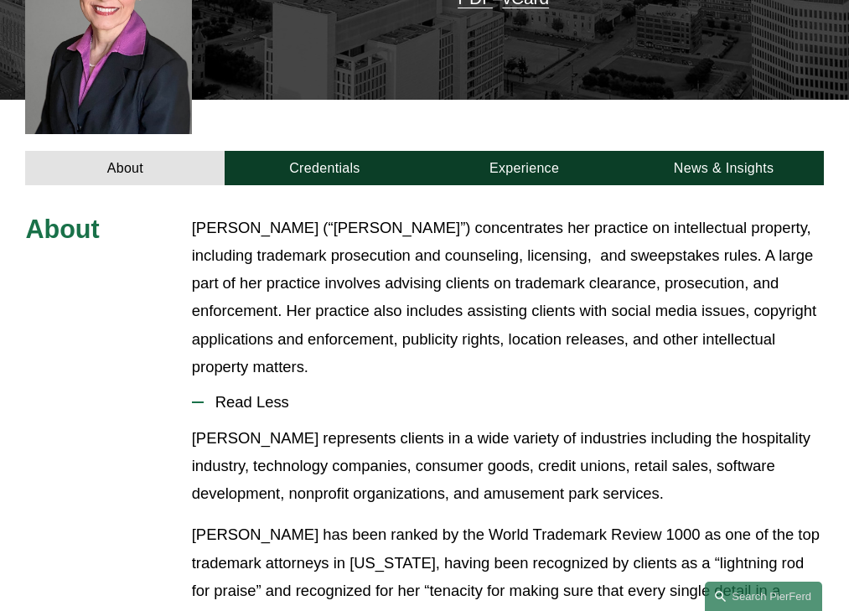
scroll to position [511, 0]
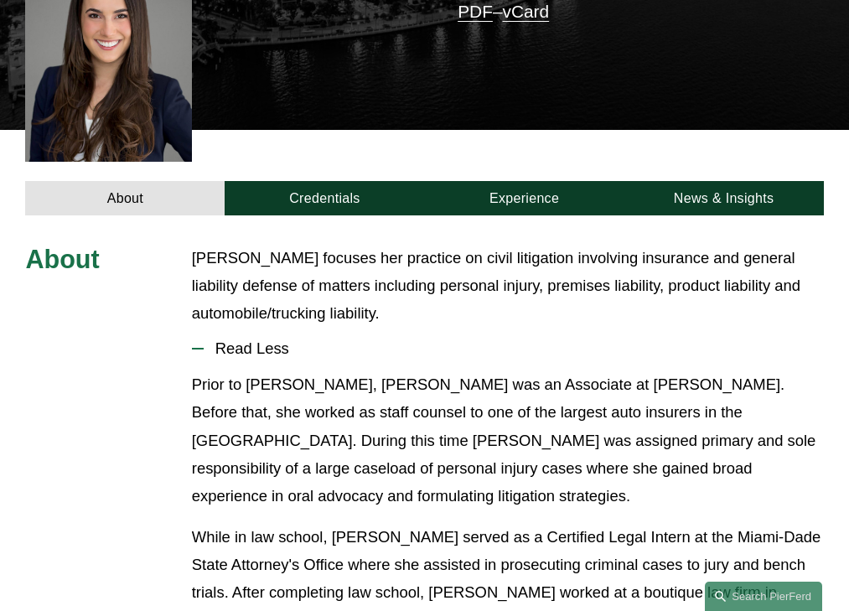
scroll to position [441, 0]
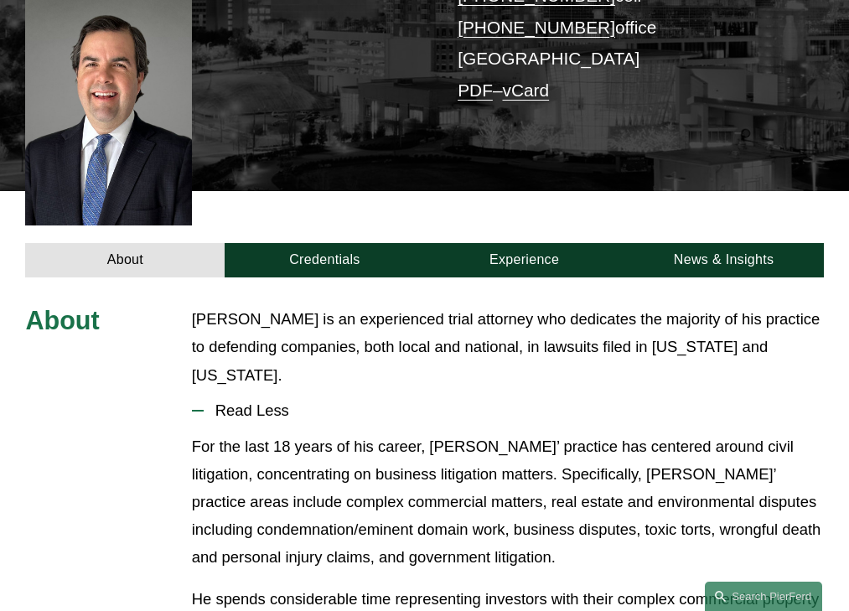
scroll to position [428, 0]
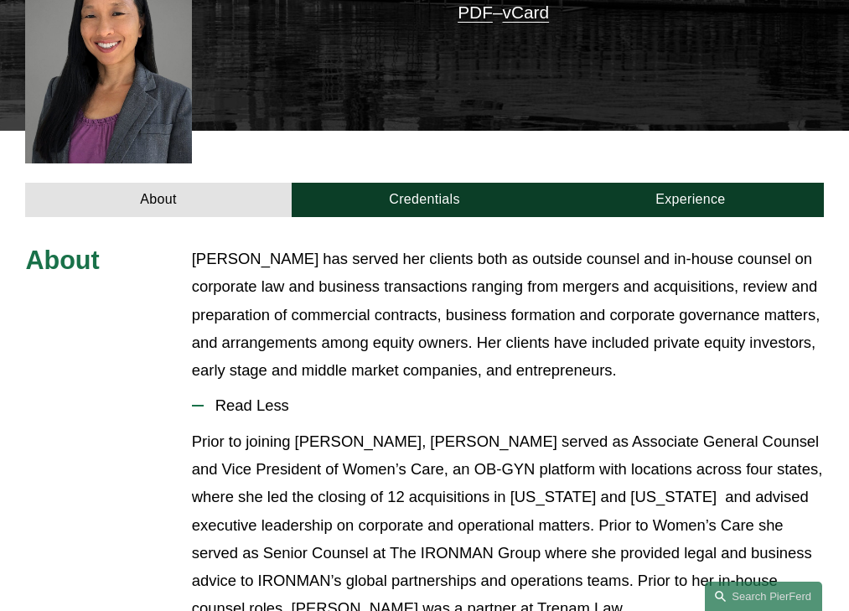
scroll to position [497, 0]
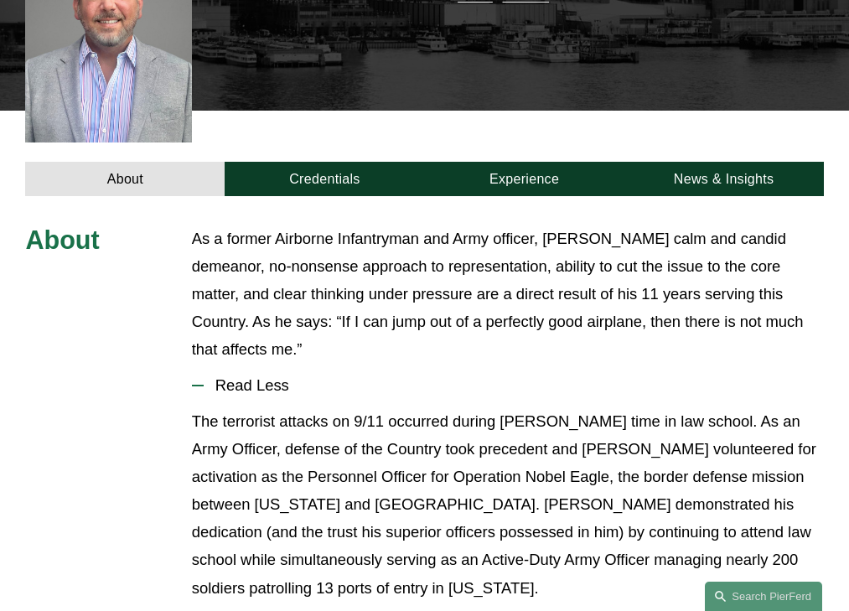
scroll to position [469, 0]
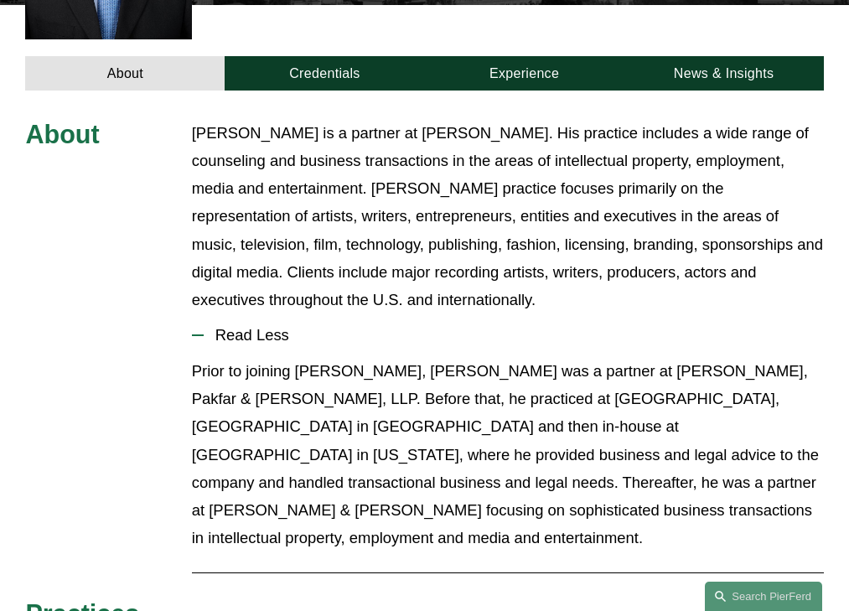
scroll to position [567, 0]
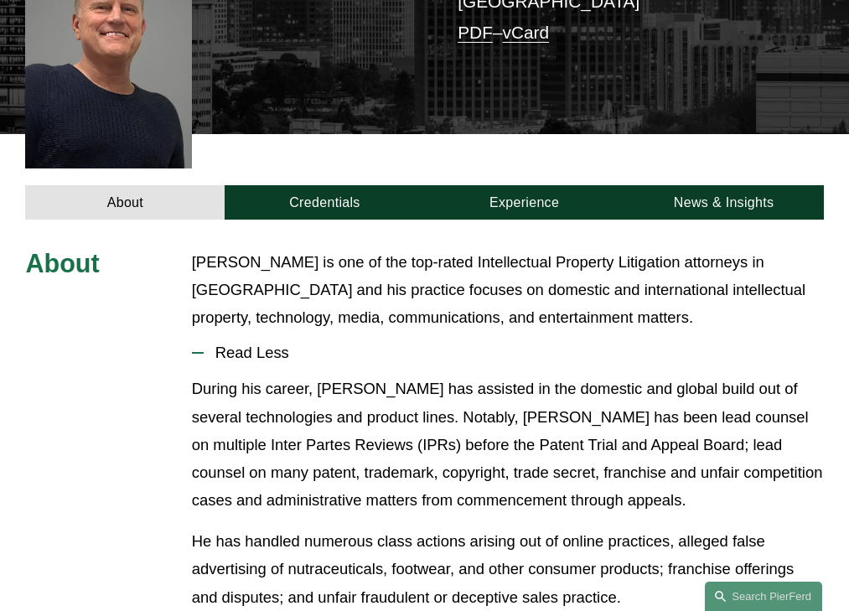
scroll to position [455, 0]
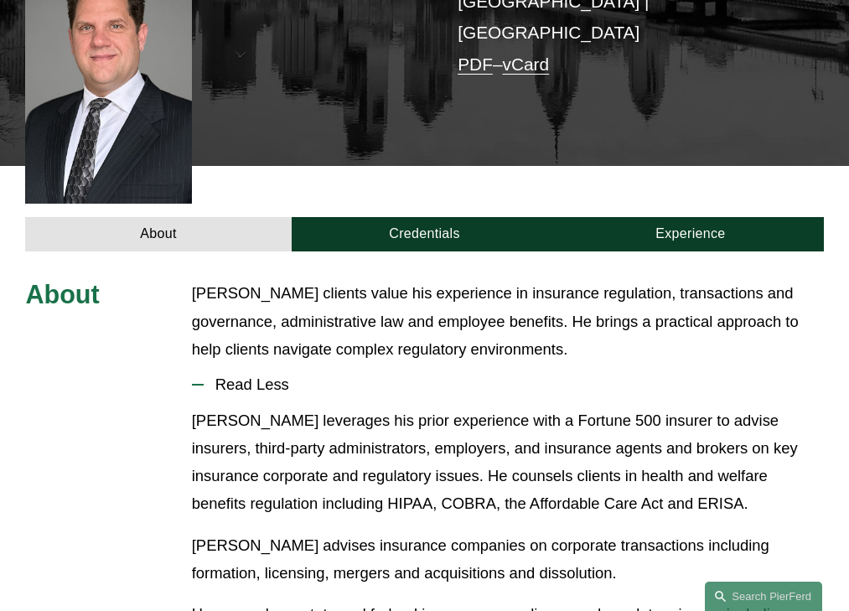
scroll to position [455, 0]
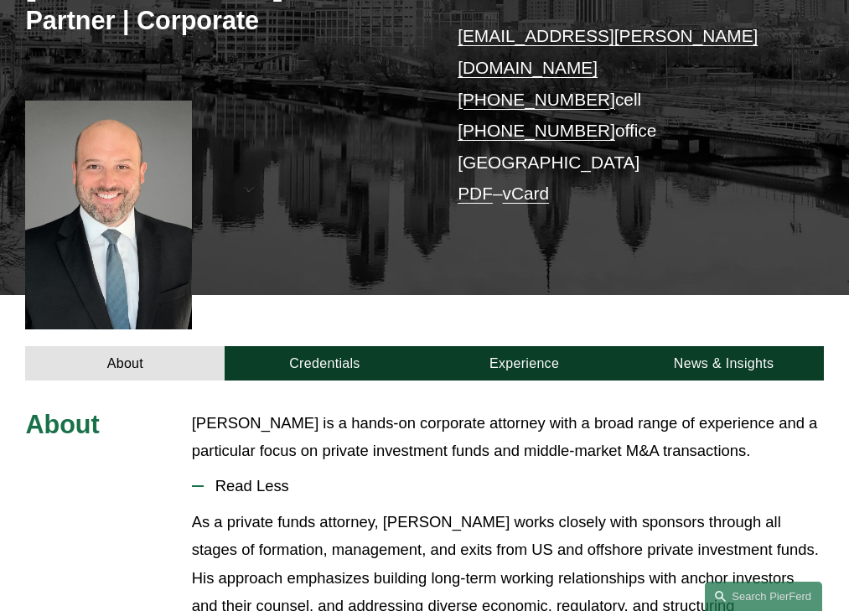
scroll to position [428, 0]
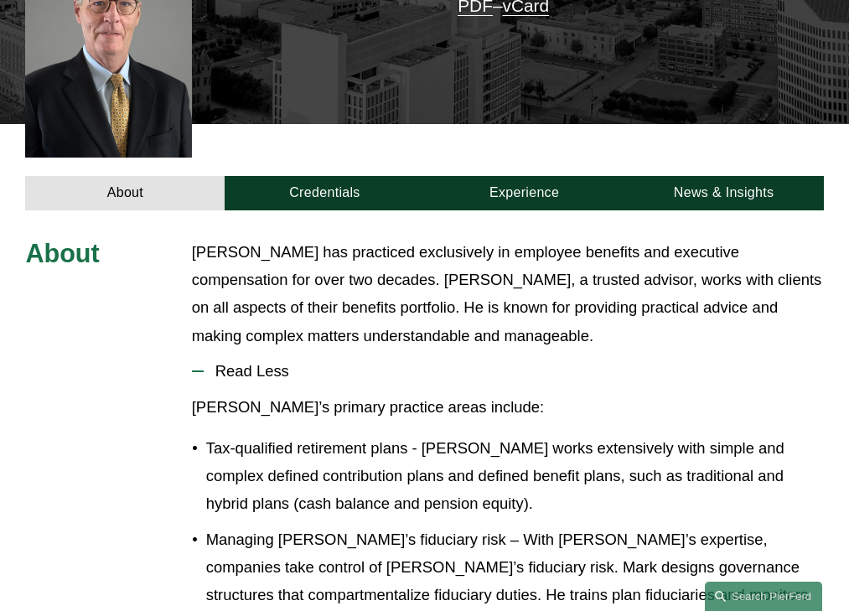
scroll to position [505, 0]
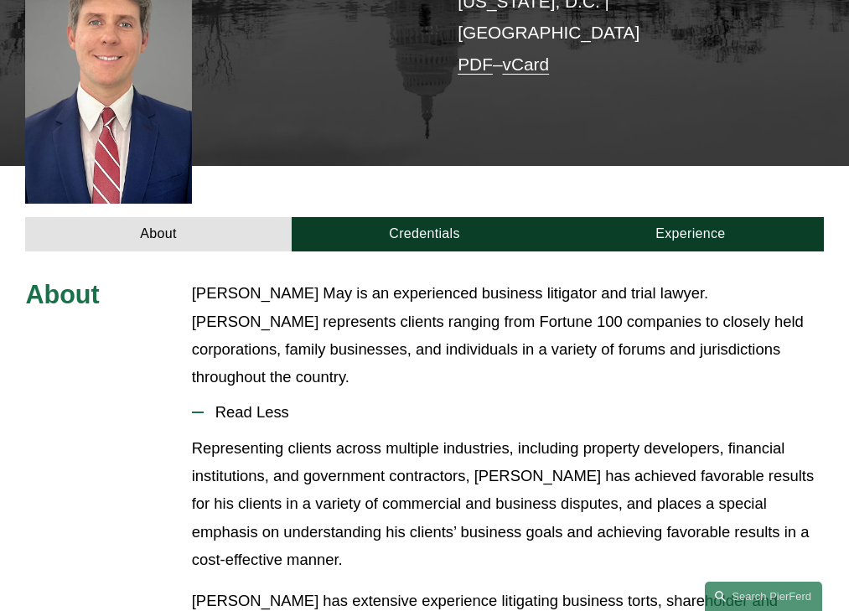
scroll to position [455, 0]
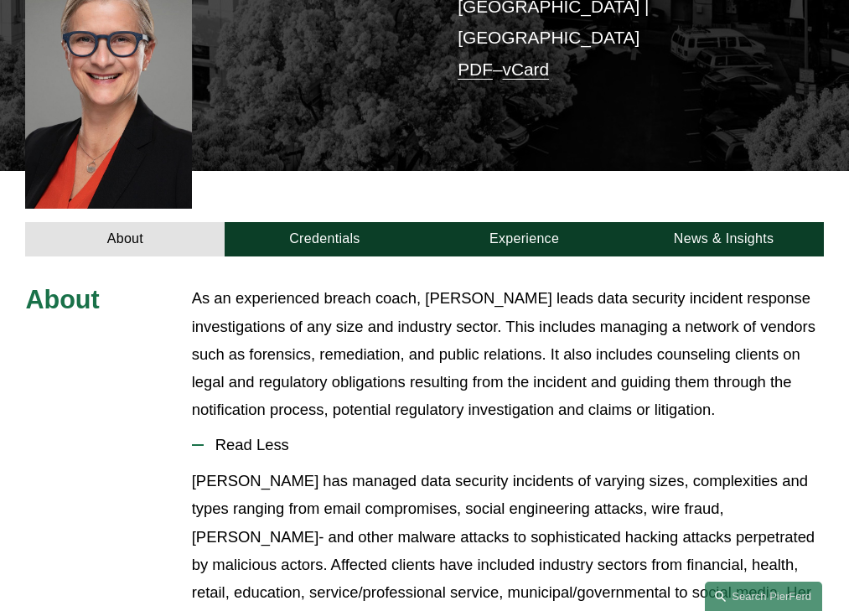
scroll to position [511, 0]
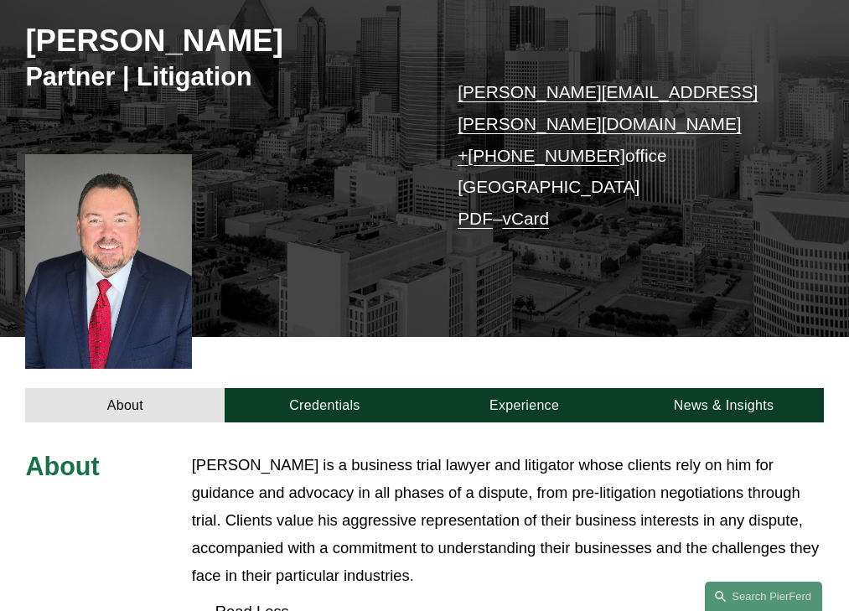
scroll to position [497, 0]
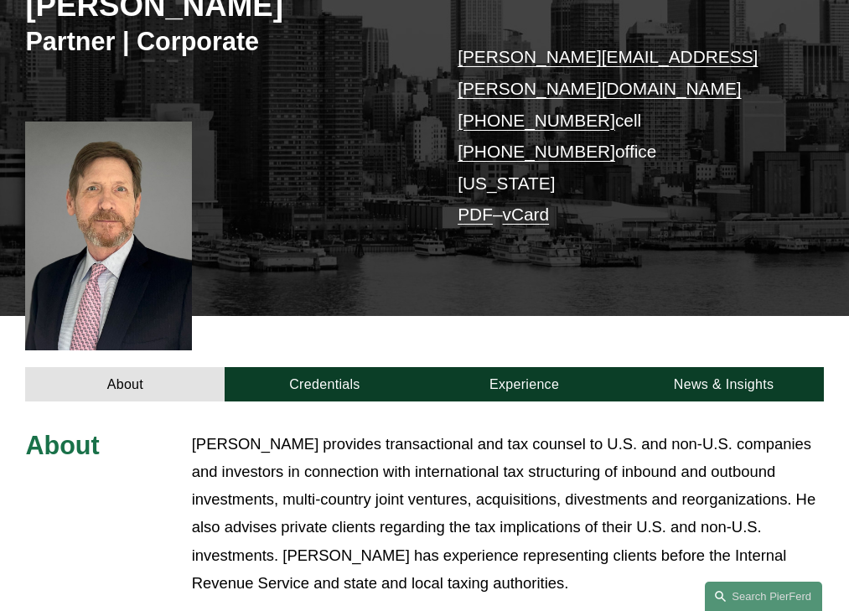
scroll to position [539, 0]
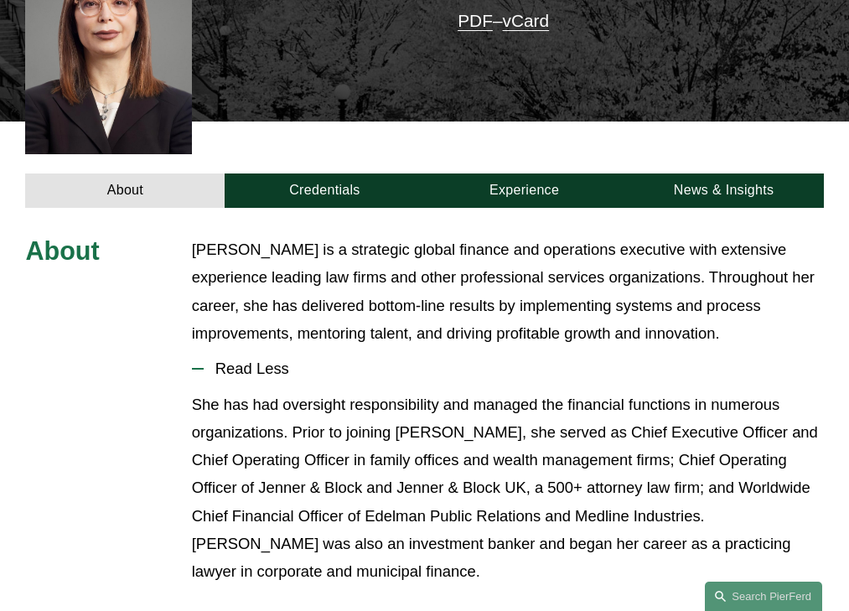
scroll to position [498, 0]
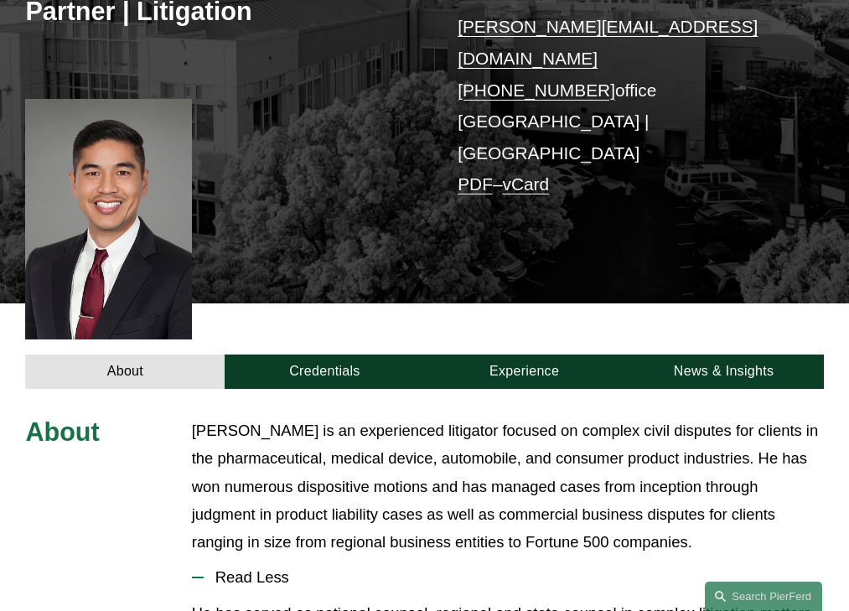
scroll to position [497, 0]
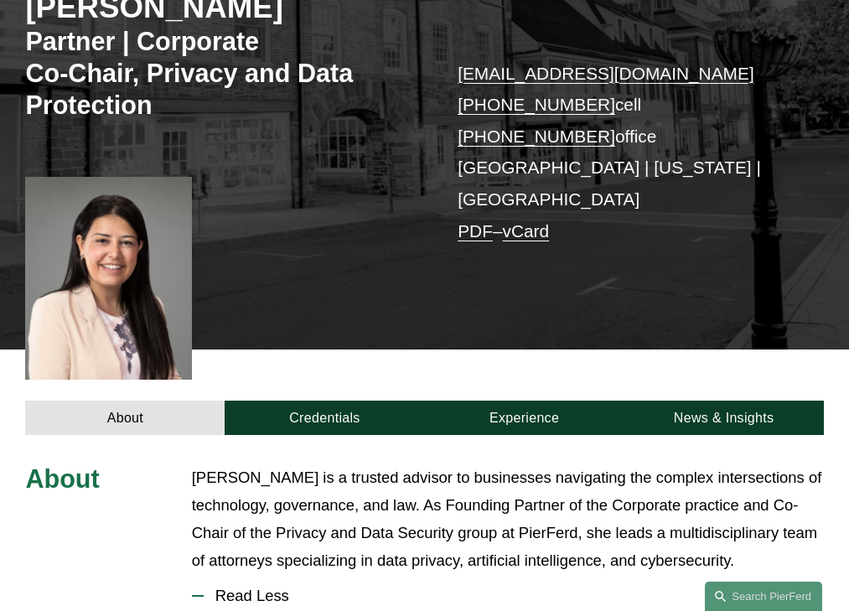
scroll to position [515, 0]
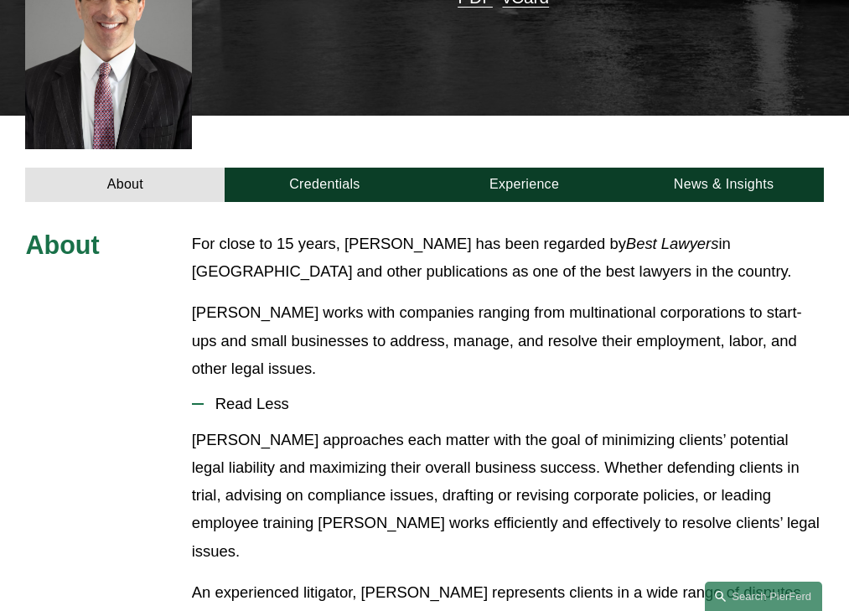
scroll to position [519, 0]
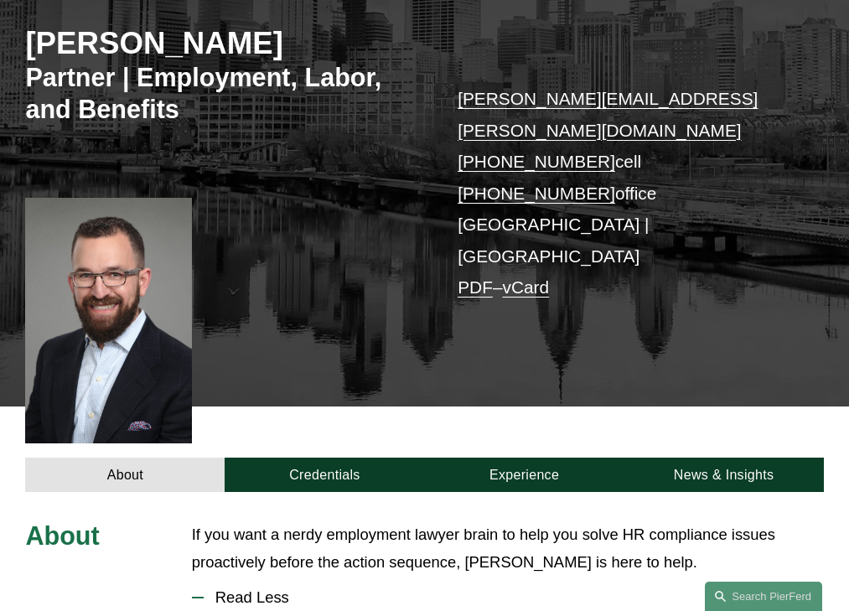
scroll to position [449, 0]
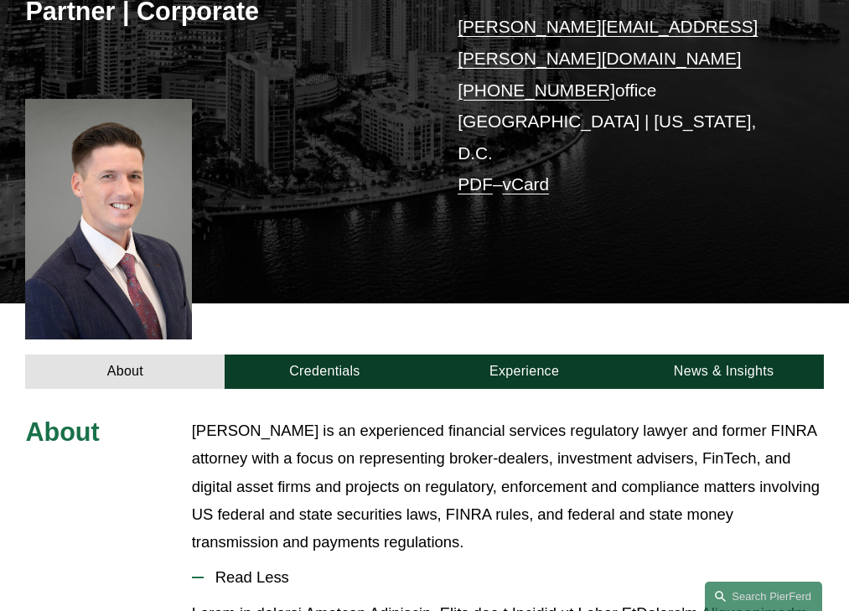
scroll to position [497, 0]
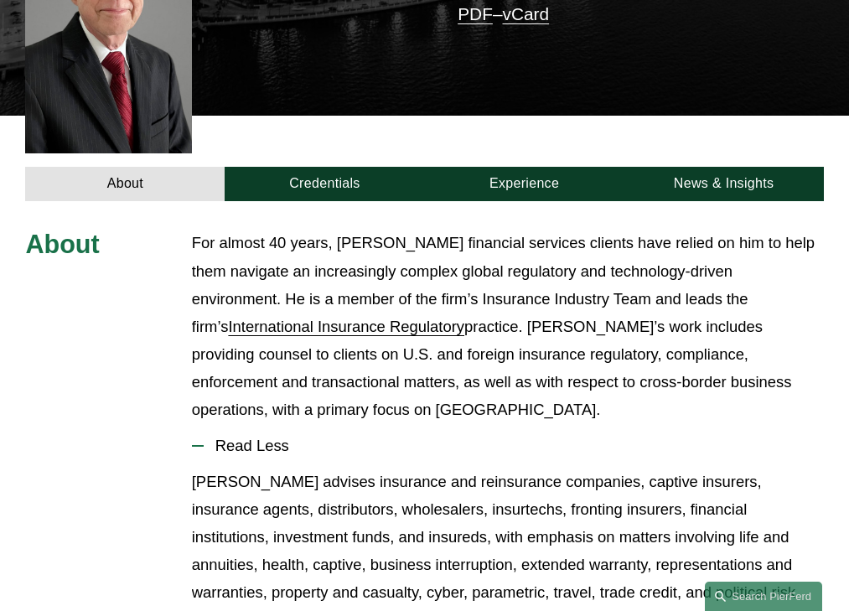
scroll to position [539, 0]
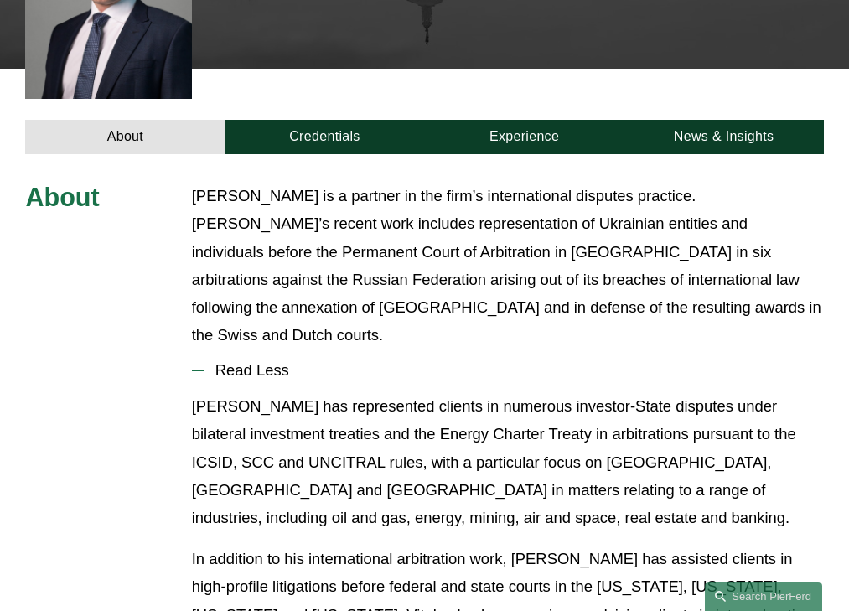
scroll to position [511, 0]
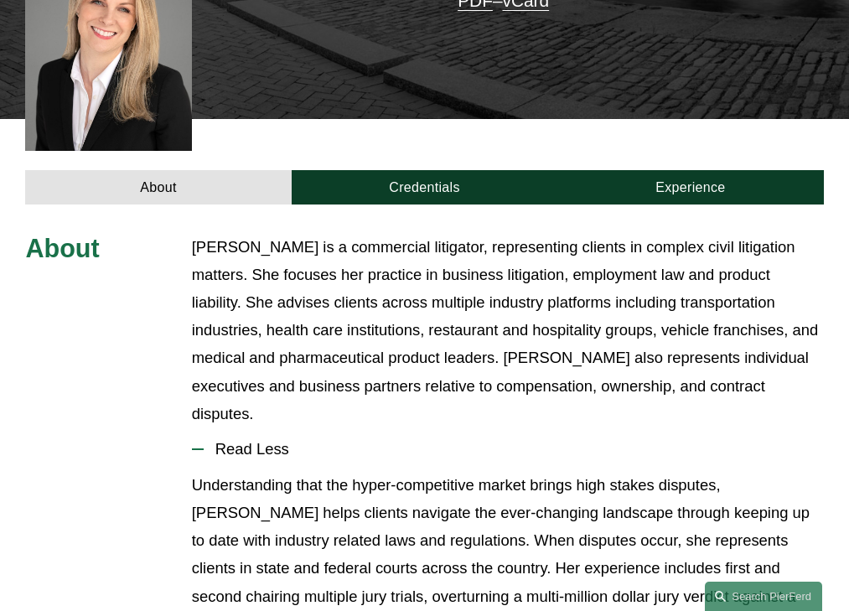
scroll to position [525, 0]
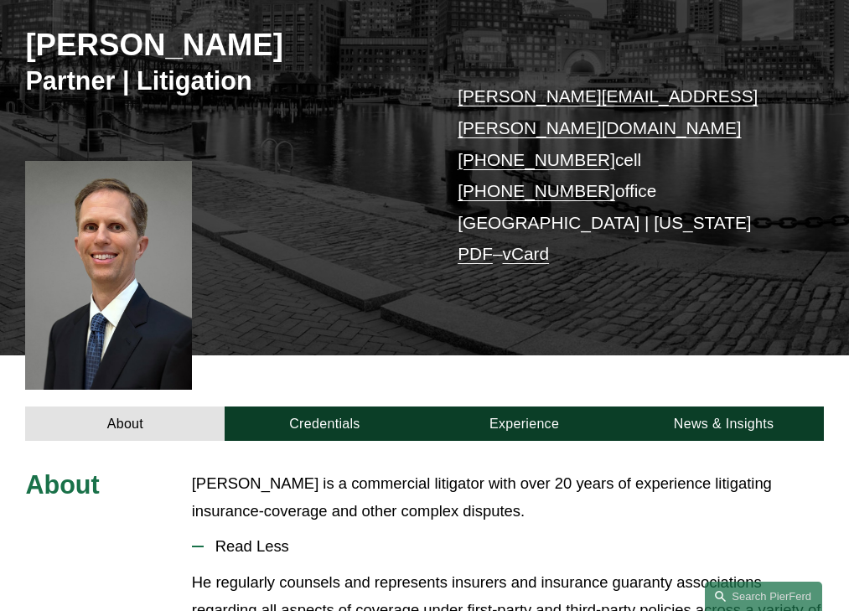
scroll to position [428, 0]
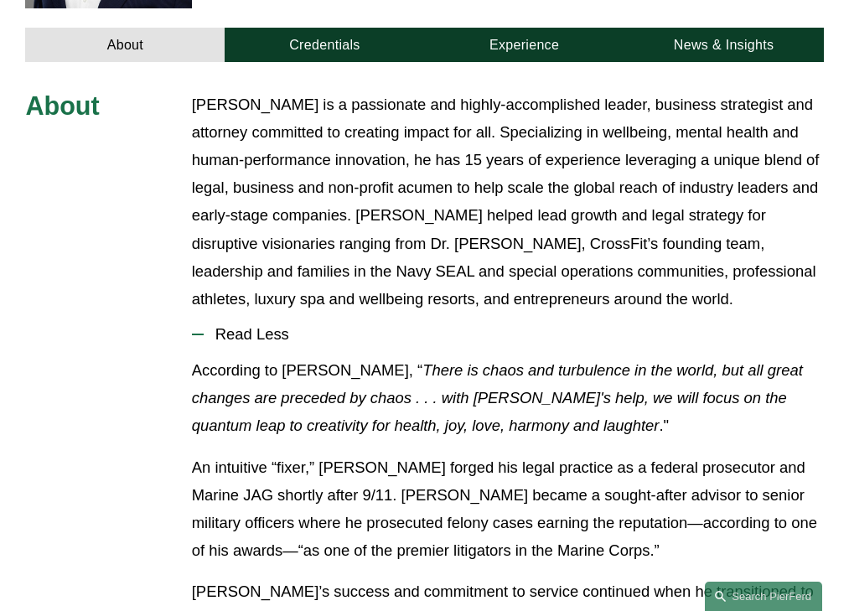
scroll to position [605, 0]
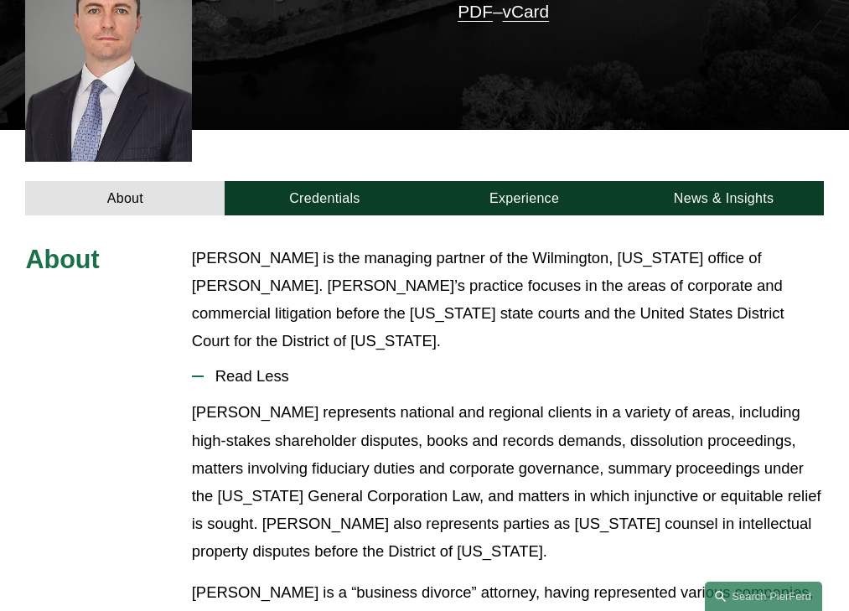
scroll to position [441, 0]
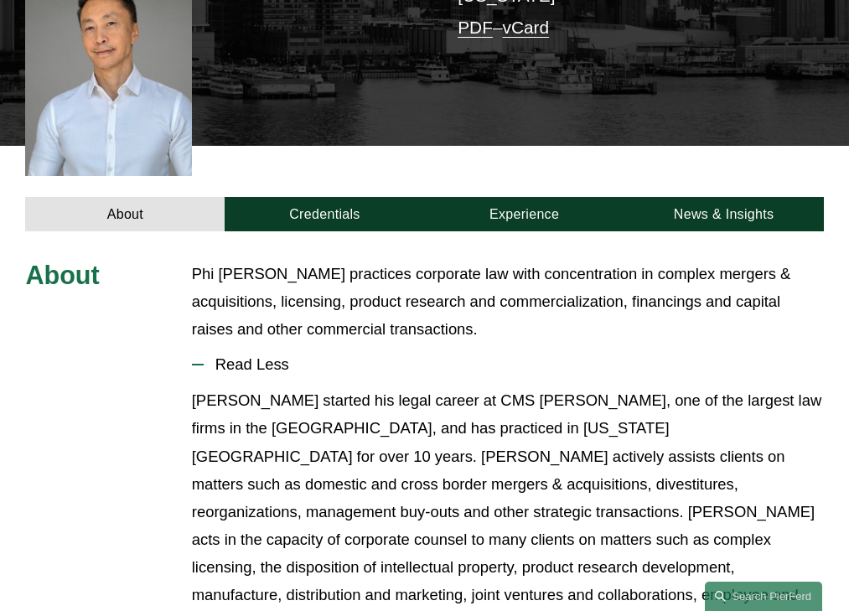
scroll to position [487, 0]
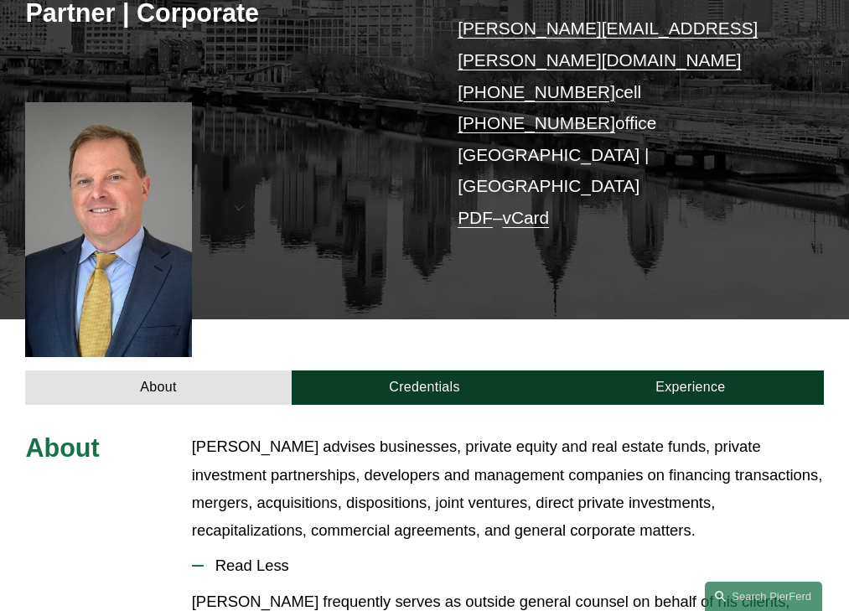
scroll to position [483, 0]
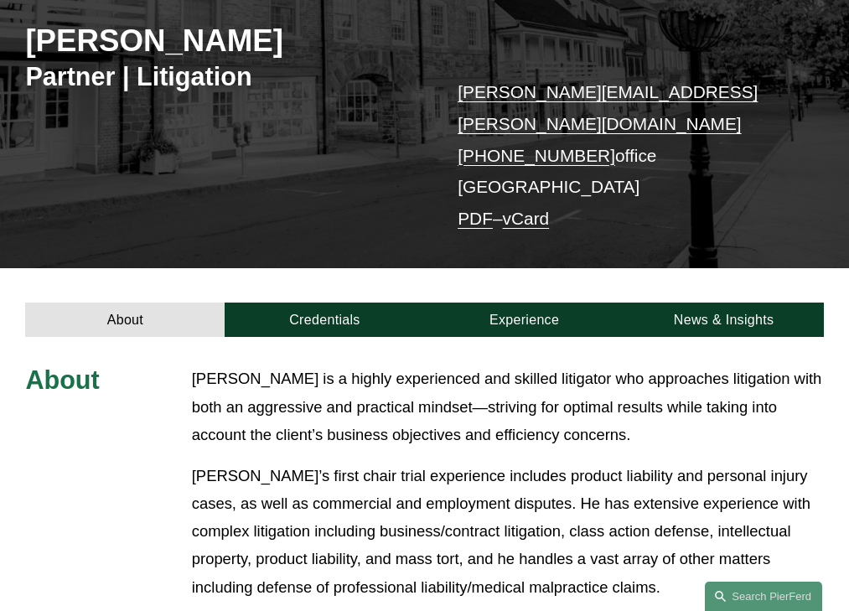
scroll to position [506, 0]
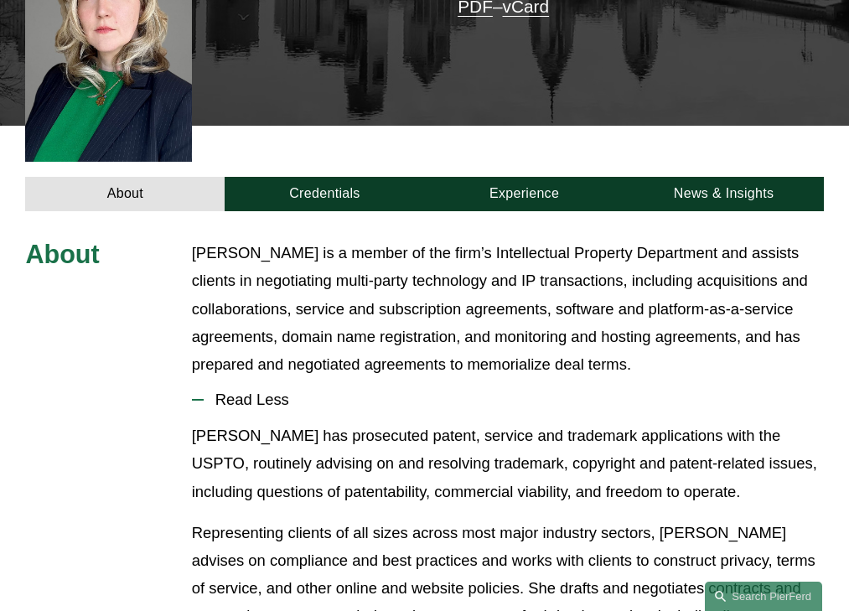
scroll to position [497, 0]
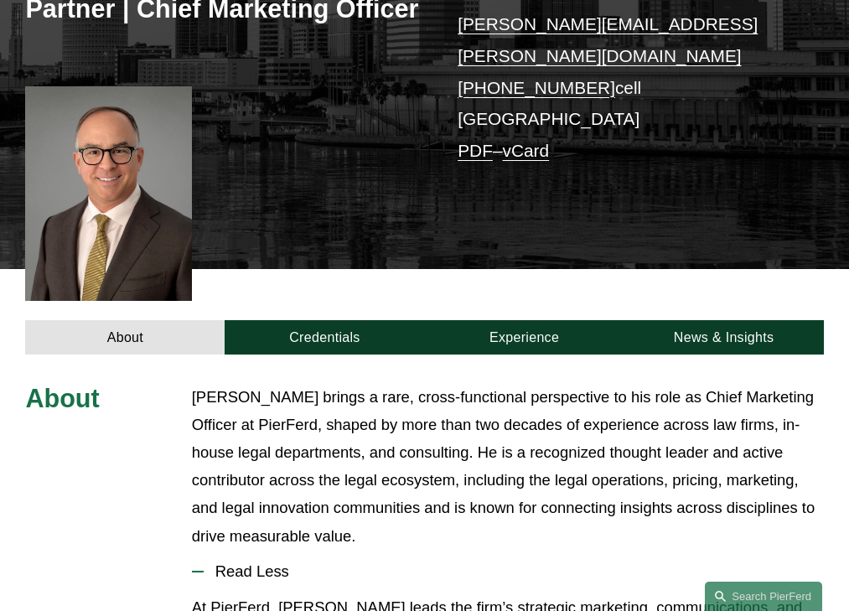
scroll to position [525, 0]
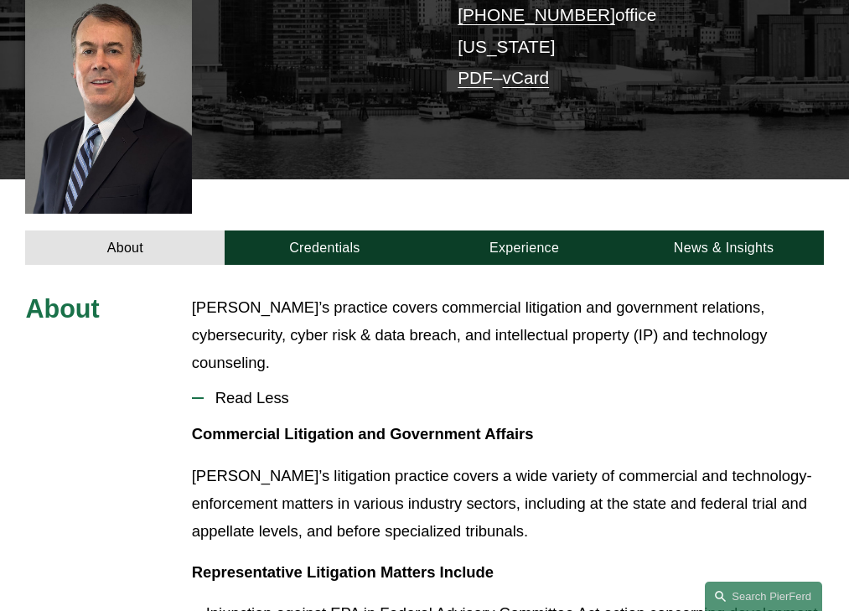
scroll to position [428, 0]
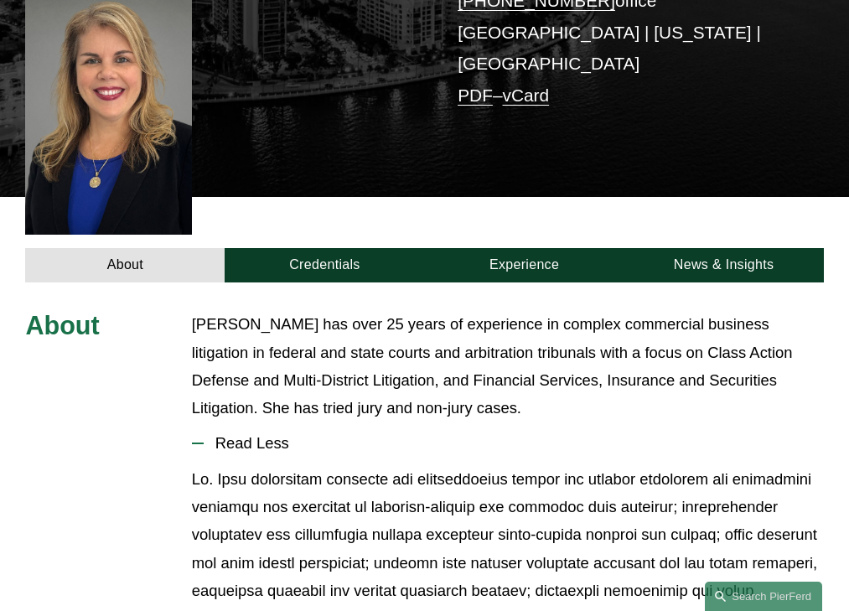
scroll to position [508, 0]
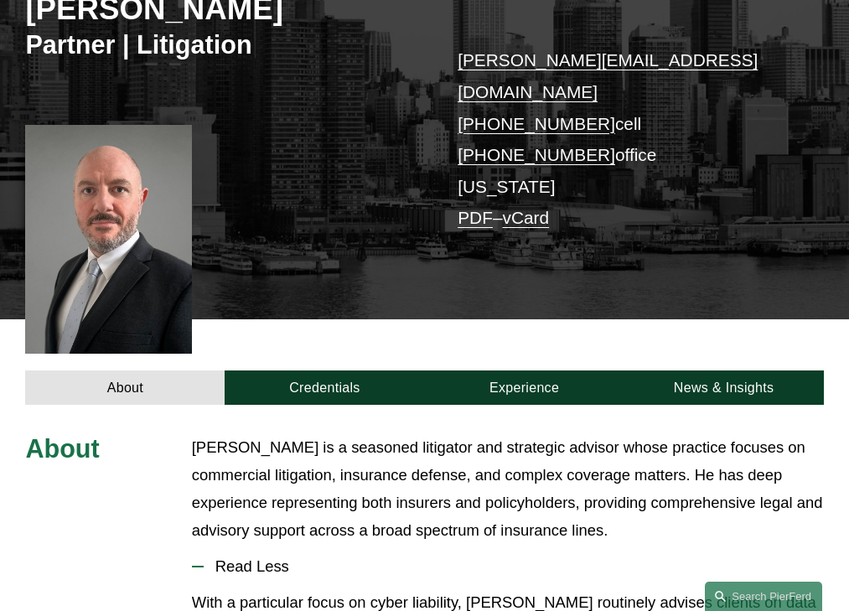
scroll to position [483, 0]
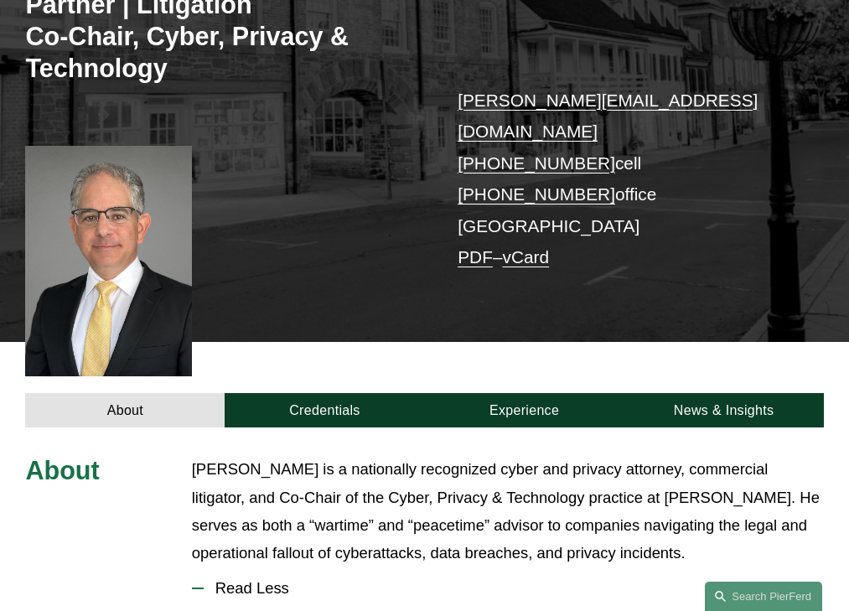
scroll to position [544, 0]
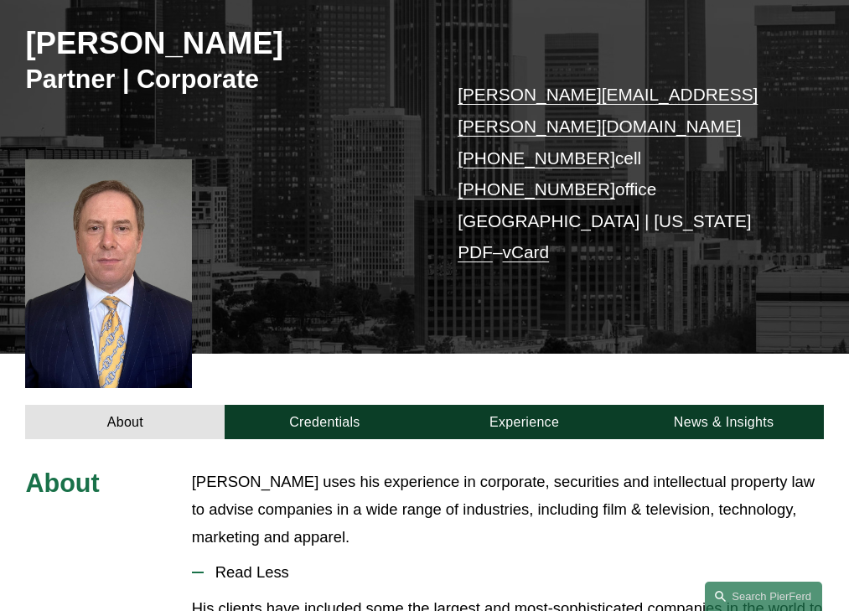
scroll to position [455, 0]
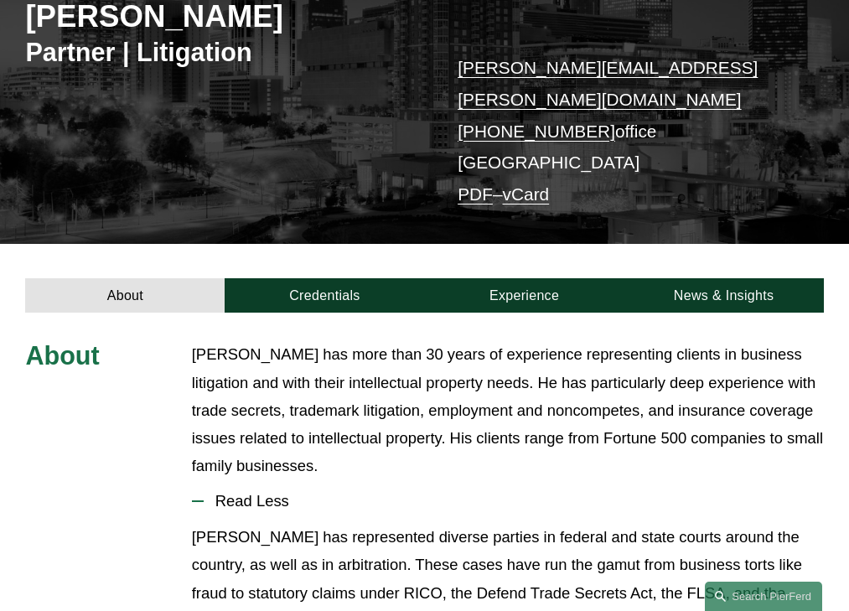
scroll to position [410, 0]
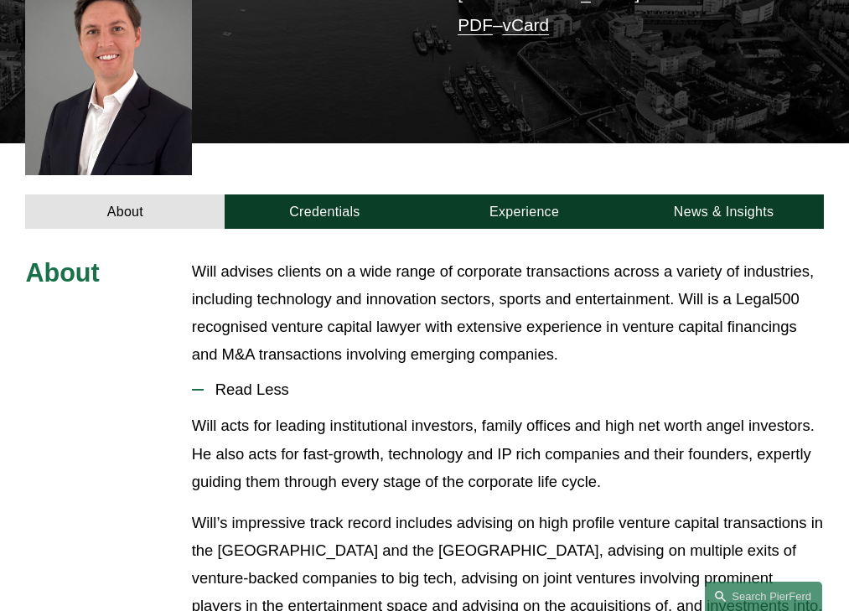
scroll to position [469, 0]
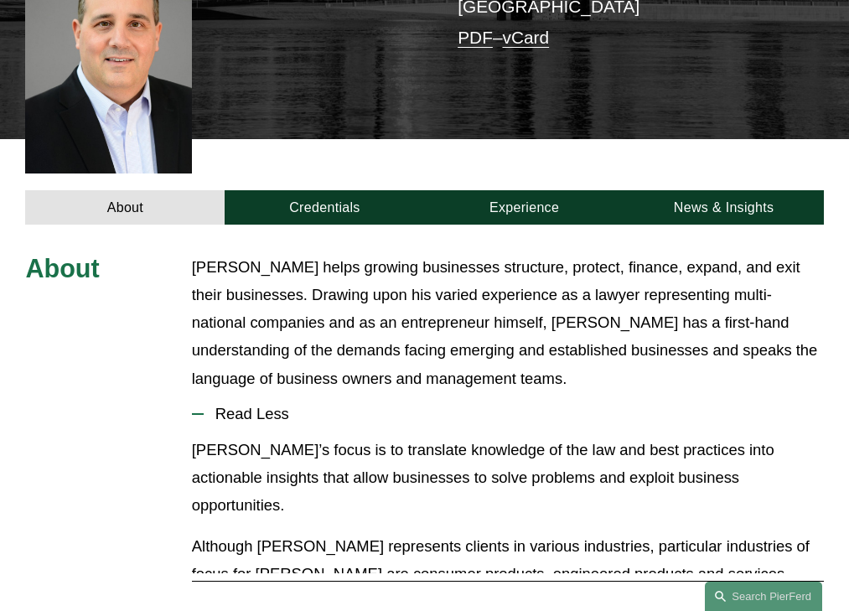
scroll to position [511, 0]
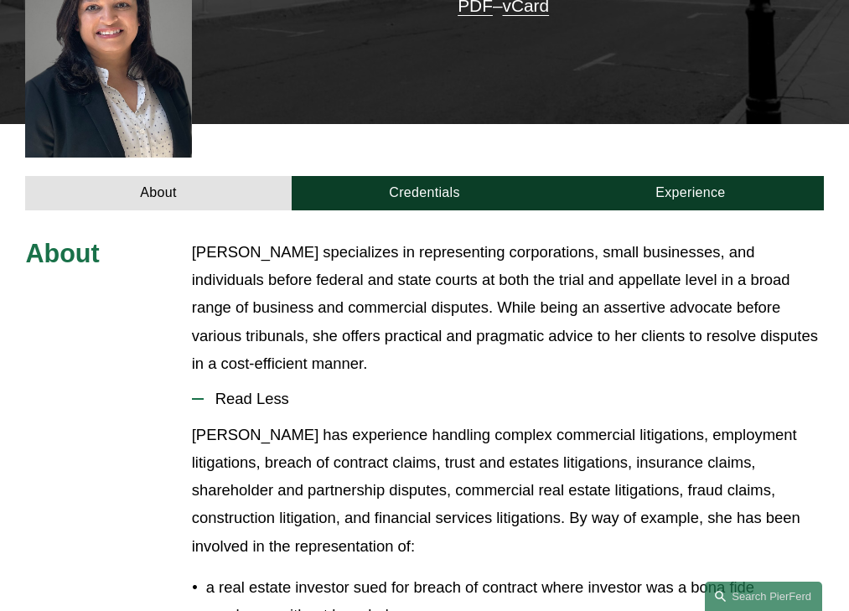
scroll to position [505, 0]
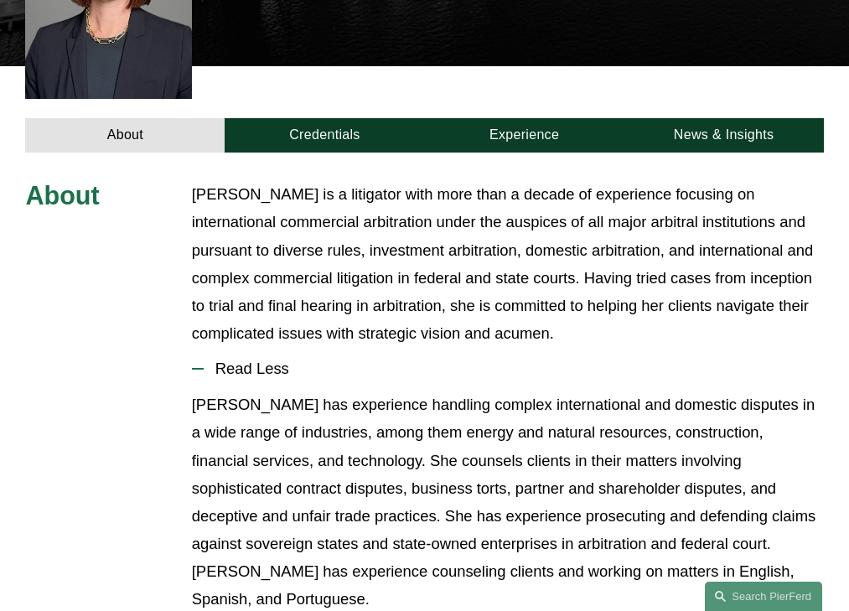
scroll to position [525, 0]
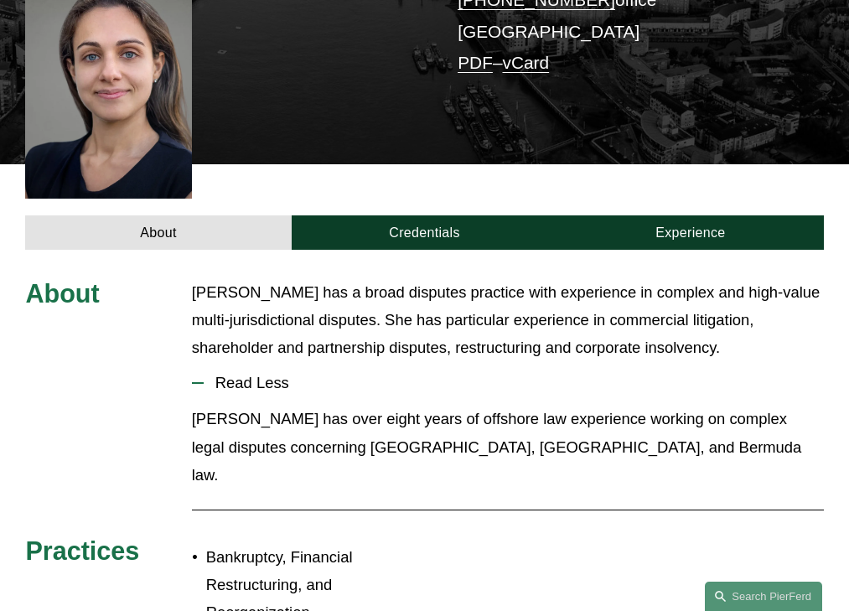
scroll to position [455, 0]
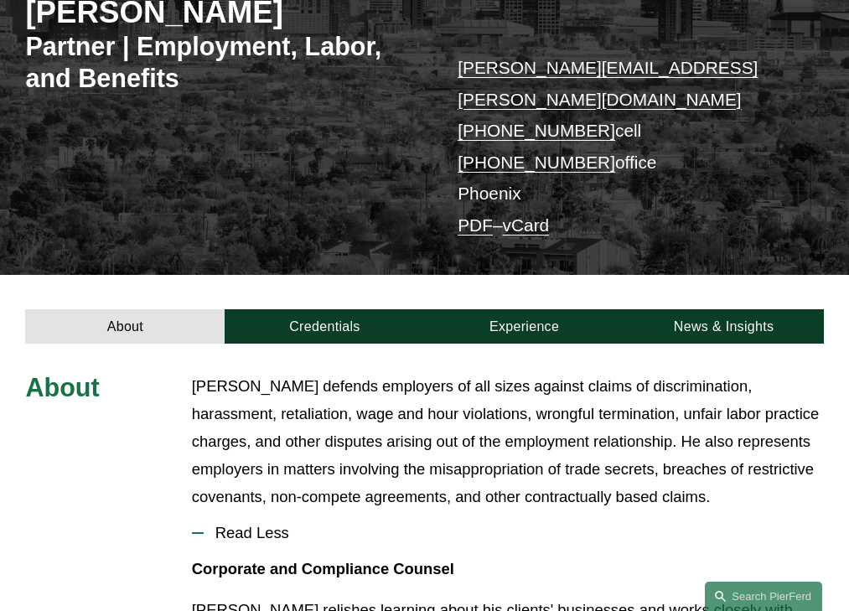
scroll to position [445, 0]
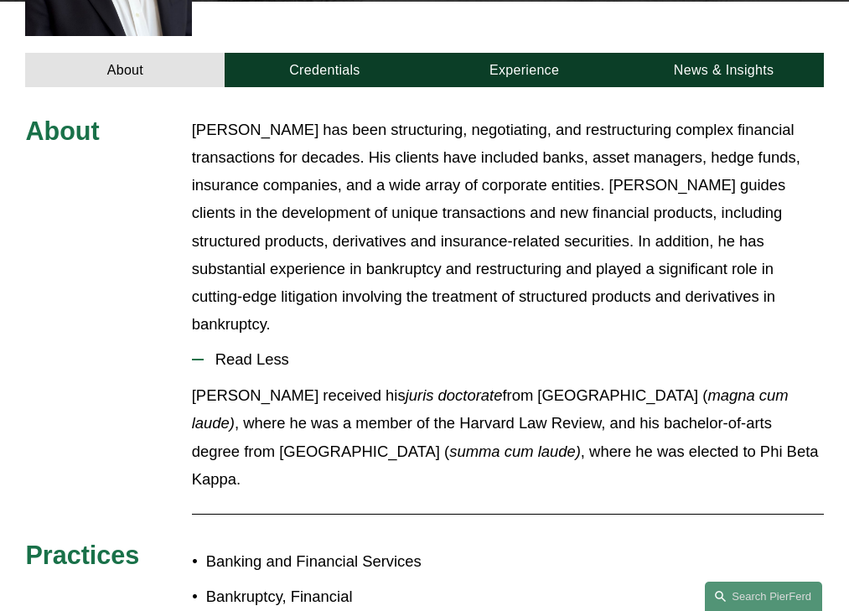
scroll to position [567, 0]
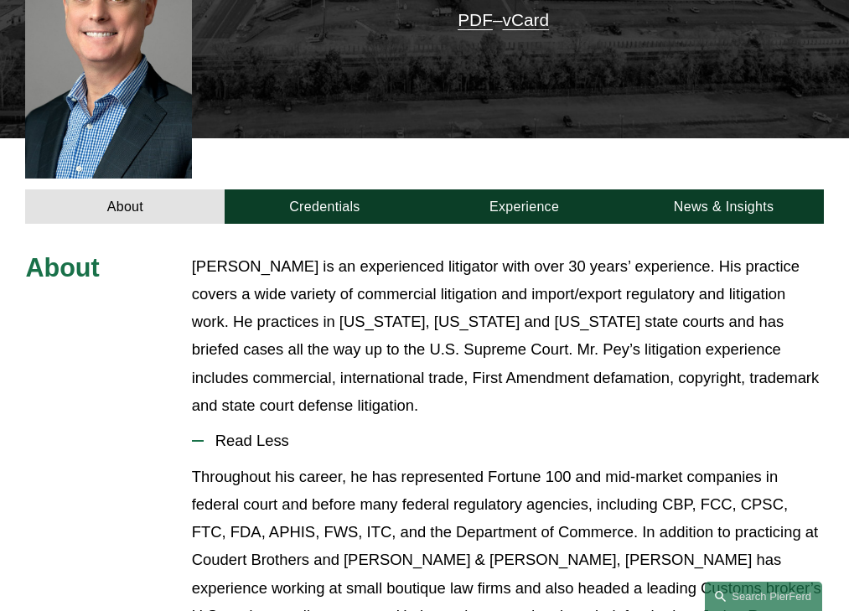
scroll to position [528, 0]
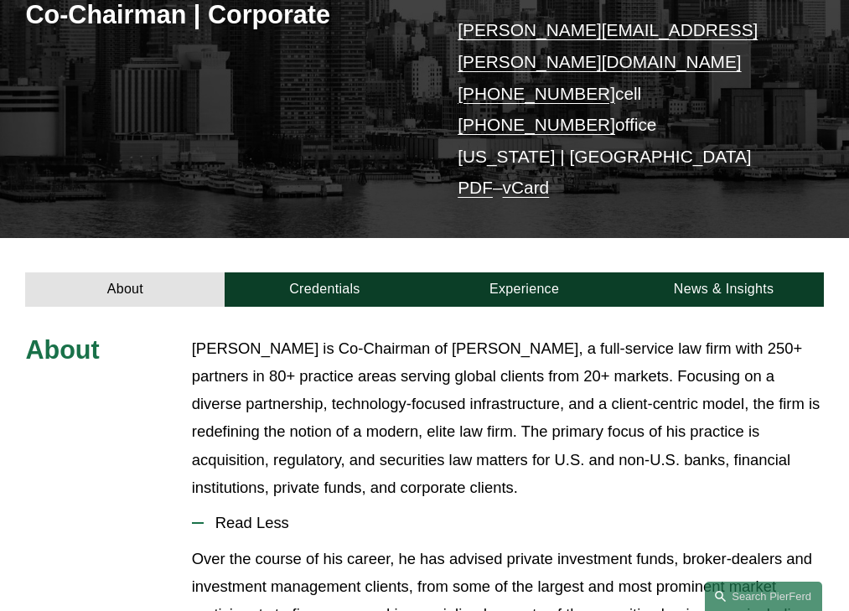
scroll to position [470, 0]
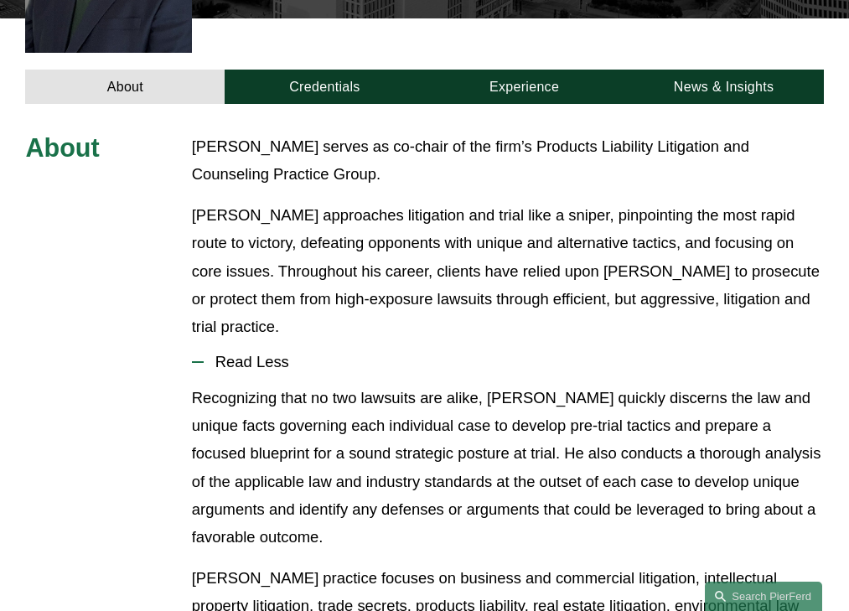
scroll to position [553, 0]
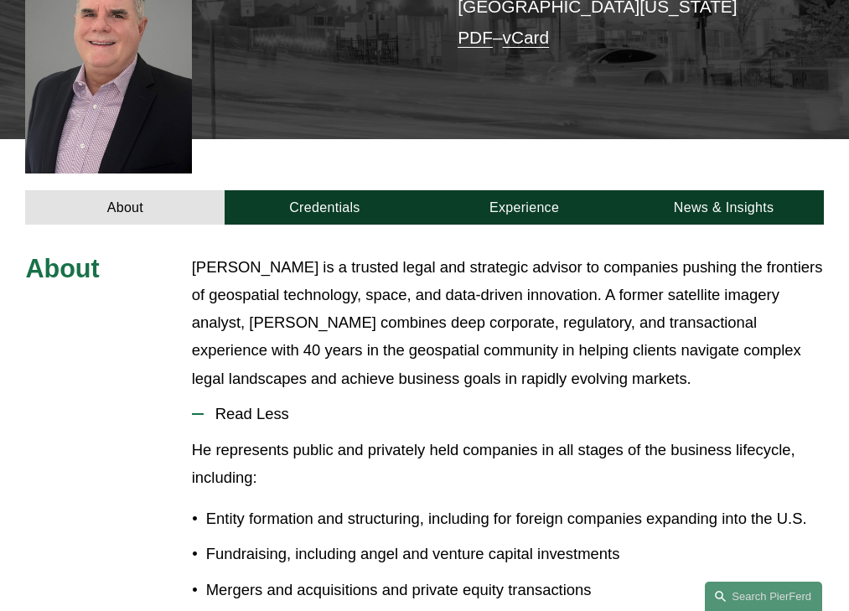
scroll to position [511, 0]
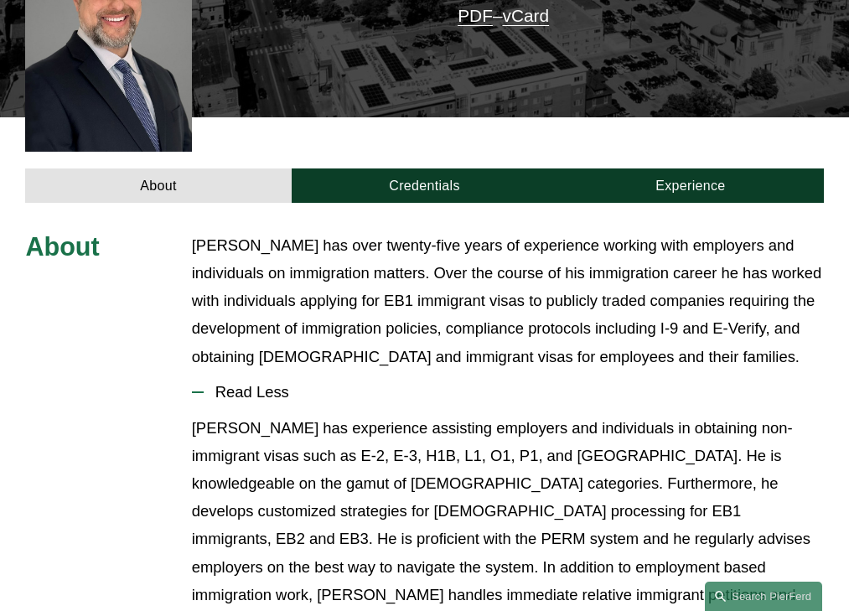
scroll to position [511, 0]
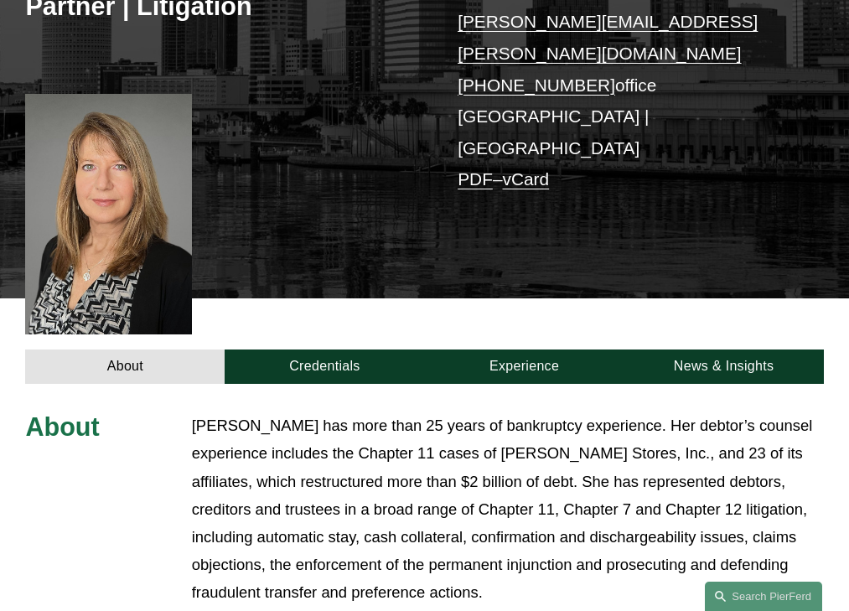
scroll to position [553, 0]
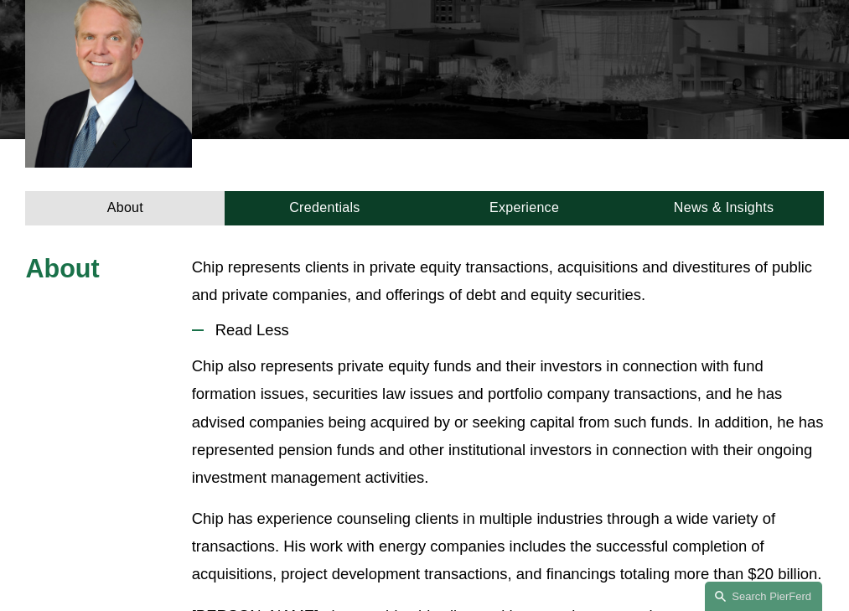
scroll to position [481, 0]
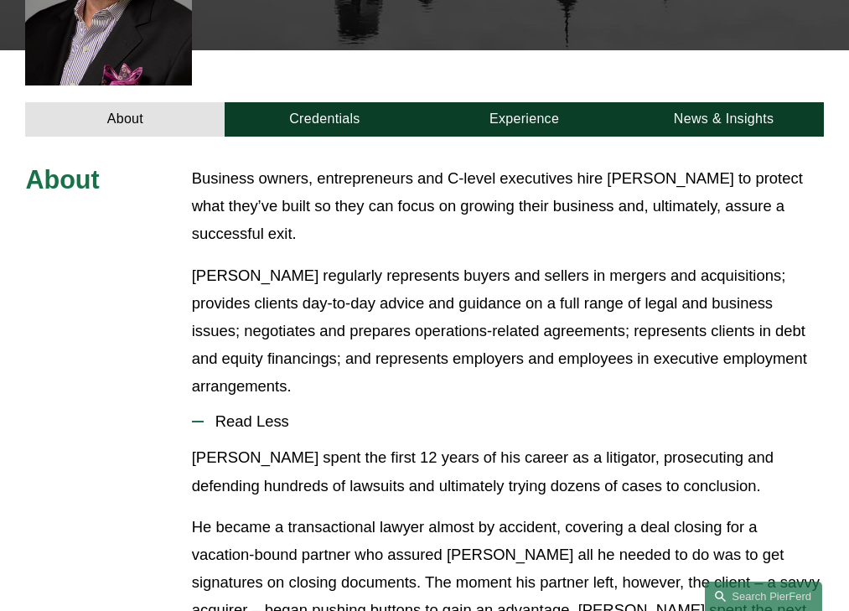
scroll to position [606, 0]
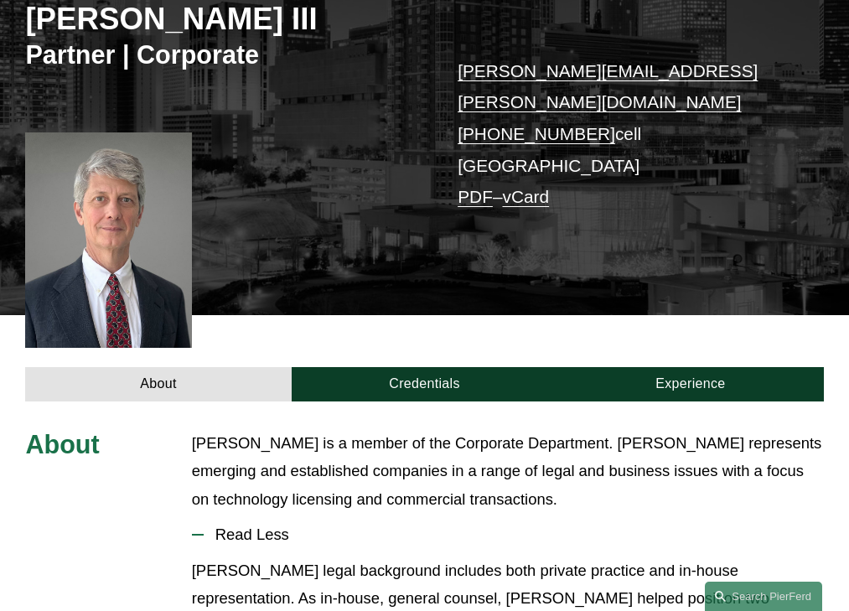
scroll to position [441, 0]
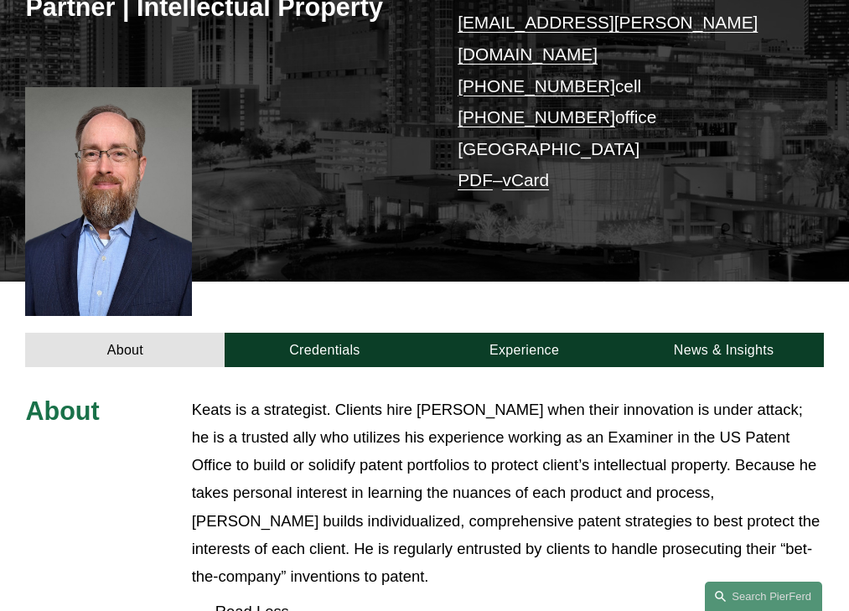
scroll to position [539, 0]
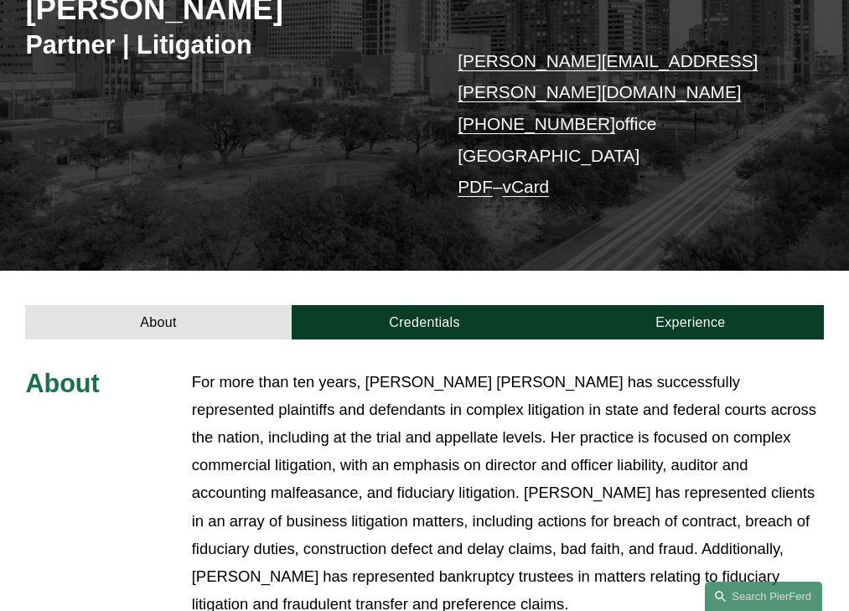
scroll to position [528, 0]
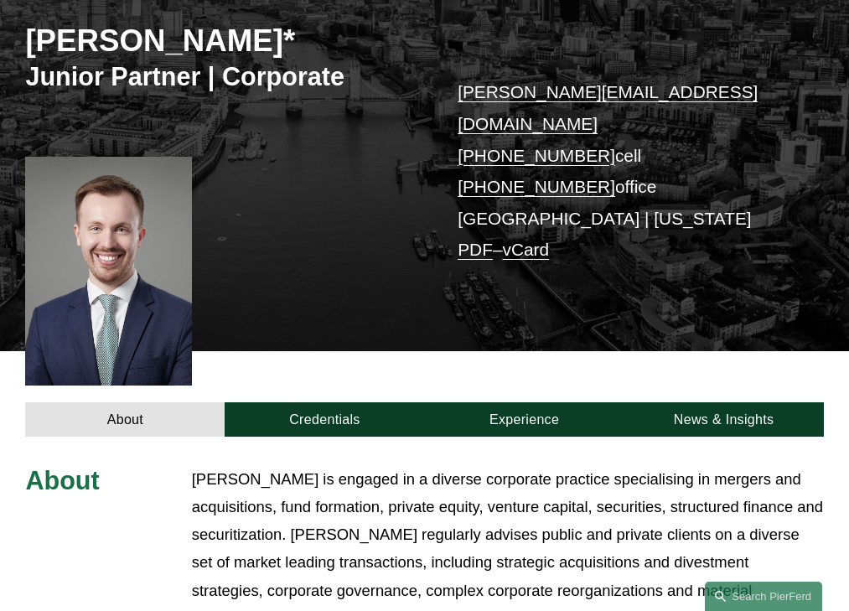
scroll to position [511, 0]
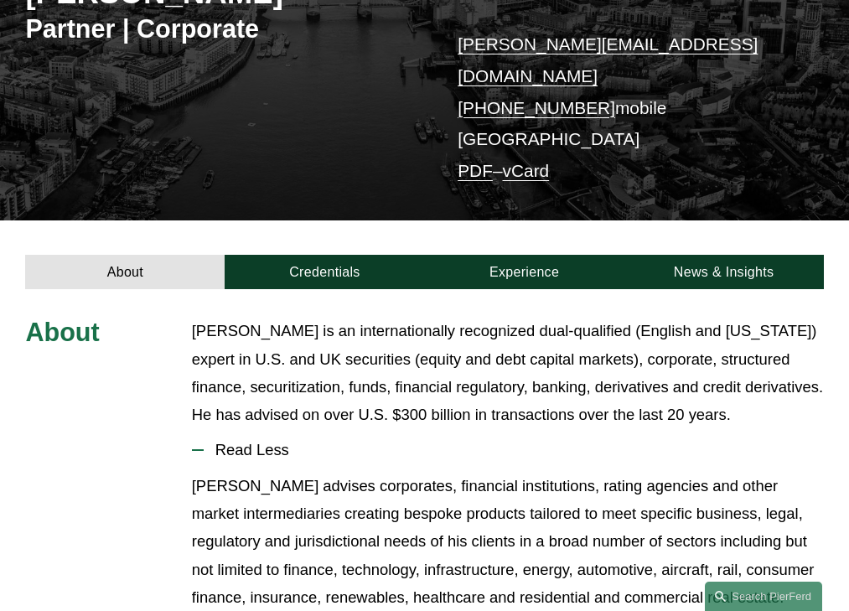
scroll to position [381, 0]
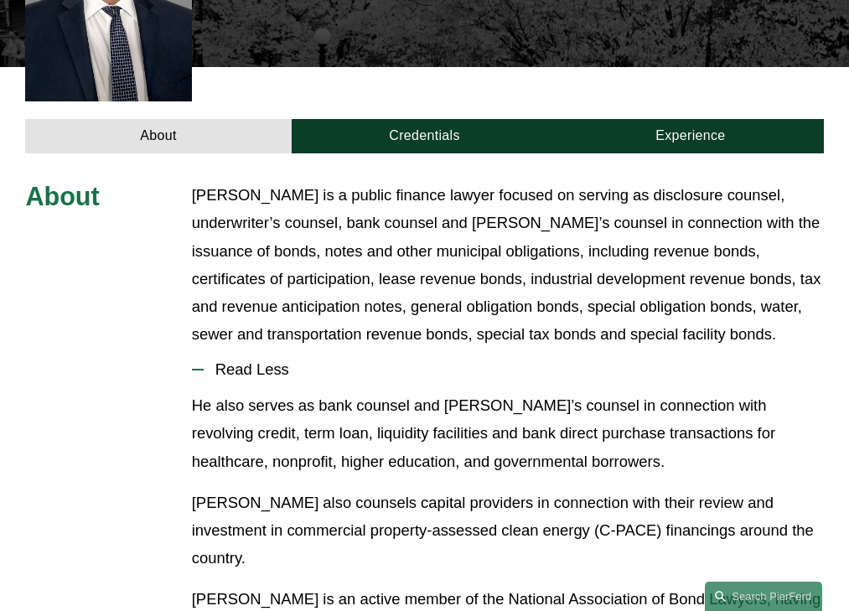
scroll to position [539, 0]
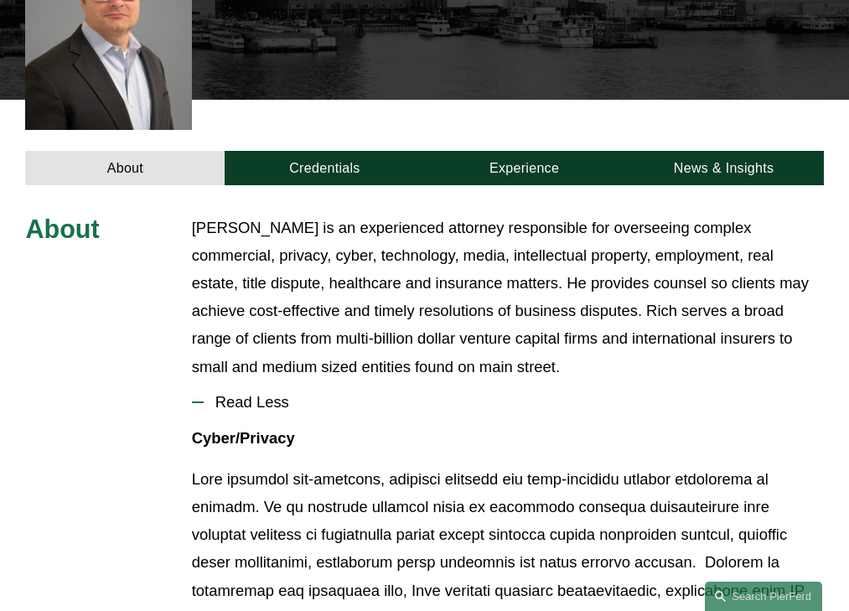
scroll to position [571, 0]
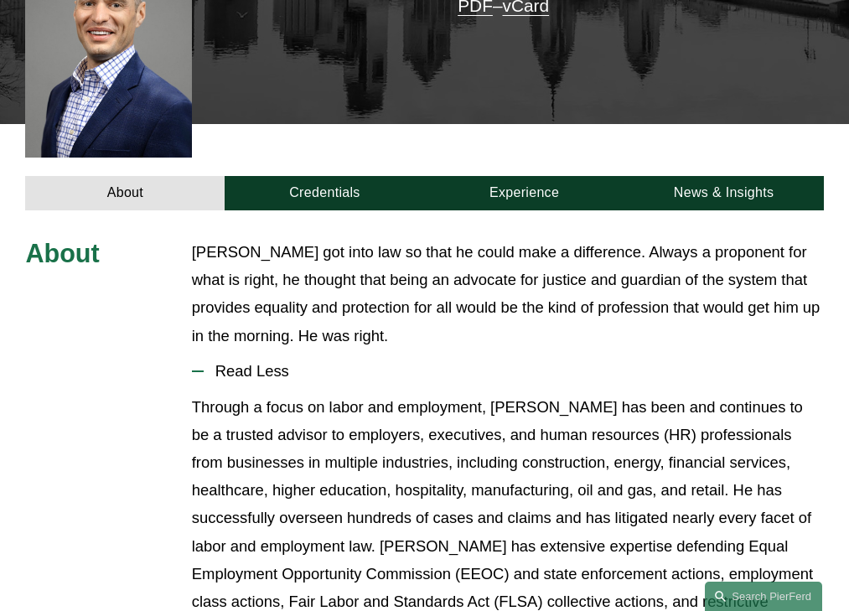
scroll to position [505, 0]
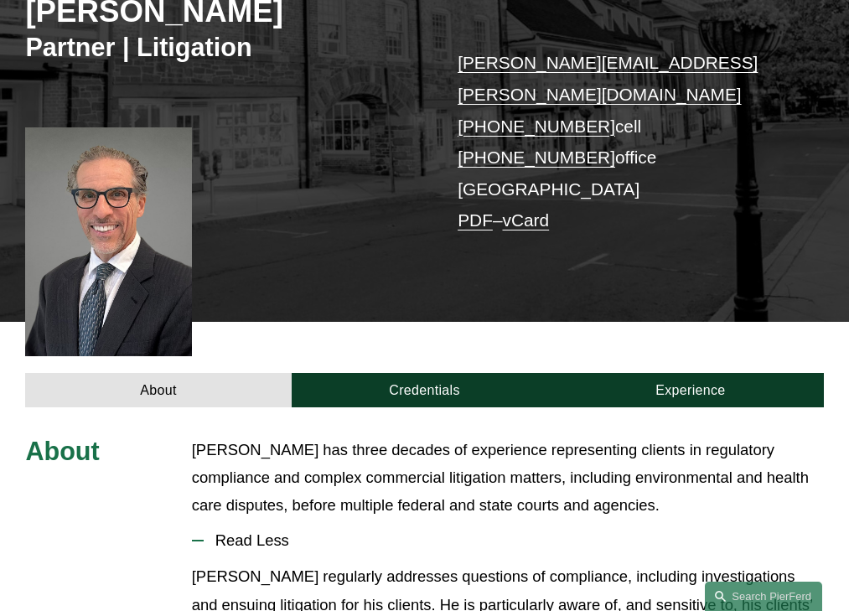
scroll to position [455, 0]
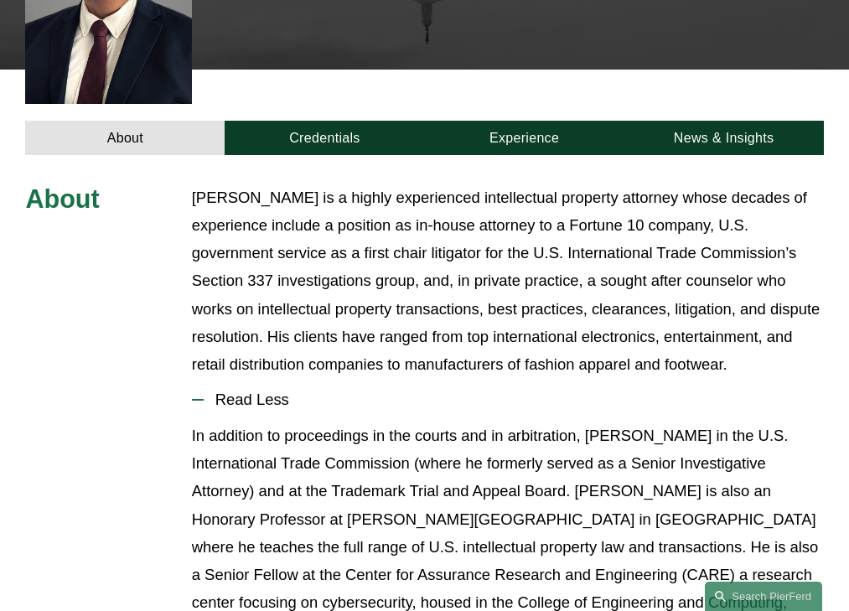
scroll to position [567, 0]
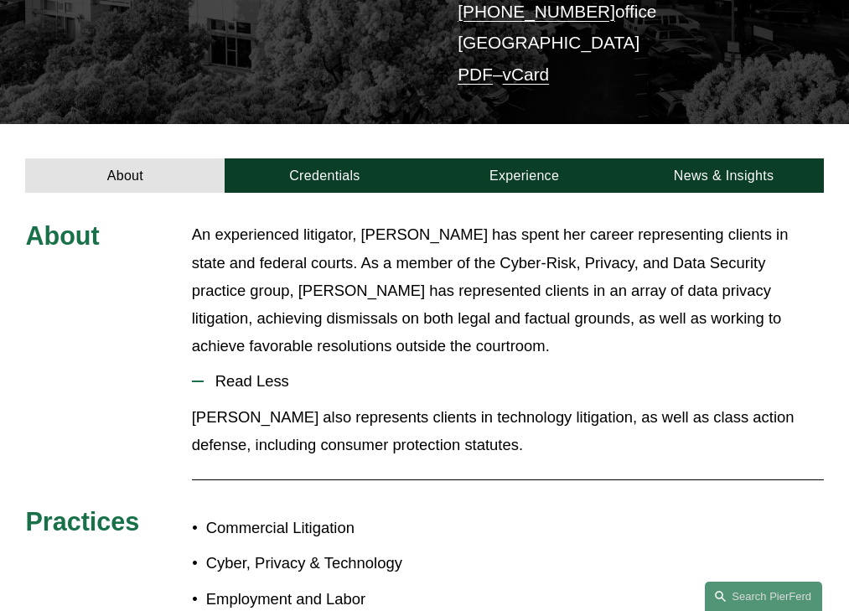
scroll to position [381, 0]
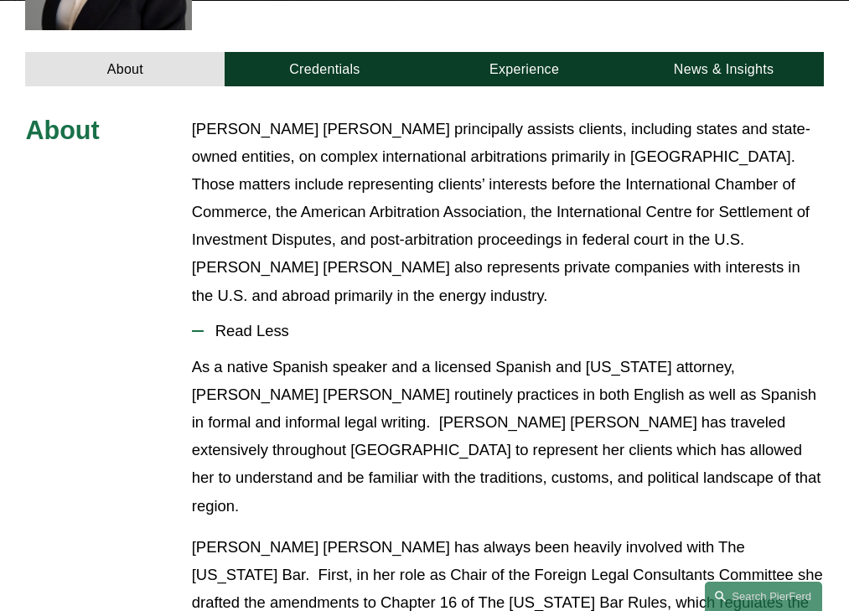
scroll to position [560, 0]
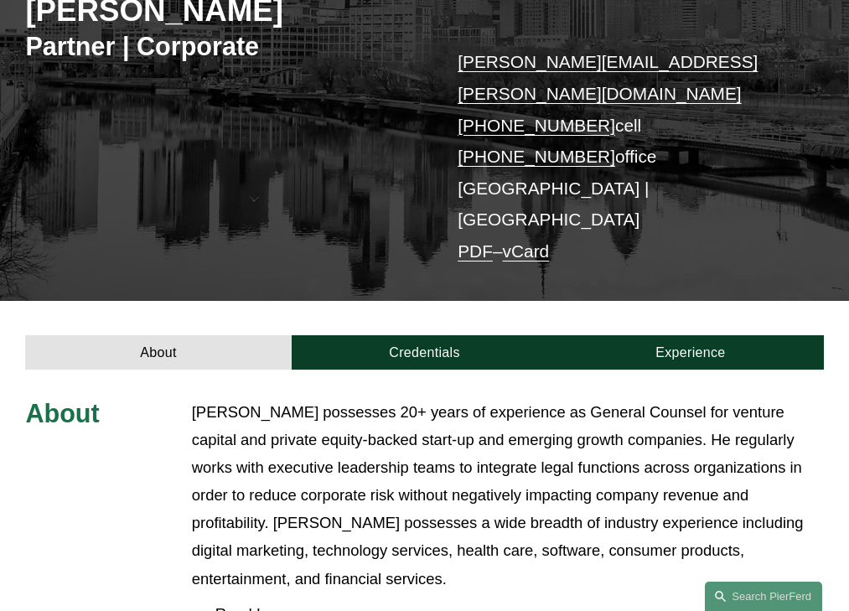
scroll to position [470, 0]
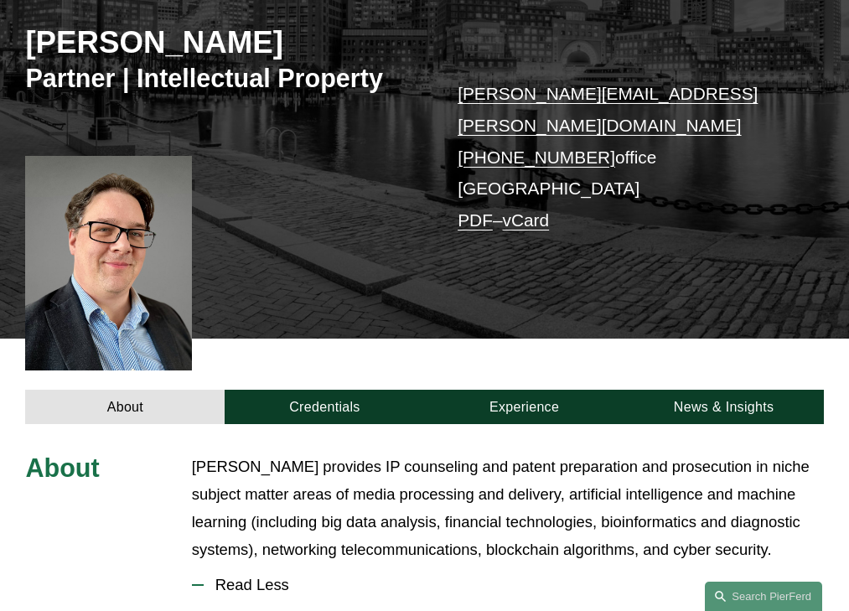
scroll to position [469, 0]
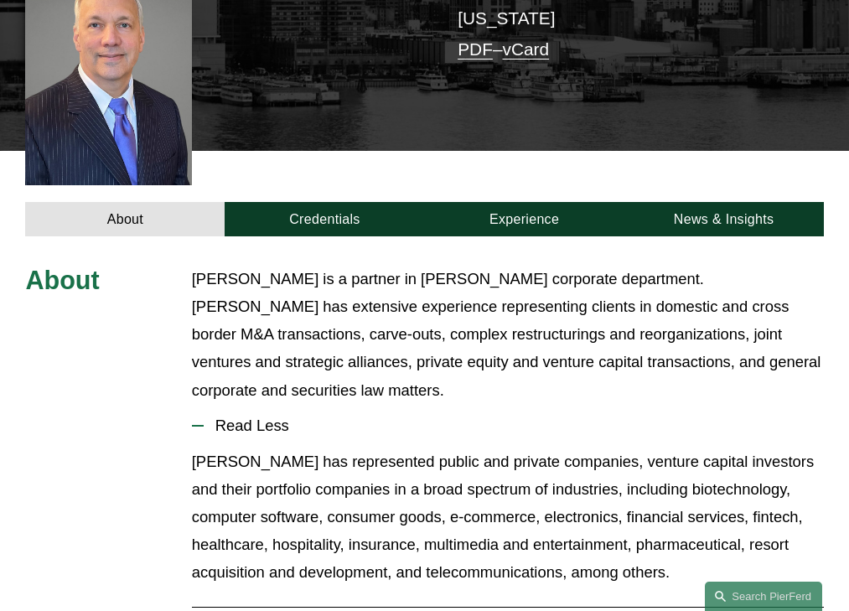
scroll to position [483, 0]
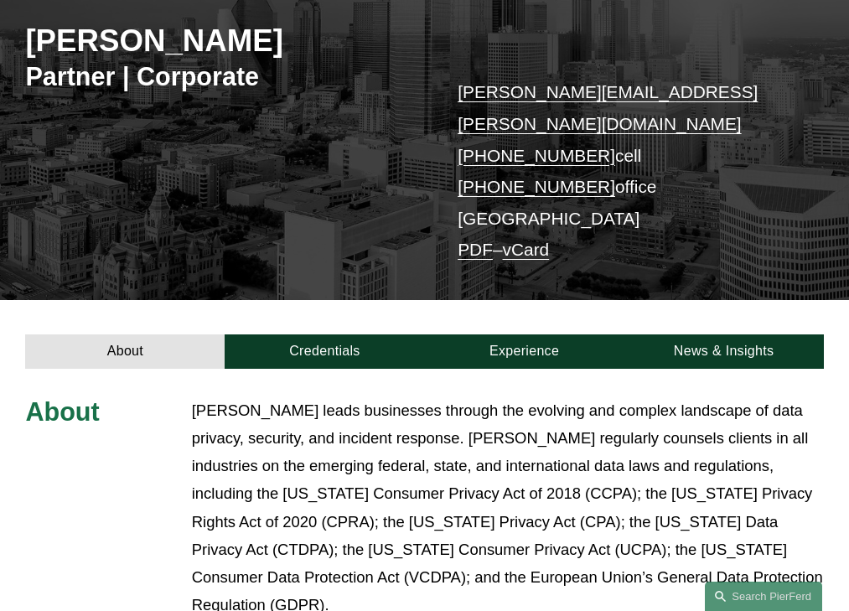
scroll to position [497, 0]
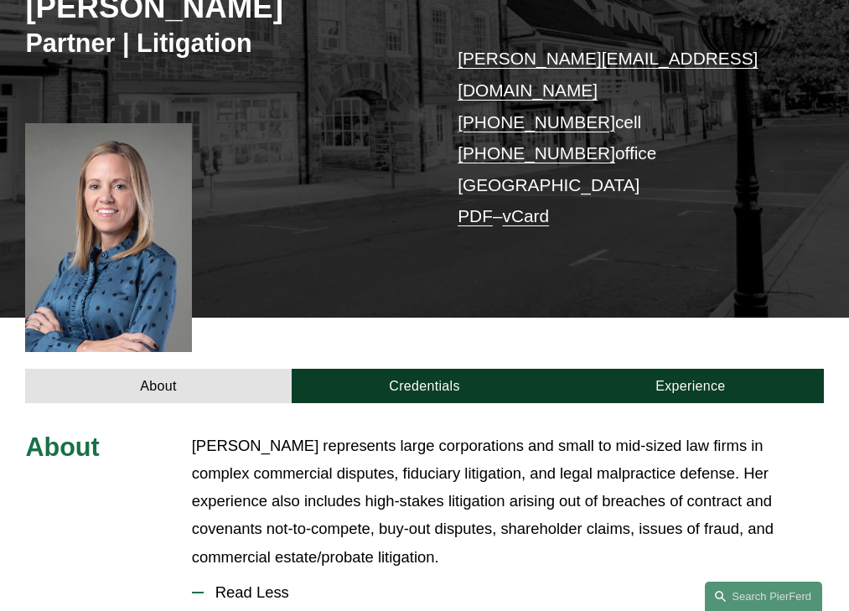
scroll to position [511, 0]
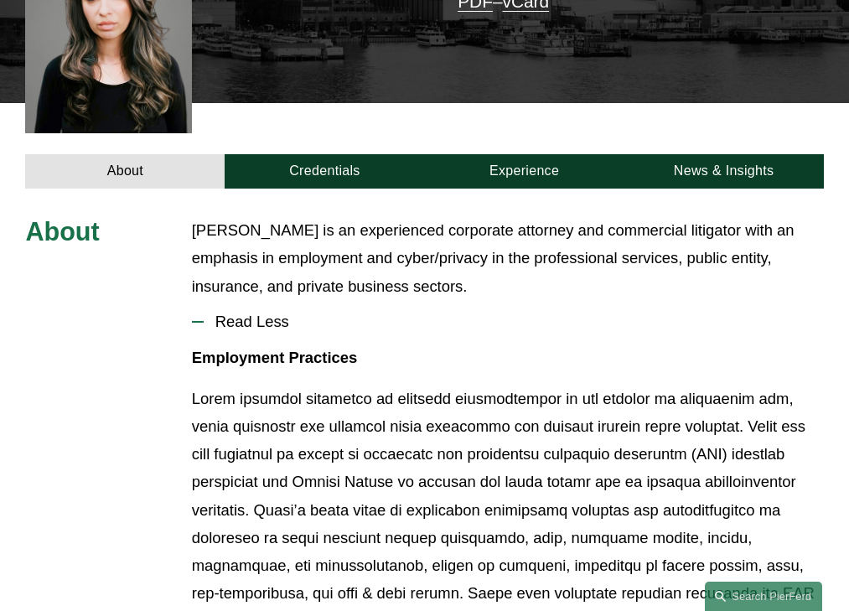
scroll to position [455, 0]
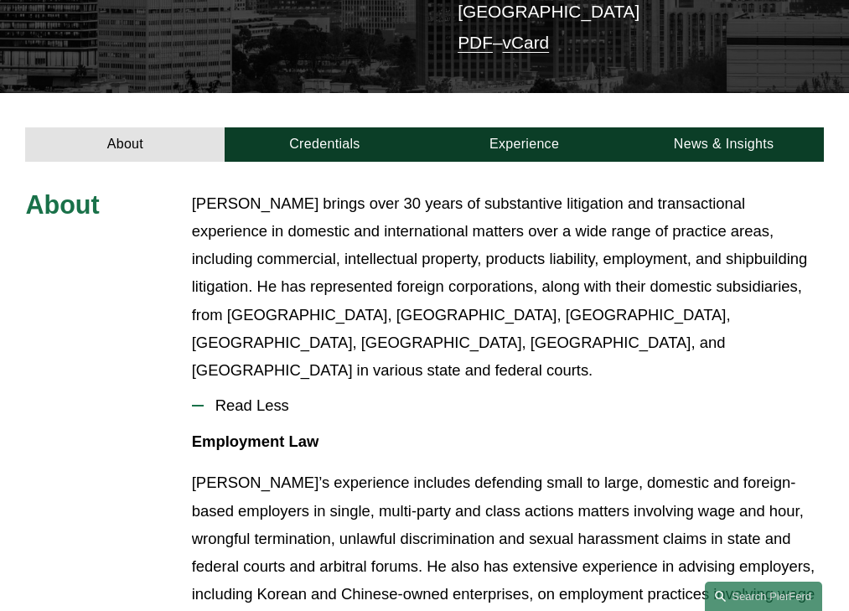
scroll to position [441, 0]
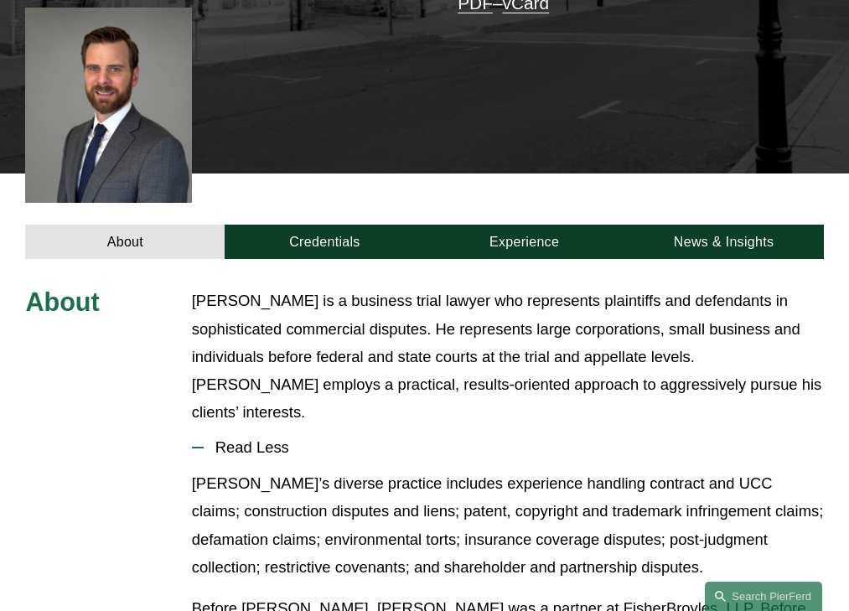
scroll to position [523, 0]
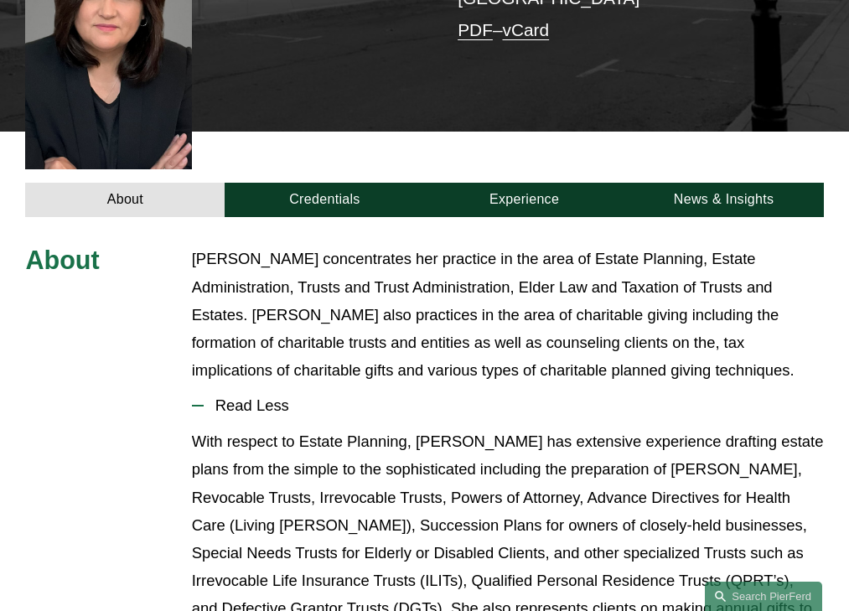
scroll to position [511, 0]
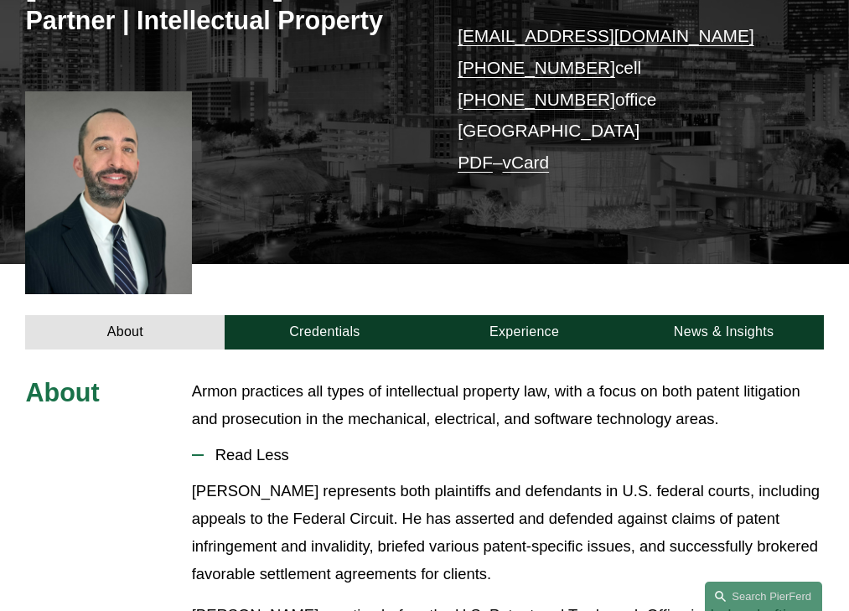
scroll to position [428, 0]
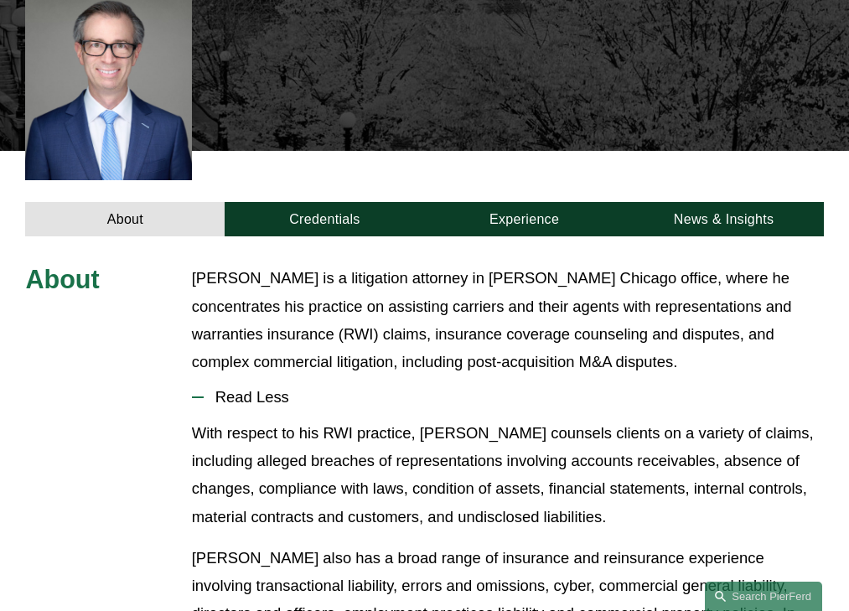
scroll to position [523, 0]
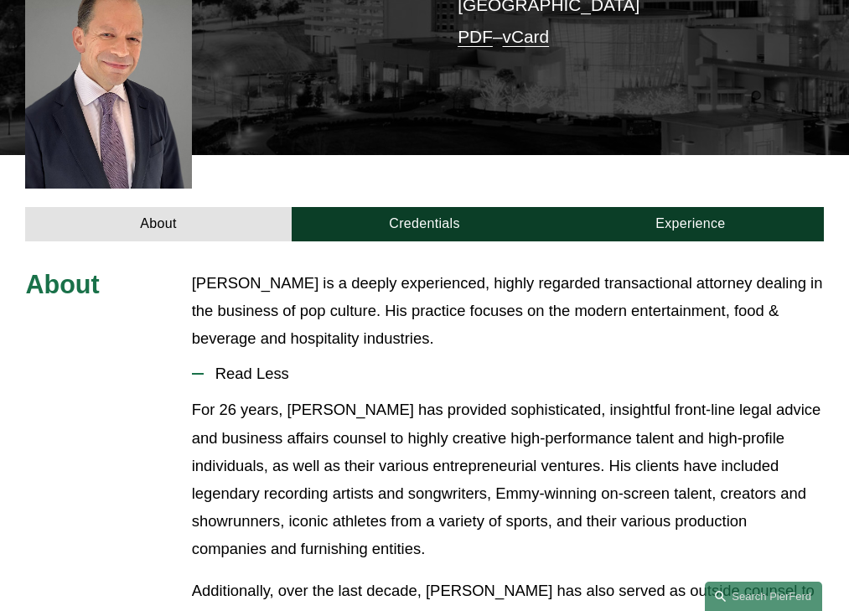
scroll to position [513, 0]
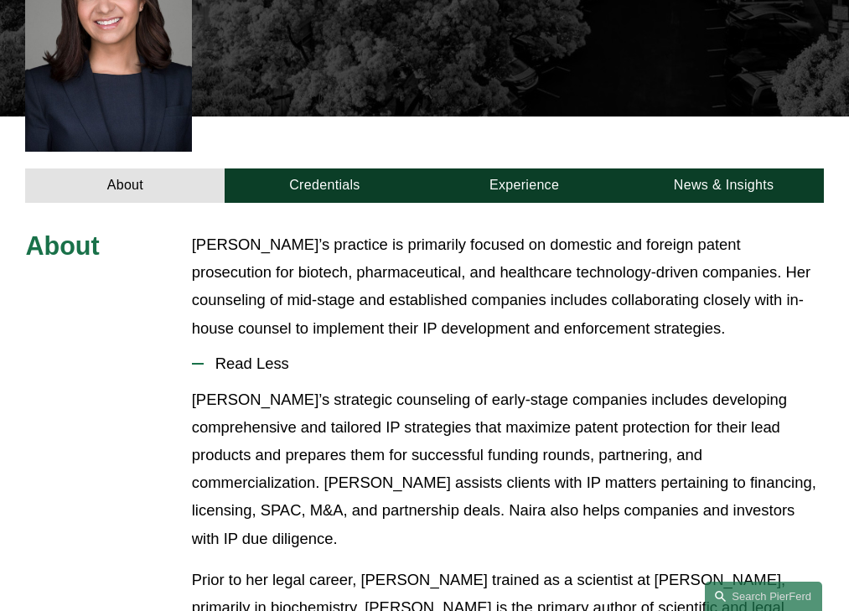
scroll to position [537, 0]
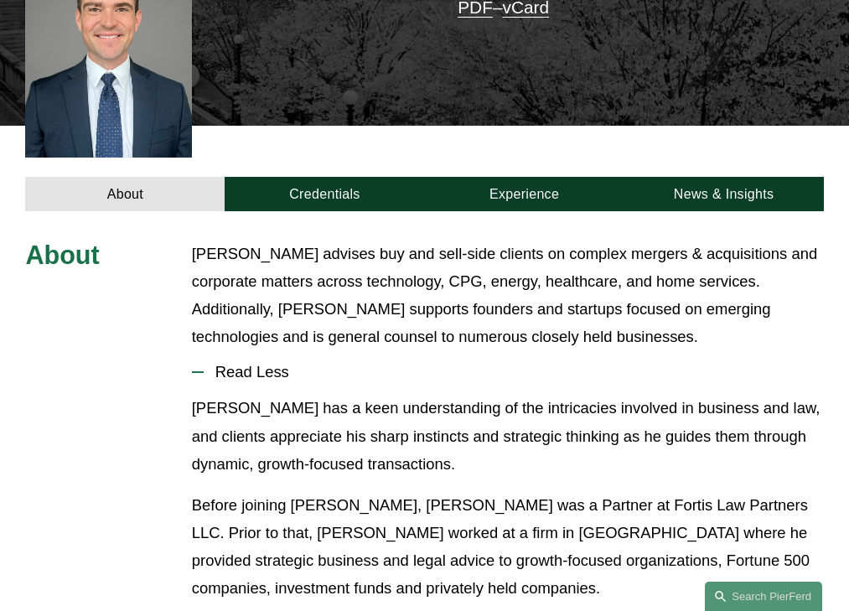
scroll to position [469, 0]
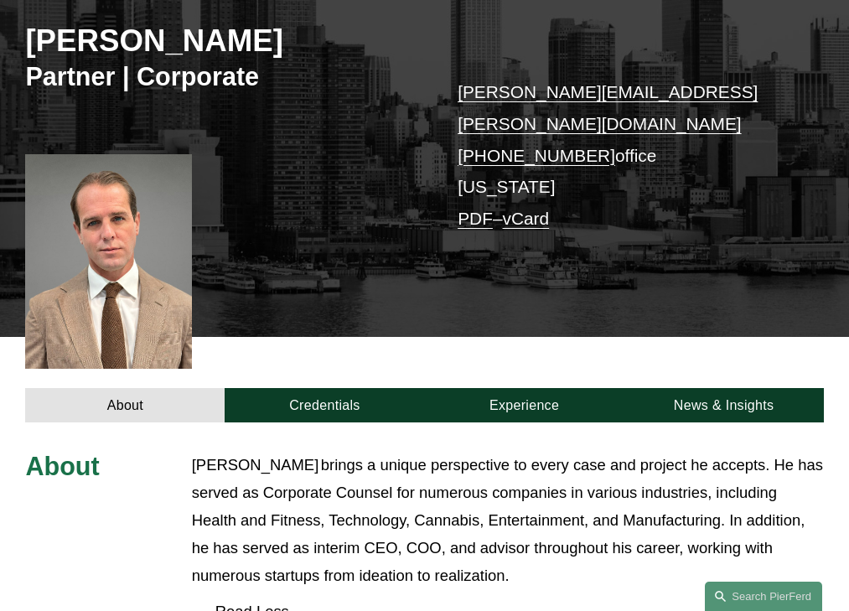
scroll to position [497, 0]
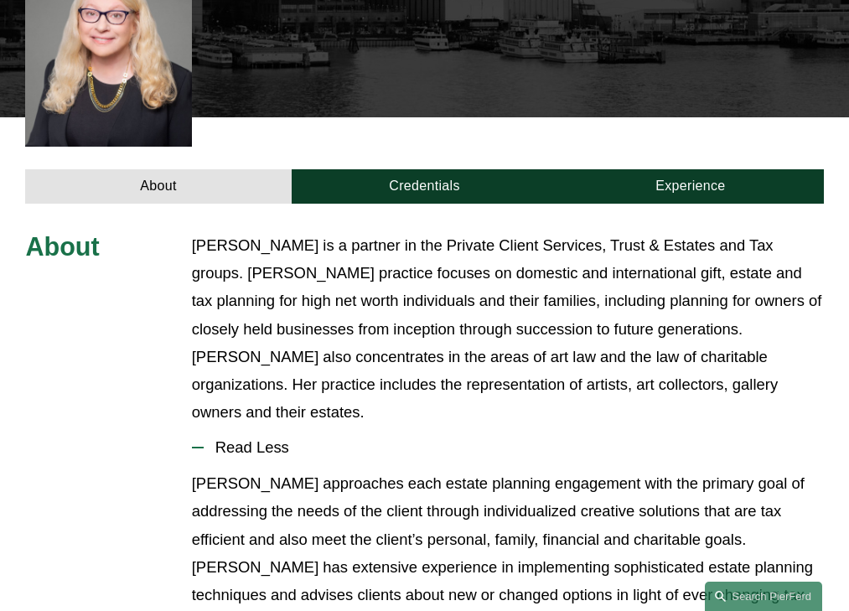
scroll to position [593, 0]
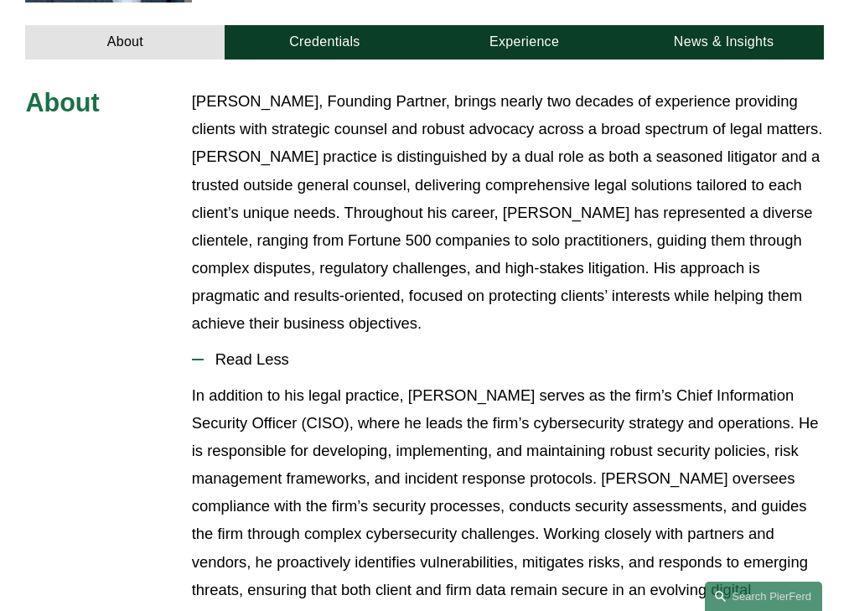
scroll to position [682, 0]
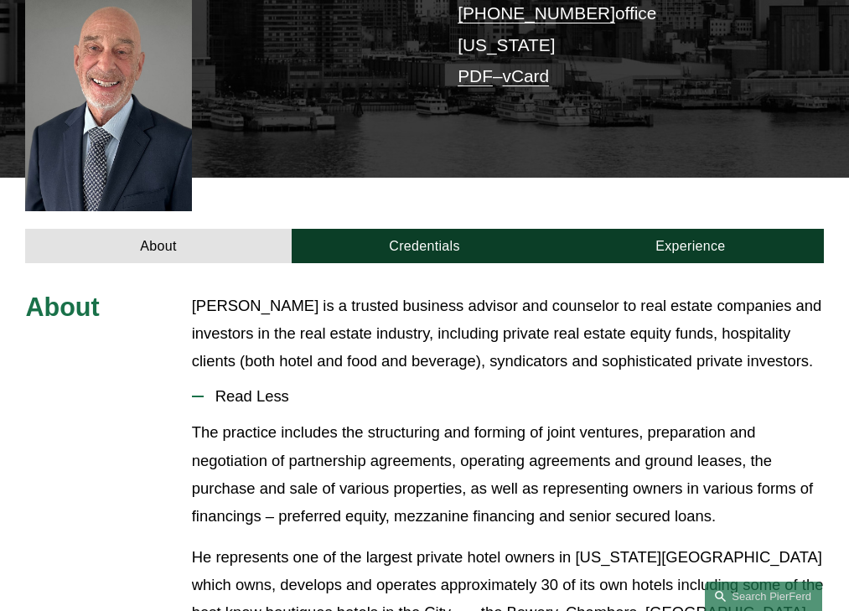
scroll to position [480, 0]
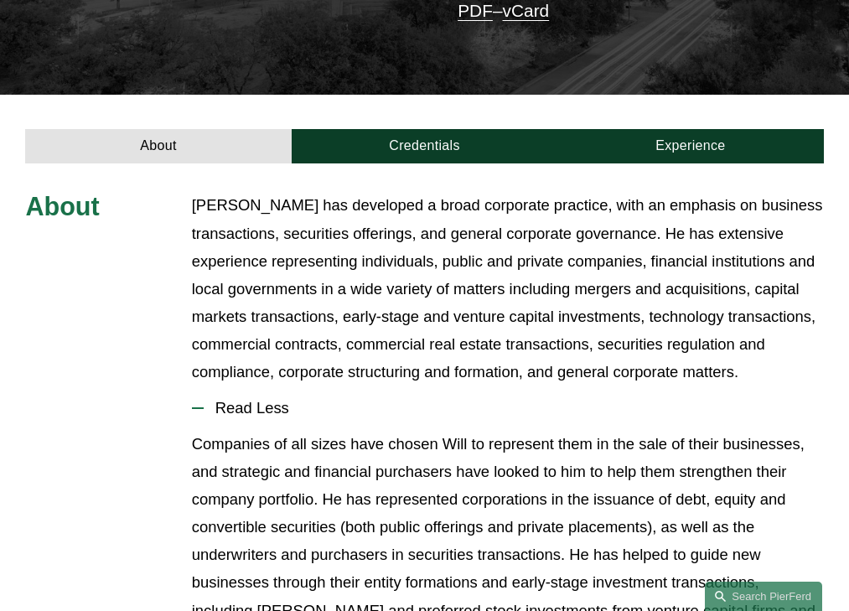
scroll to position [501, 0]
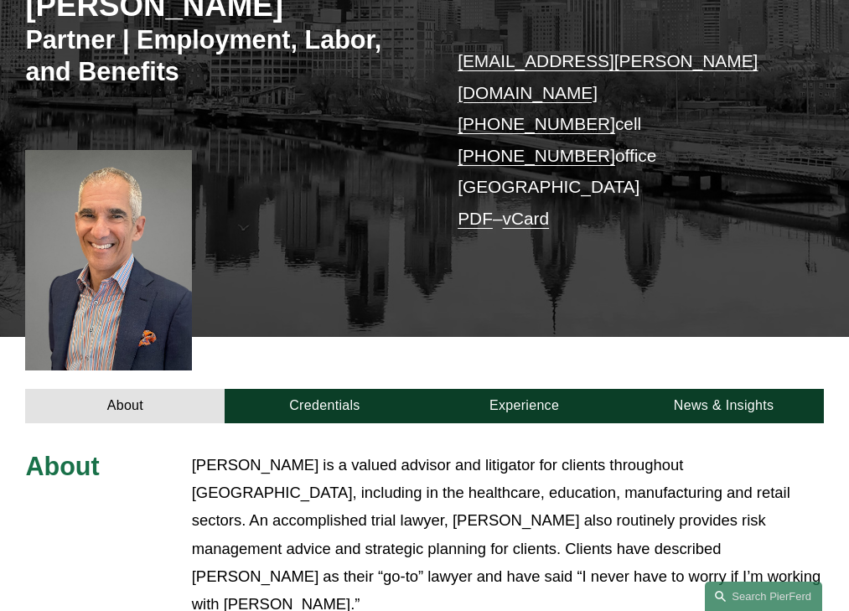
scroll to position [532, 0]
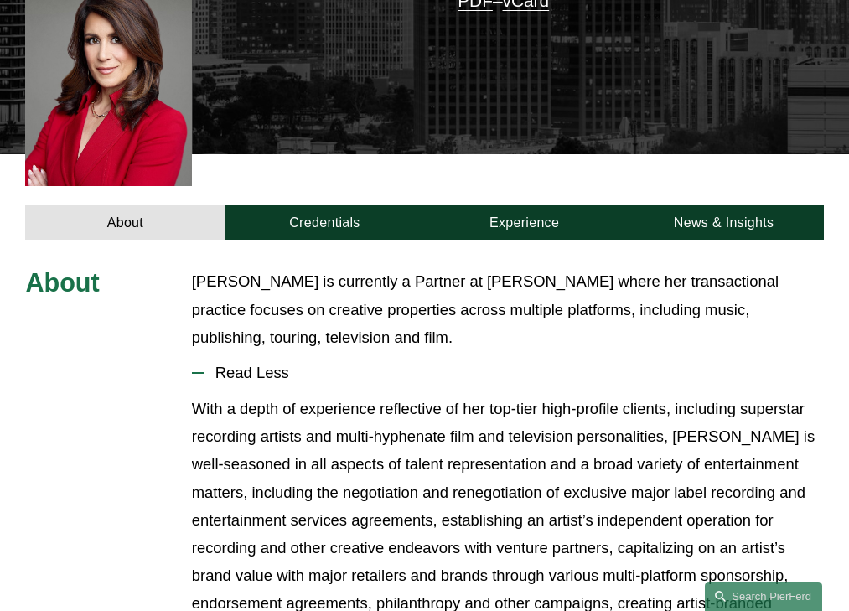
scroll to position [509, 0]
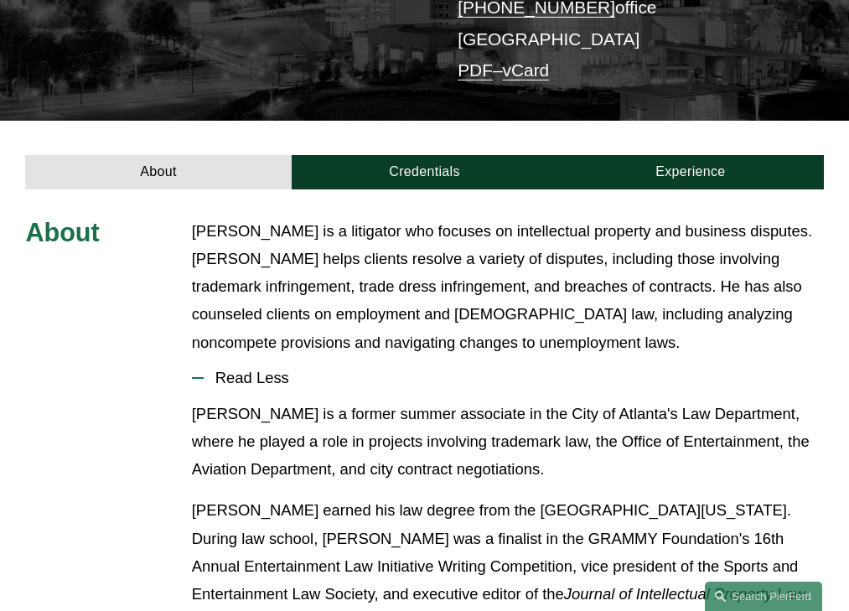
scroll to position [441, 0]
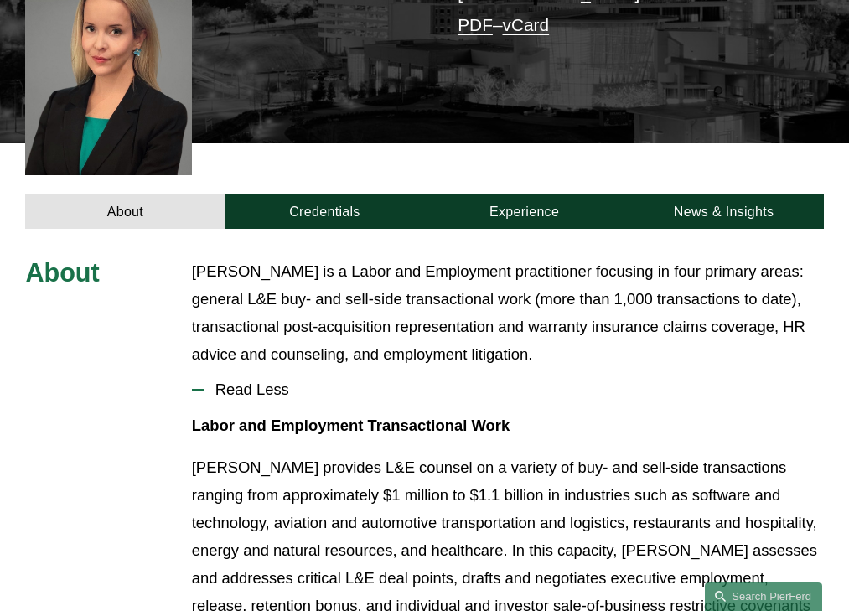
scroll to position [469, 0]
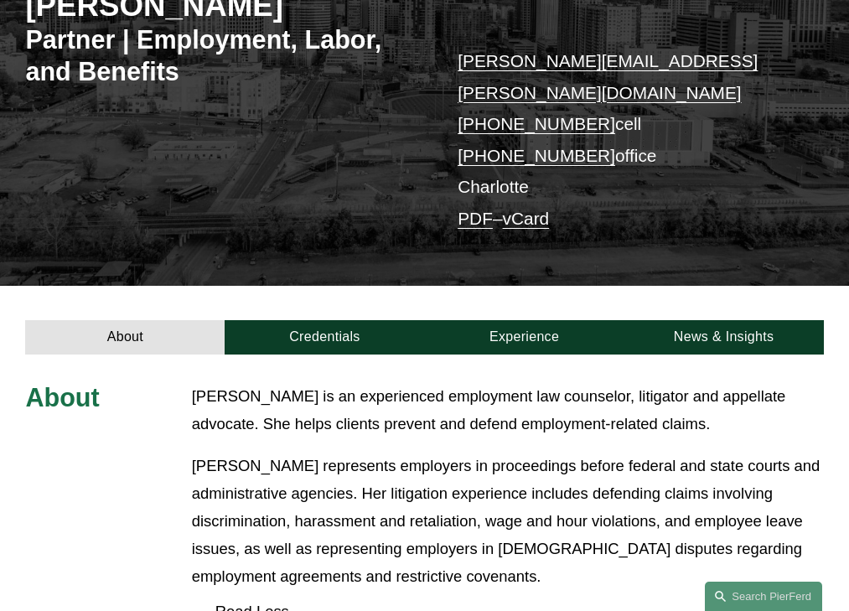
scroll to position [532, 0]
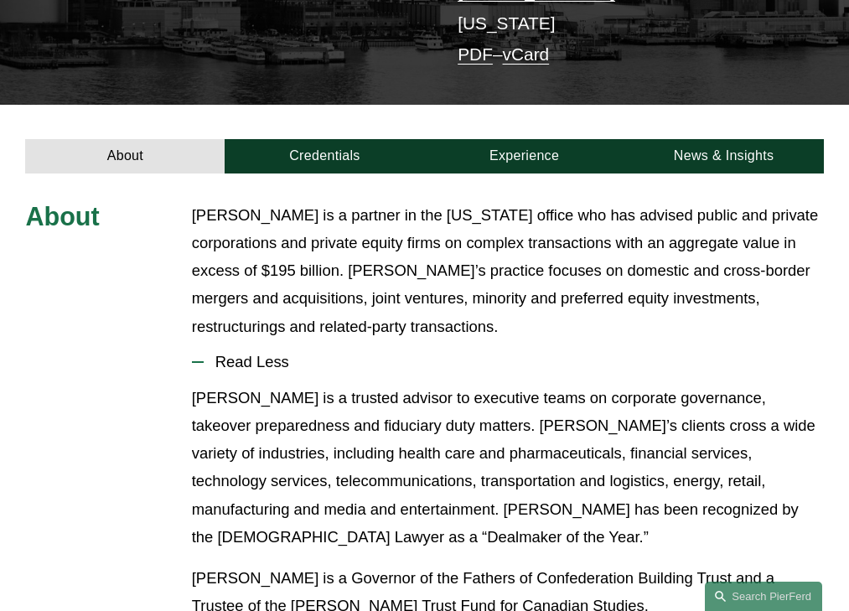
scroll to position [441, 0]
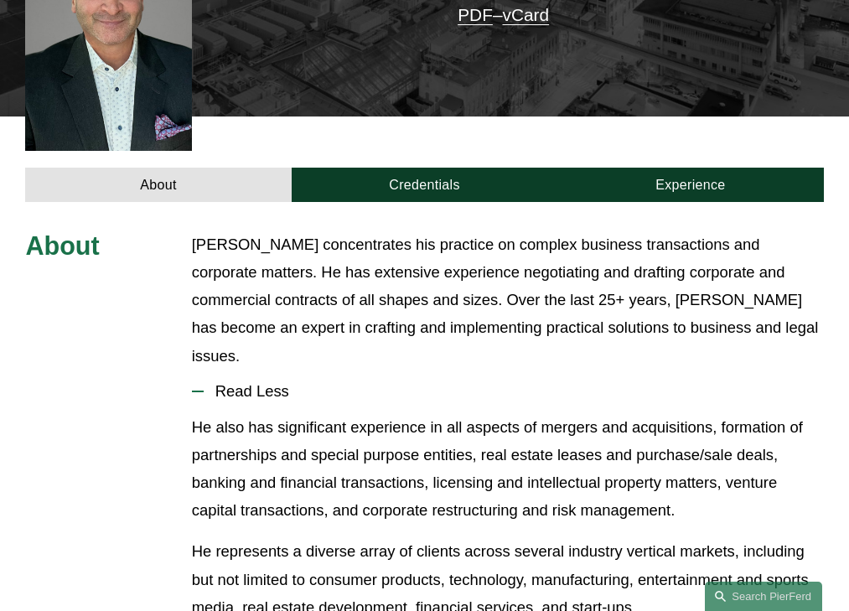
scroll to position [483, 0]
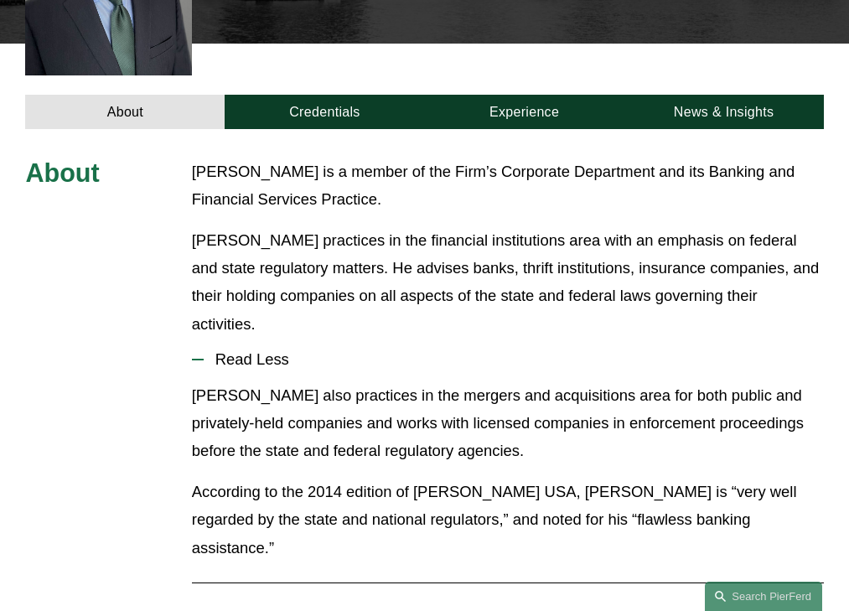
scroll to position [511, 0]
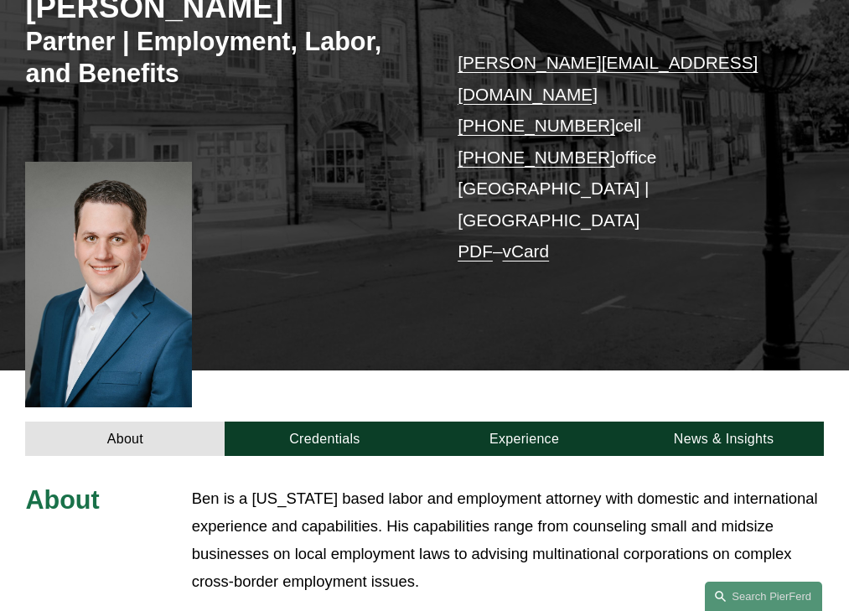
scroll to position [505, 0]
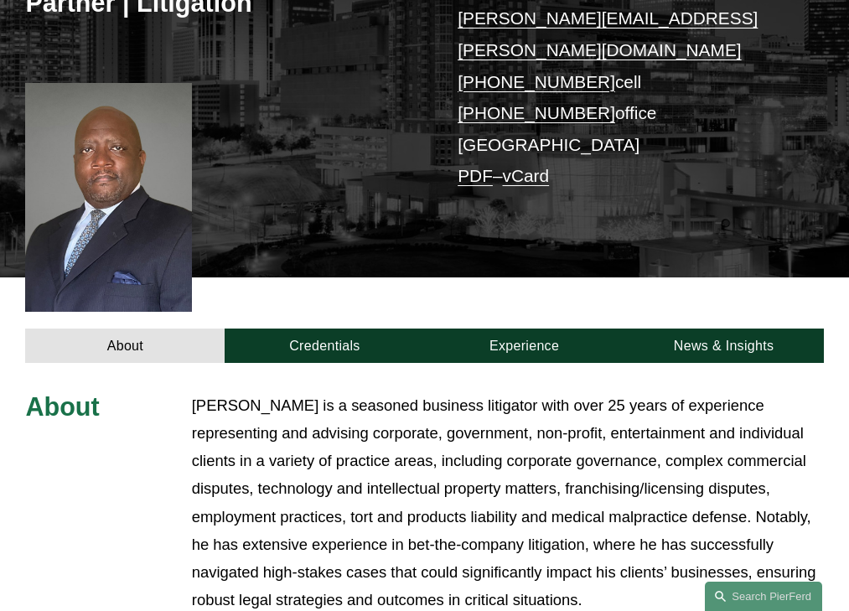
scroll to position [594, 0]
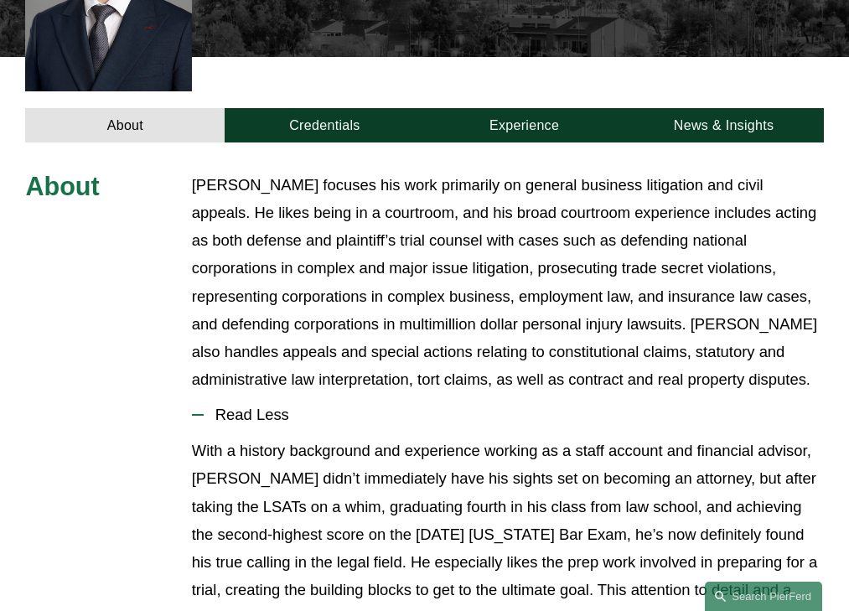
scroll to position [594, 0]
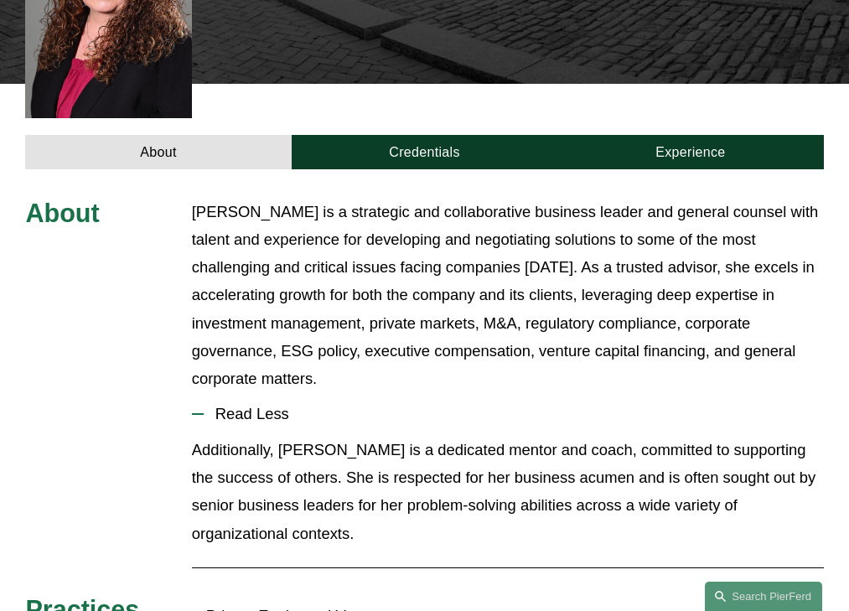
scroll to position [539, 0]
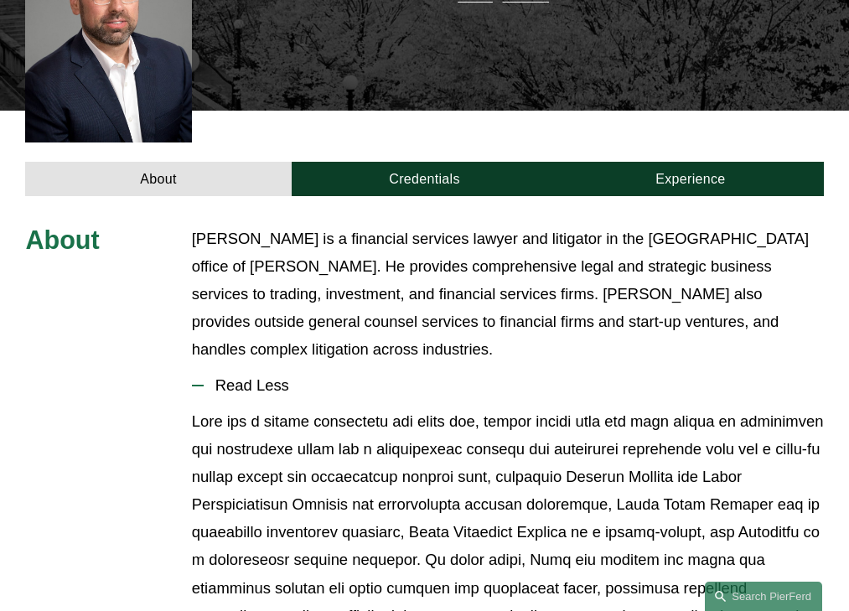
scroll to position [469, 0]
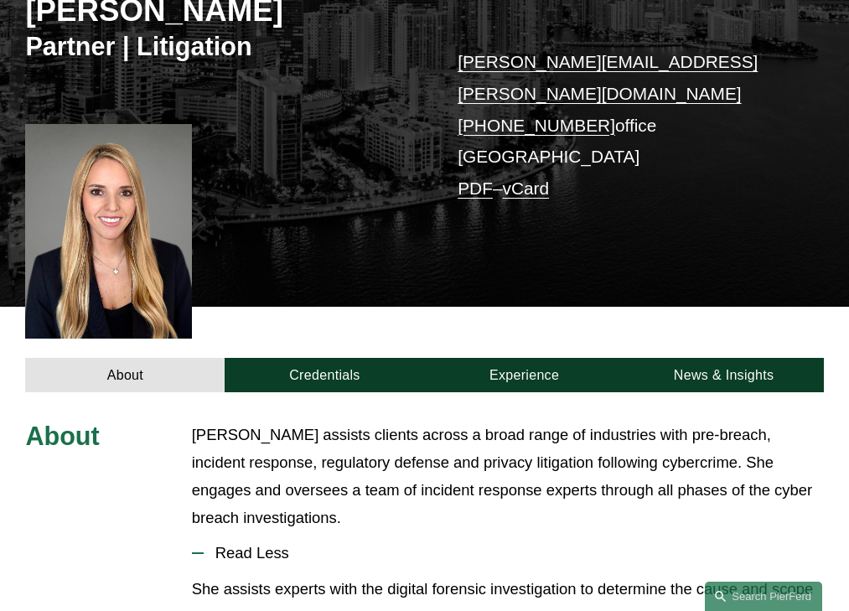
scroll to position [469, 0]
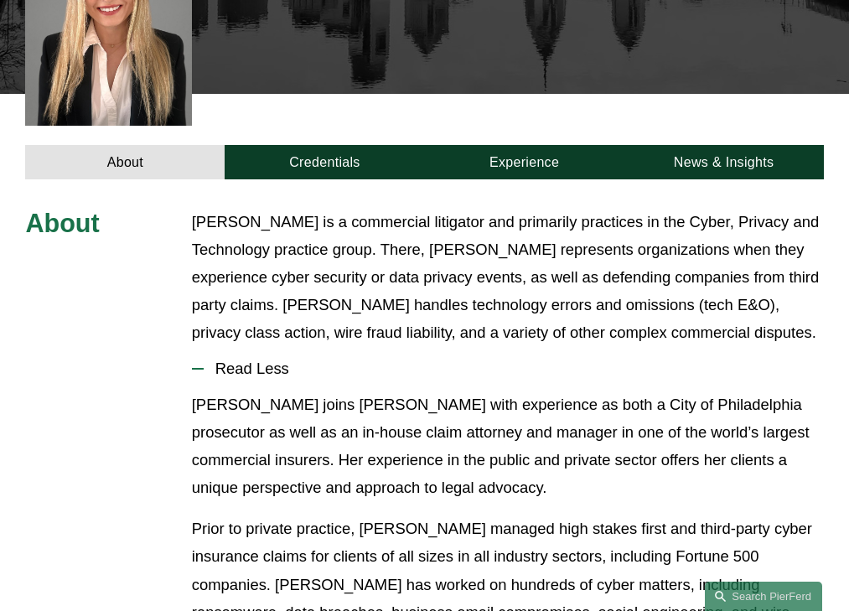
scroll to position [497, 0]
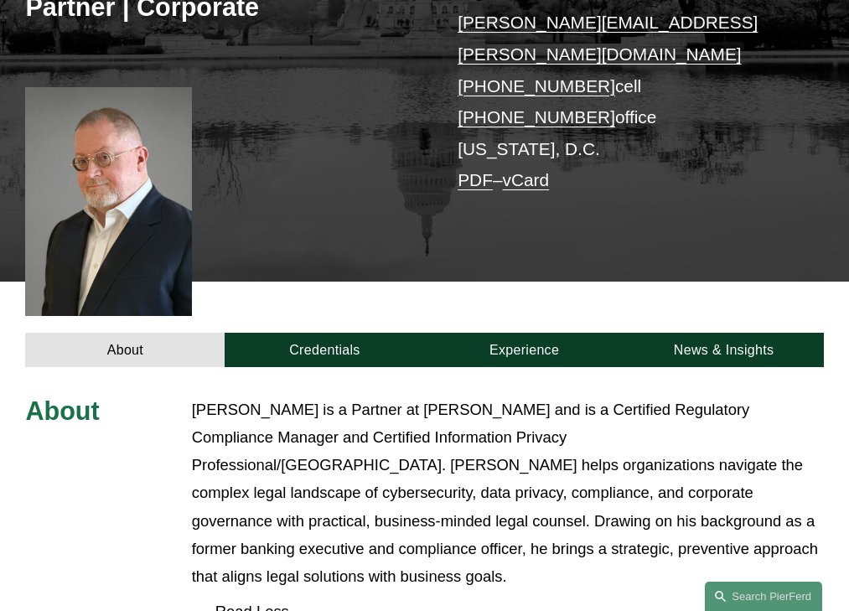
scroll to position [539, 0]
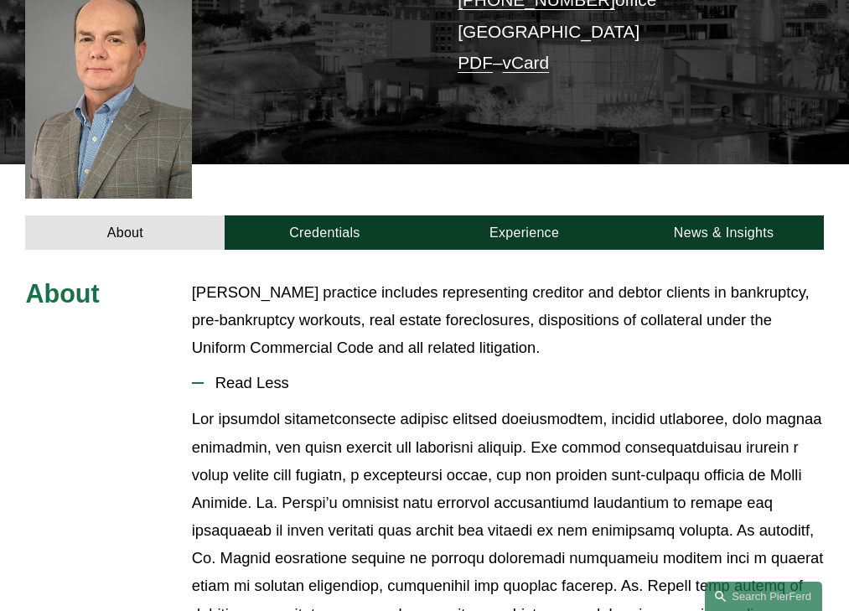
scroll to position [455, 0]
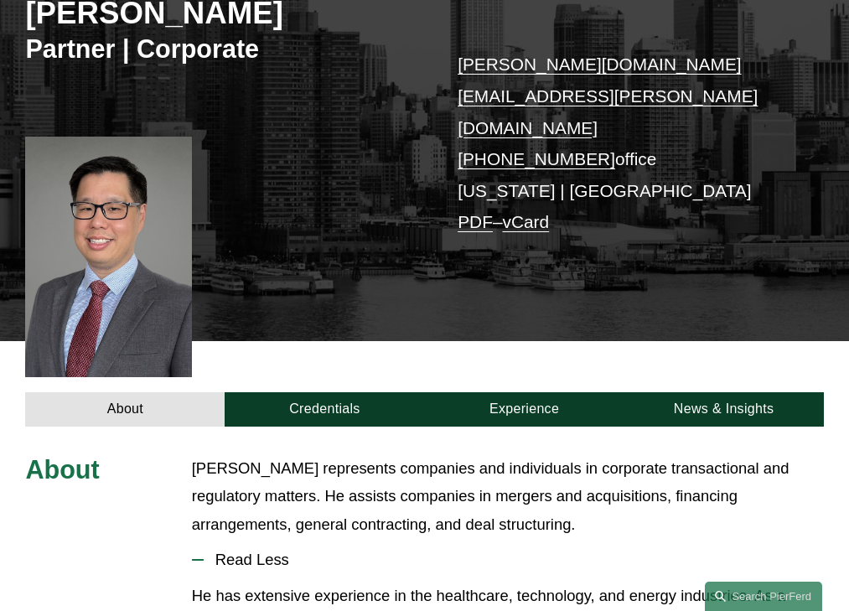
scroll to position [441, 0]
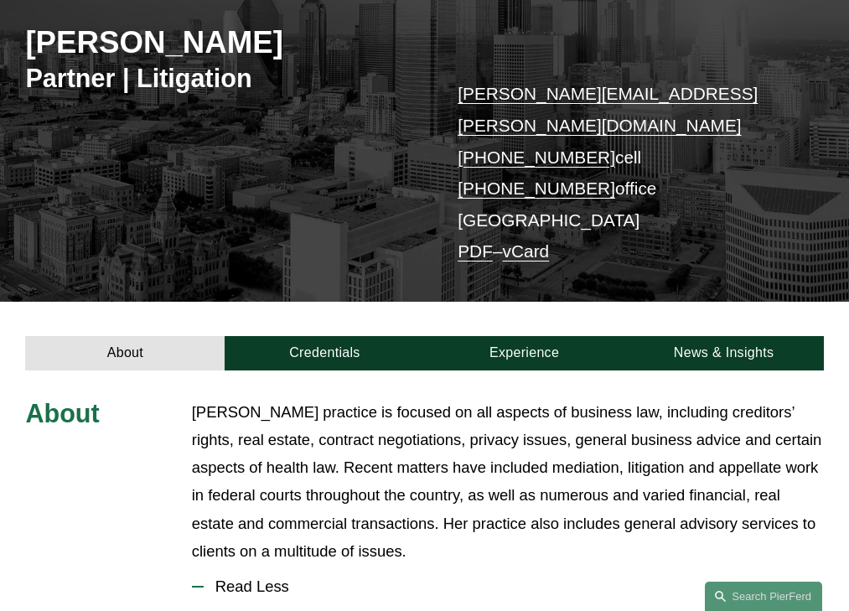
scroll to position [470, 0]
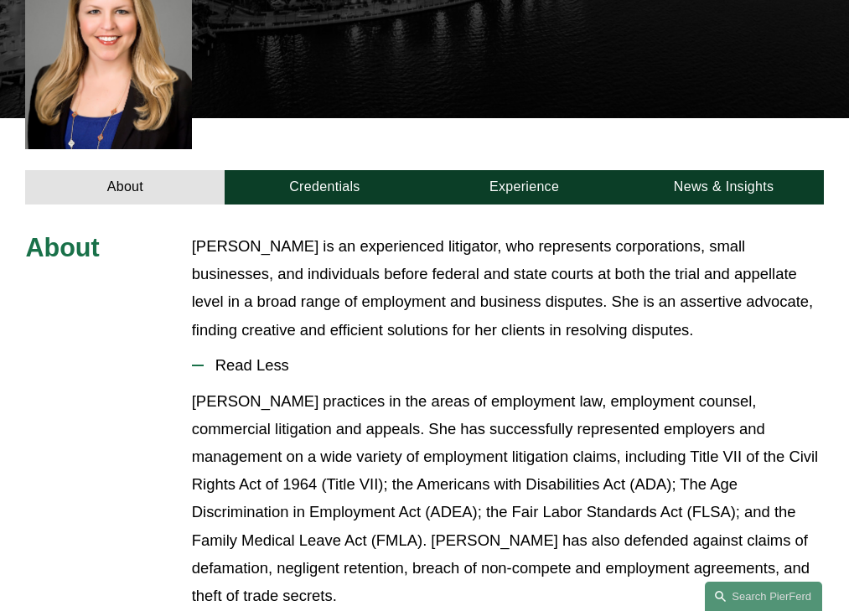
scroll to position [490, 0]
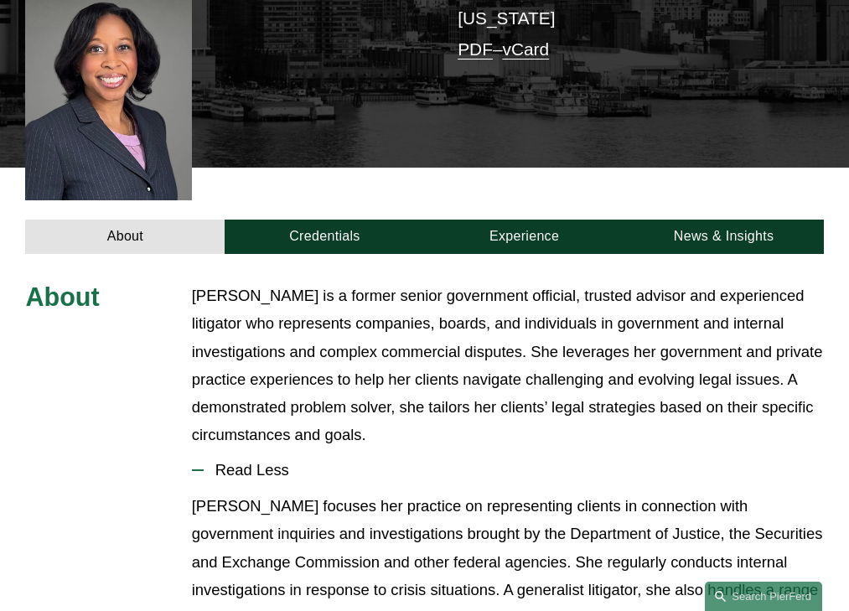
scroll to position [497, 0]
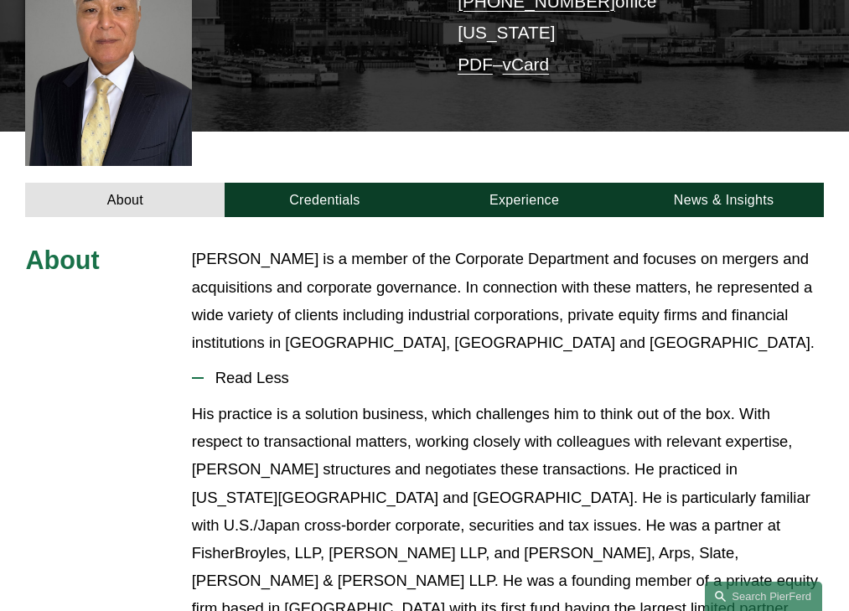
scroll to position [480, 0]
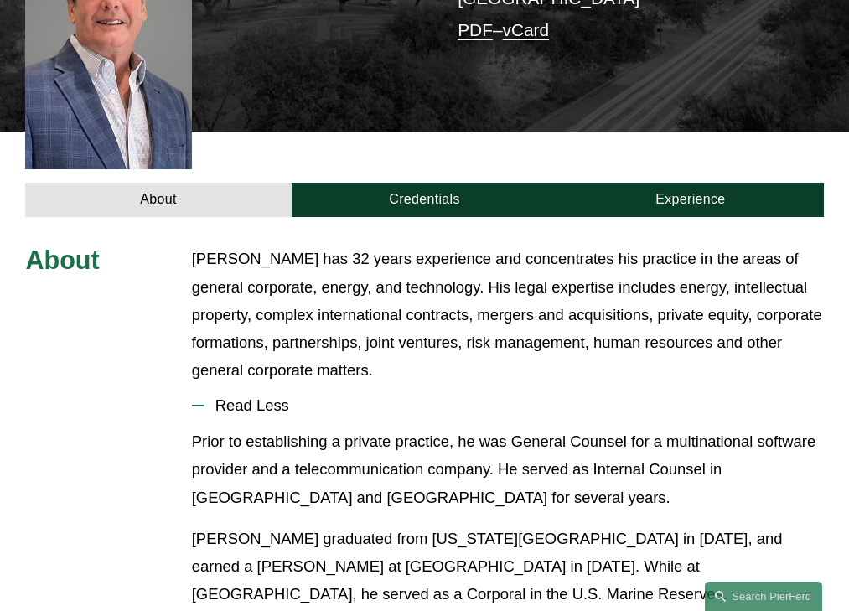
scroll to position [511, 0]
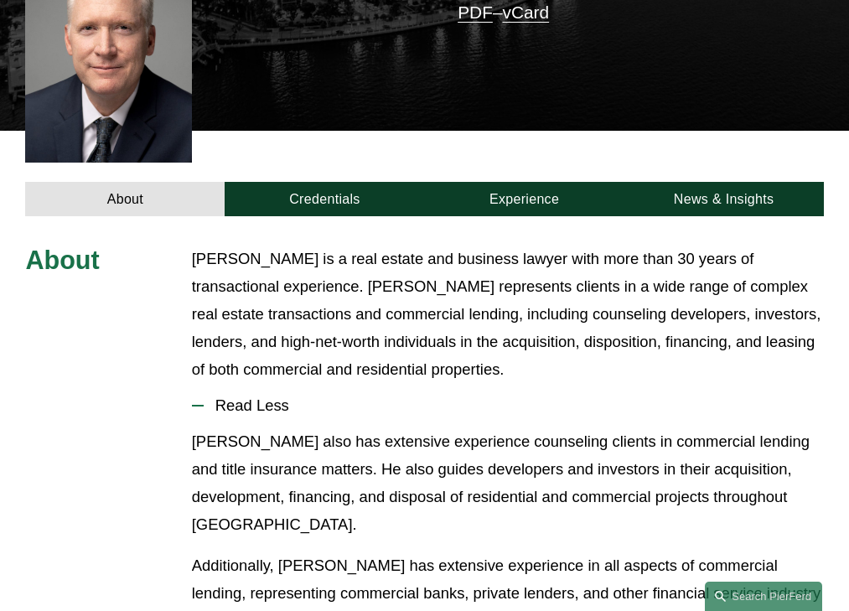
scroll to position [497, 0]
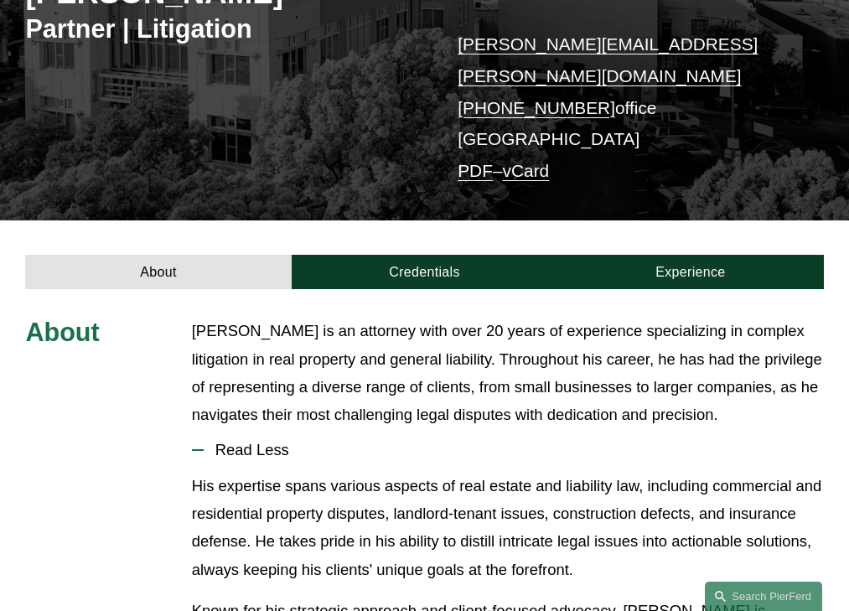
scroll to position [381, 0]
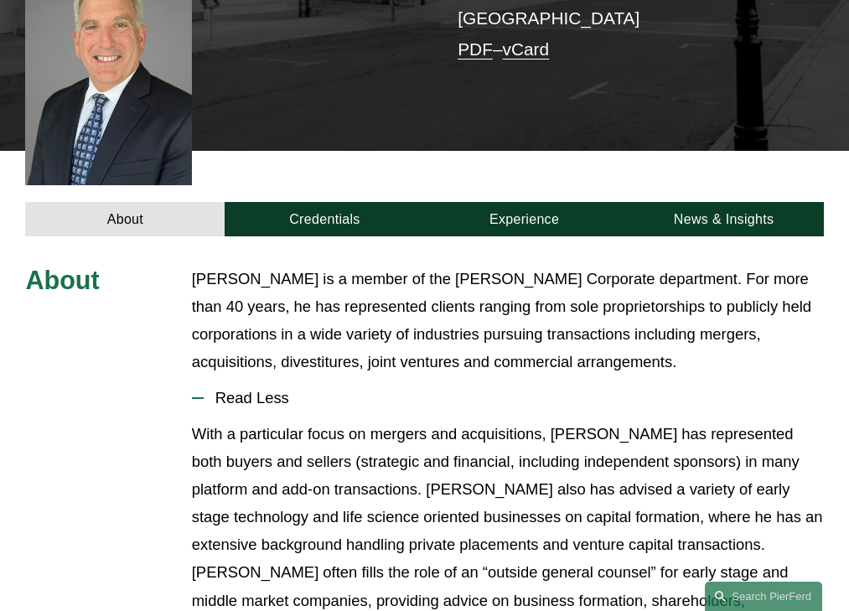
scroll to position [483, 0]
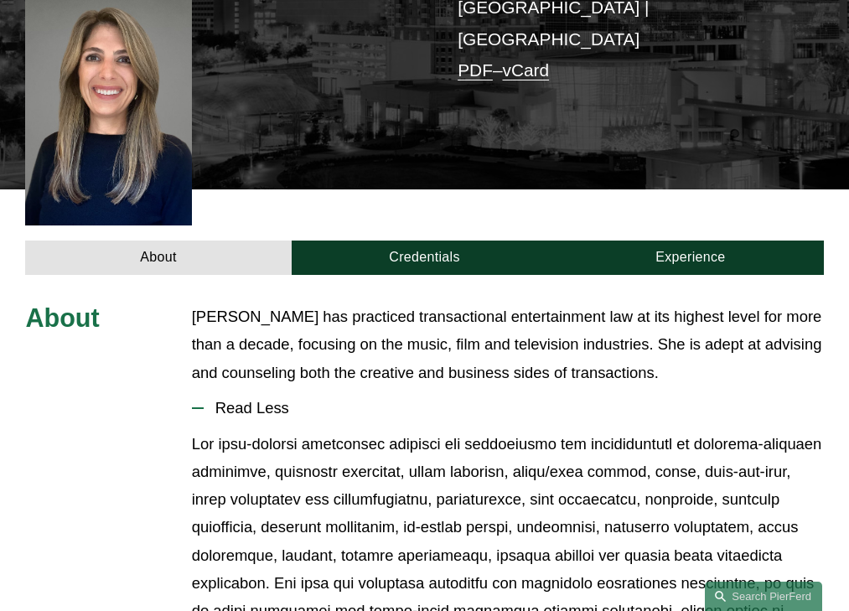
scroll to position [441, 0]
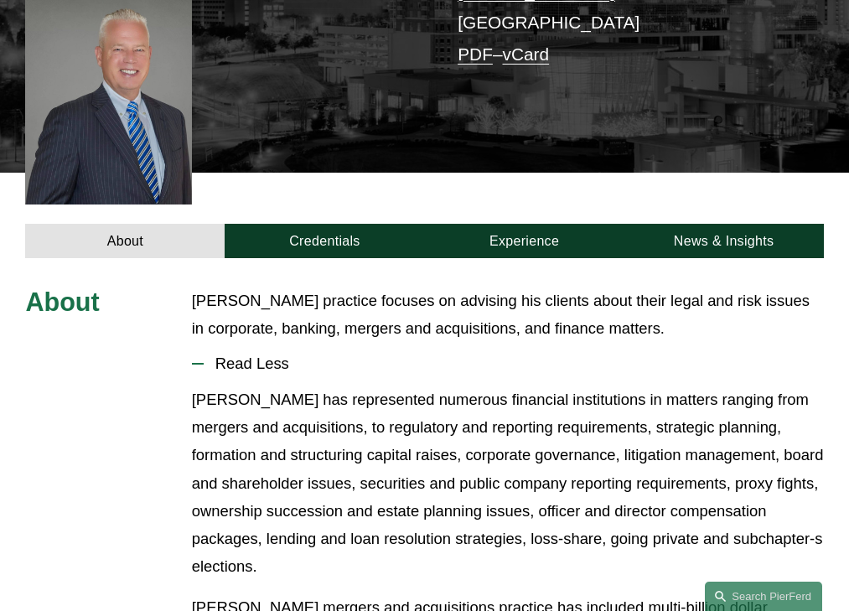
scroll to position [413, 0]
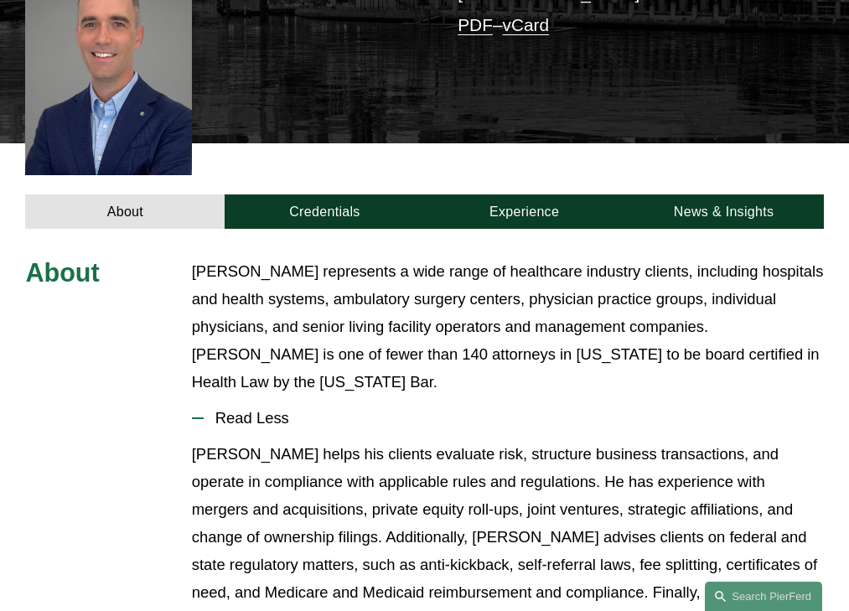
scroll to position [469, 0]
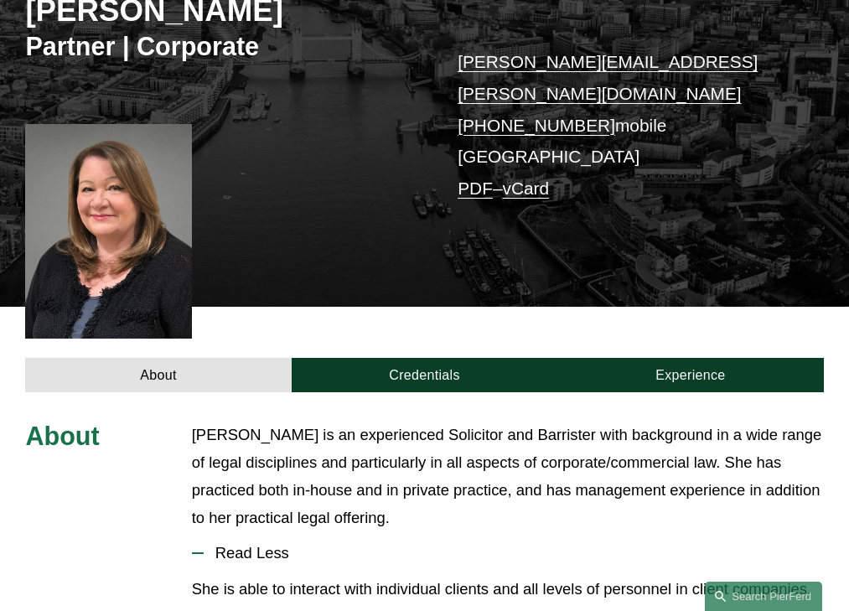
scroll to position [469, 0]
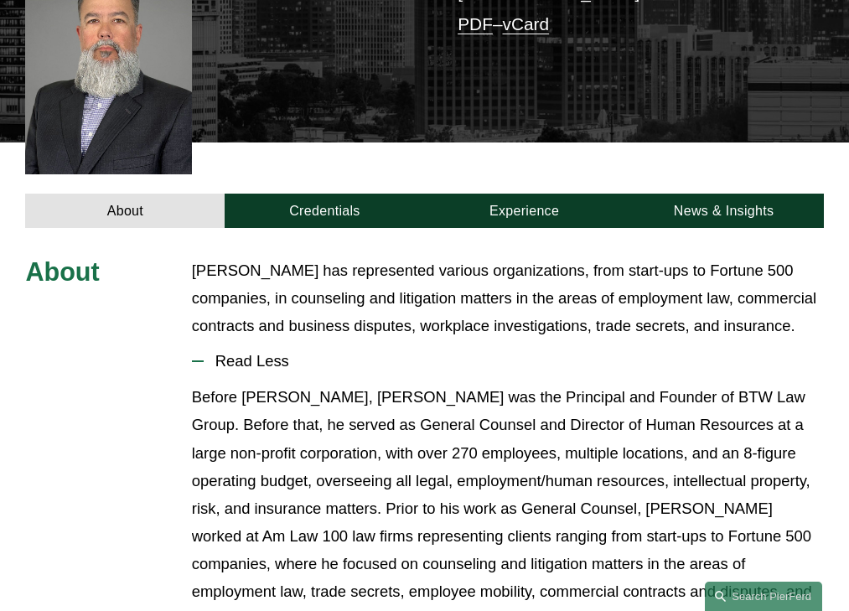
scroll to position [441, 0]
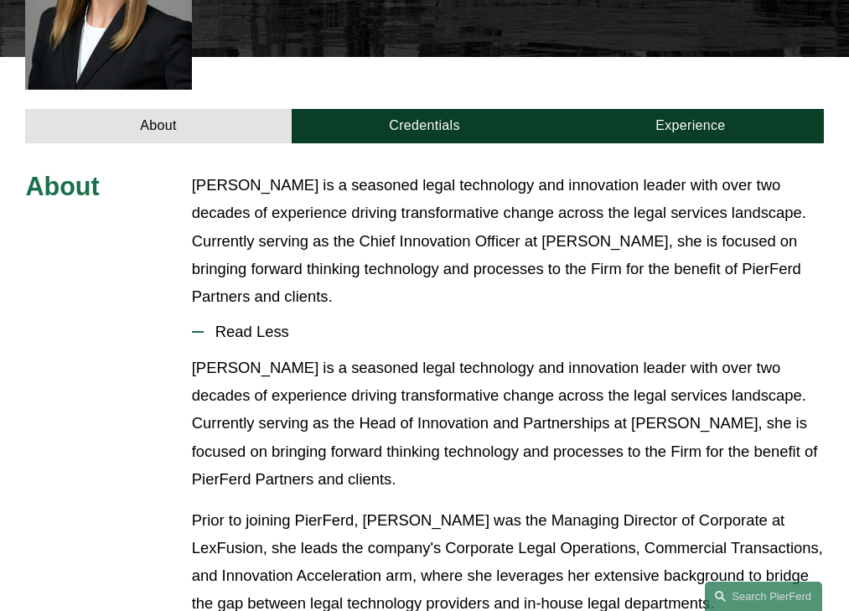
scroll to position [526, 0]
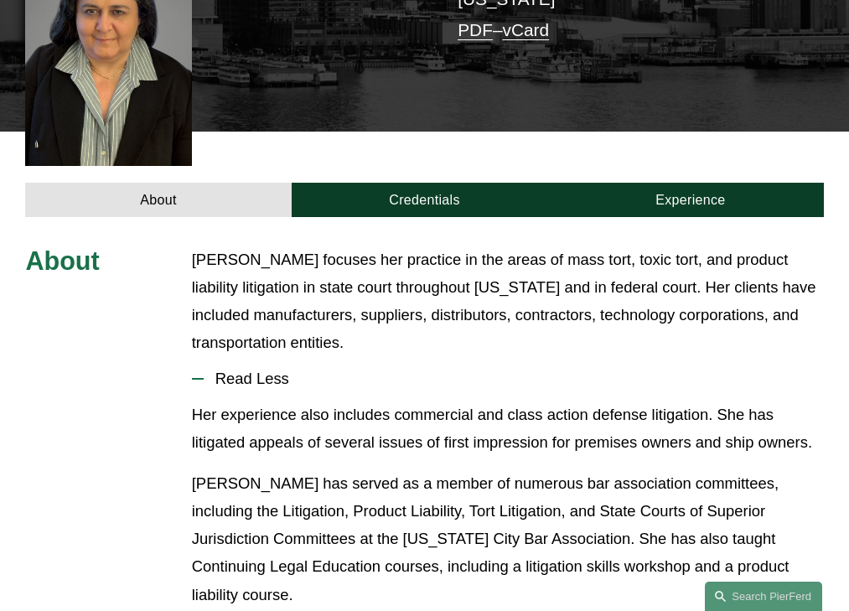
scroll to position [483, 0]
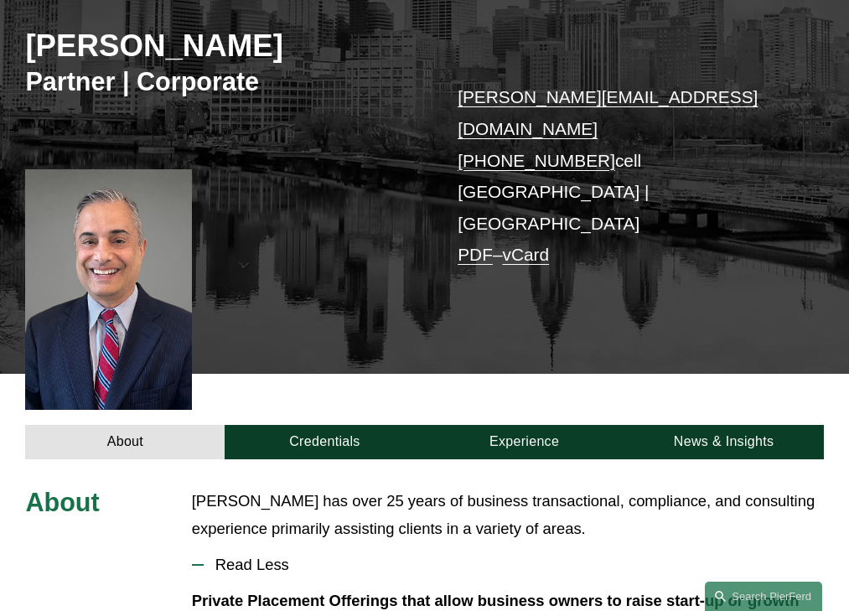
scroll to position [413, 0]
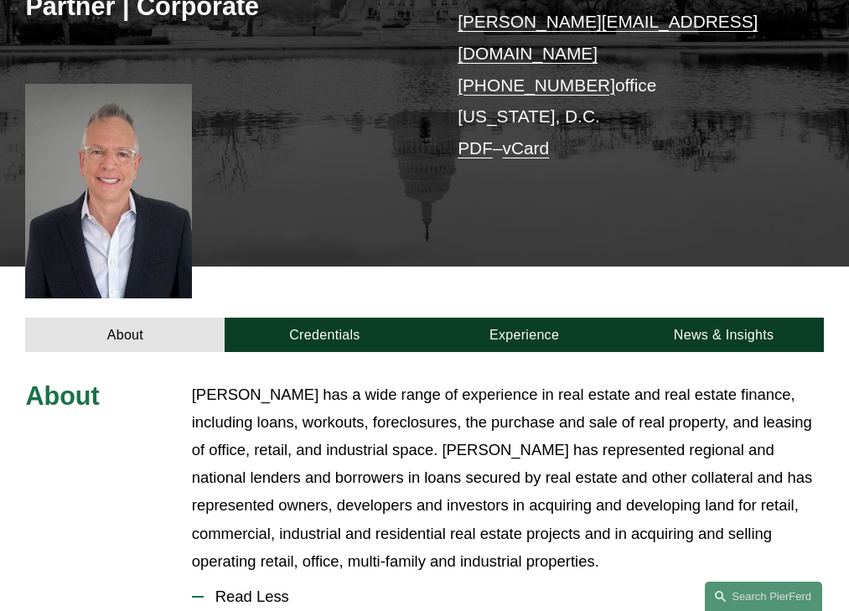
scroll to position [553, 0]
